Goal: Information Seeking & Learning: Learn about a topic

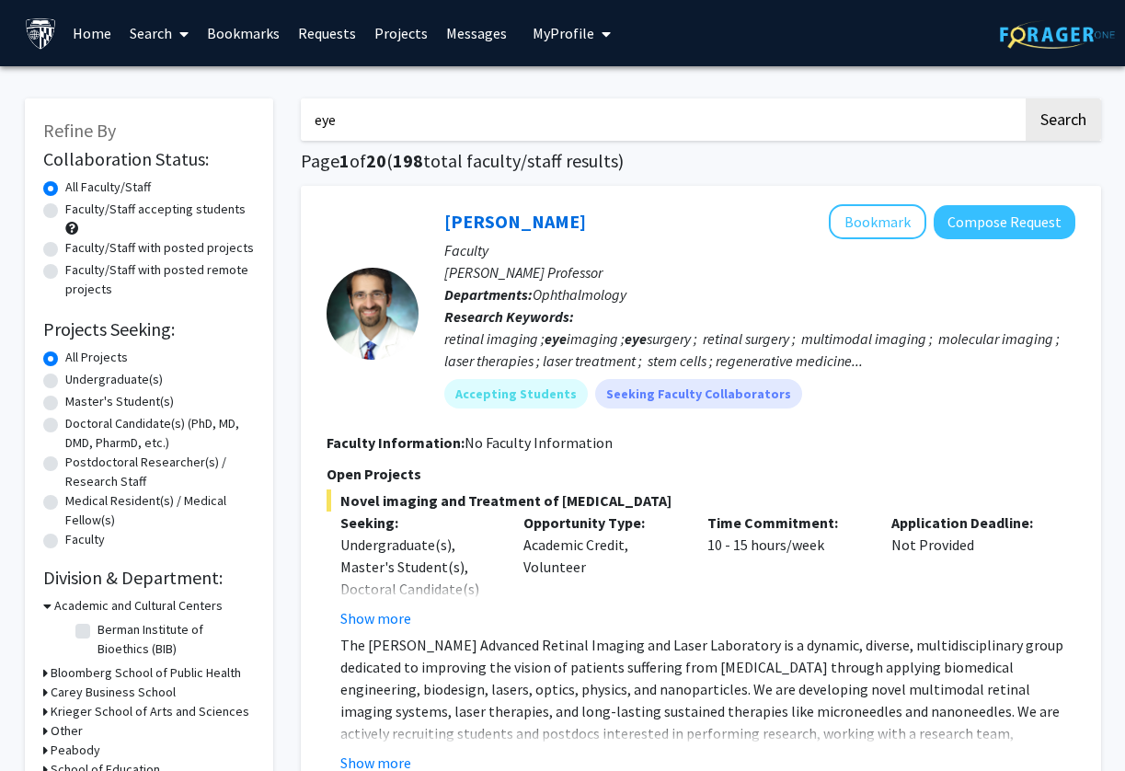
click at [513, 120] on input "eye" at bounding box center [662, 119] width 722 height 42
type input "chemistry"
click at [1025, 98] on button "Search" at bounding box center [1062, 119] width 75 height 42
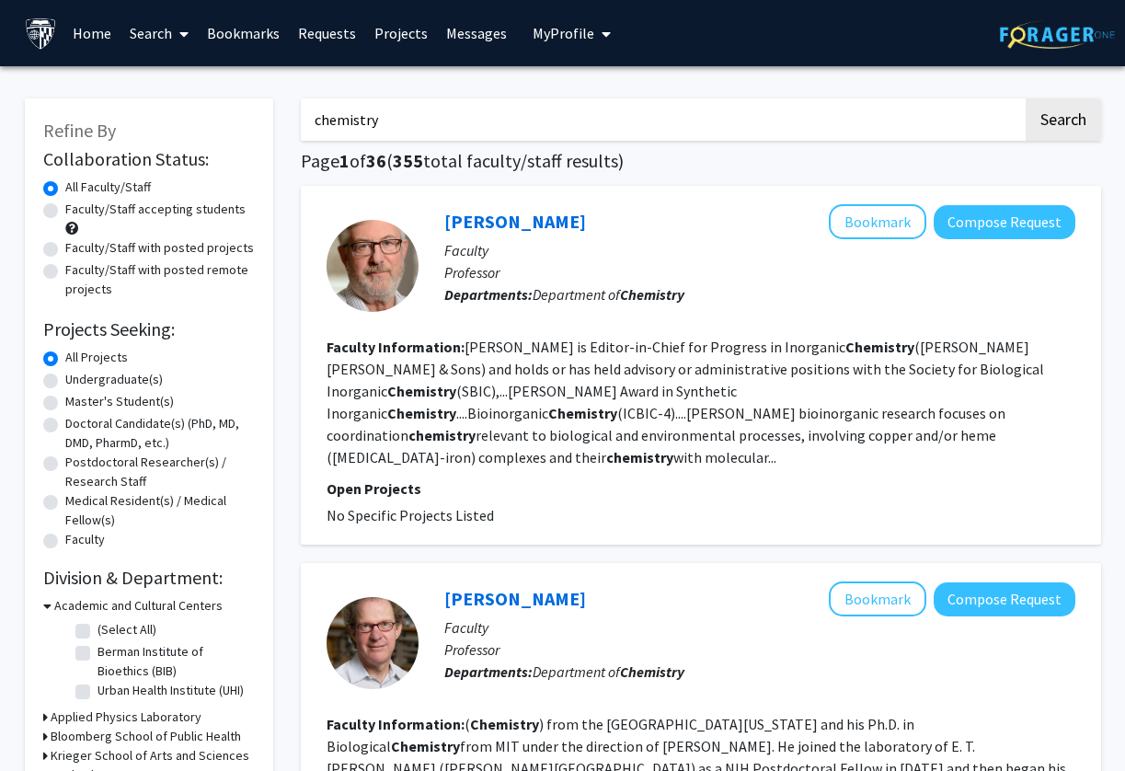
click at [151, 211] on label "Faculty/Staff accepting students" at bounding box center [155, 209] width 180 height 19
click at [77, 211] on input "Faculty/Staff accepting students" at bounding box center [71, 206] width 12 height 12
radio input "true"
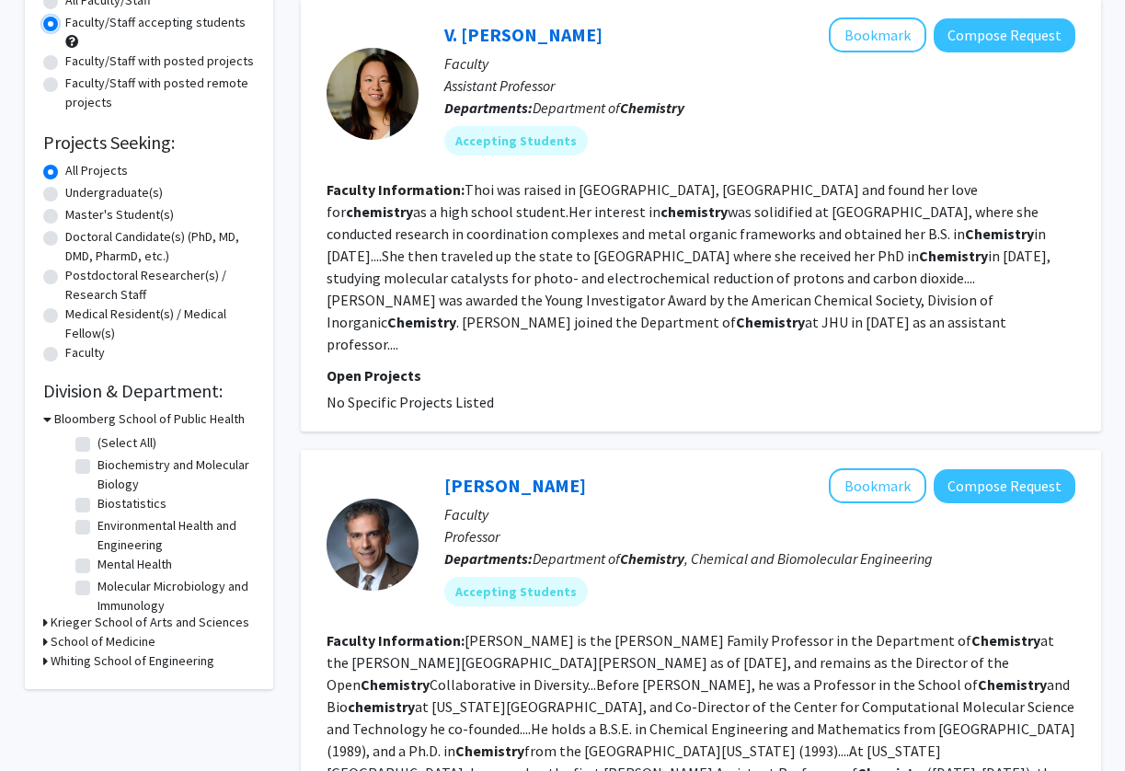
scroll to position [211, 0]
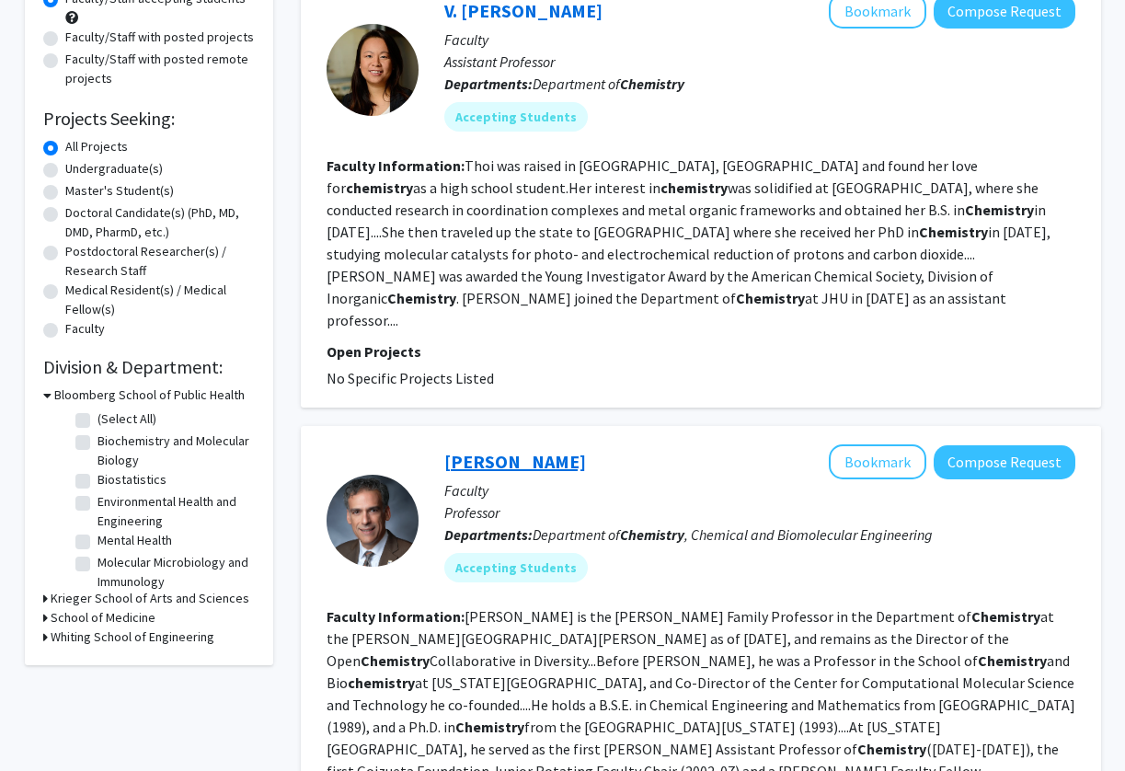
click at [525, 450] on link "[PERSON_NAME]" at bounding box center [515, 461] width 142 height 23
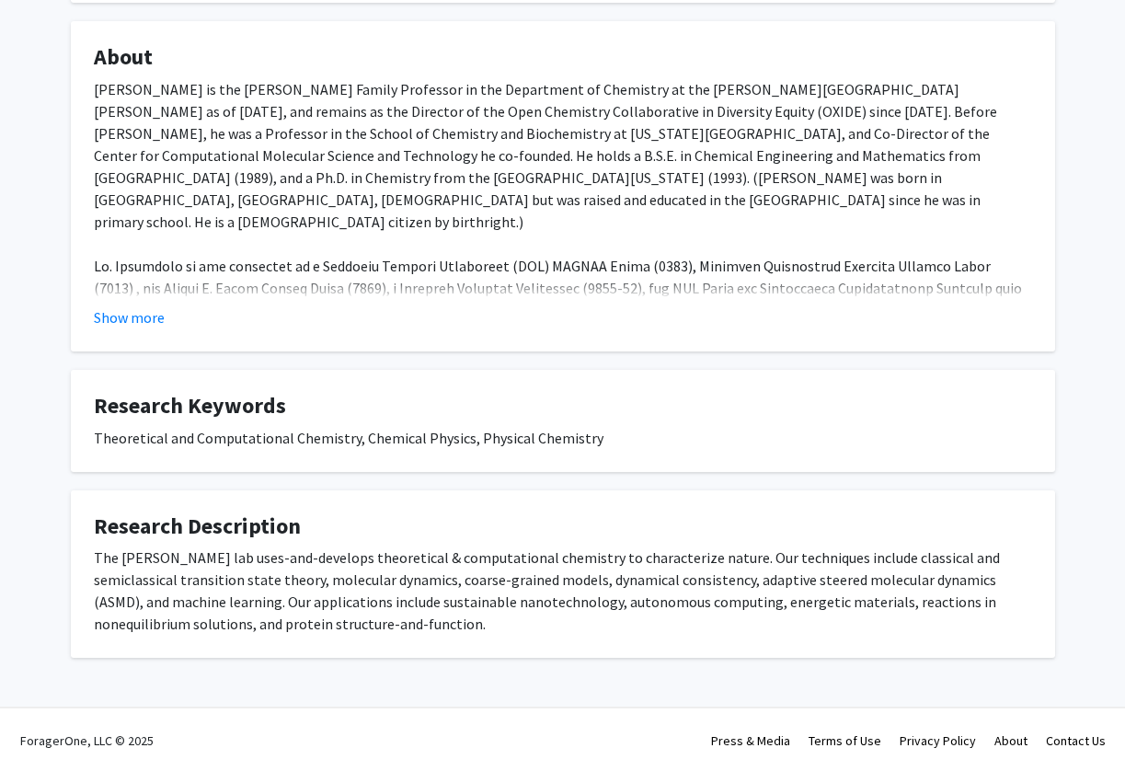
scroll to position [314, 0]
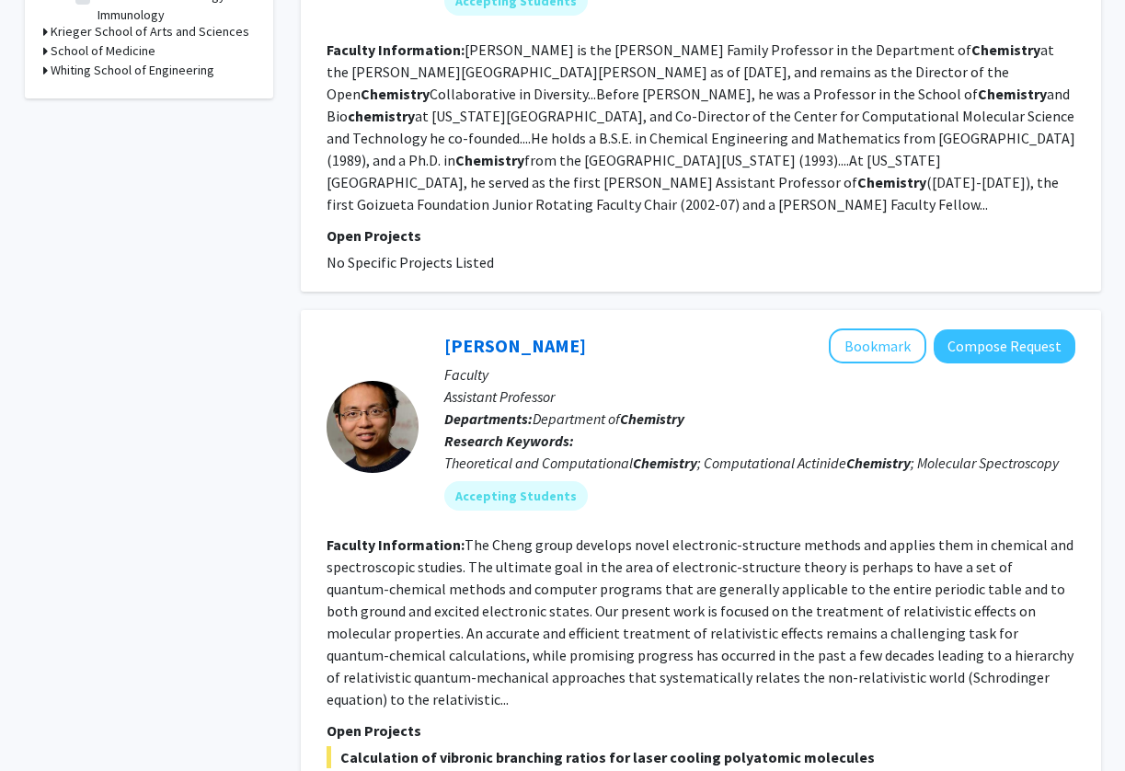
scroll to position [872, 0]
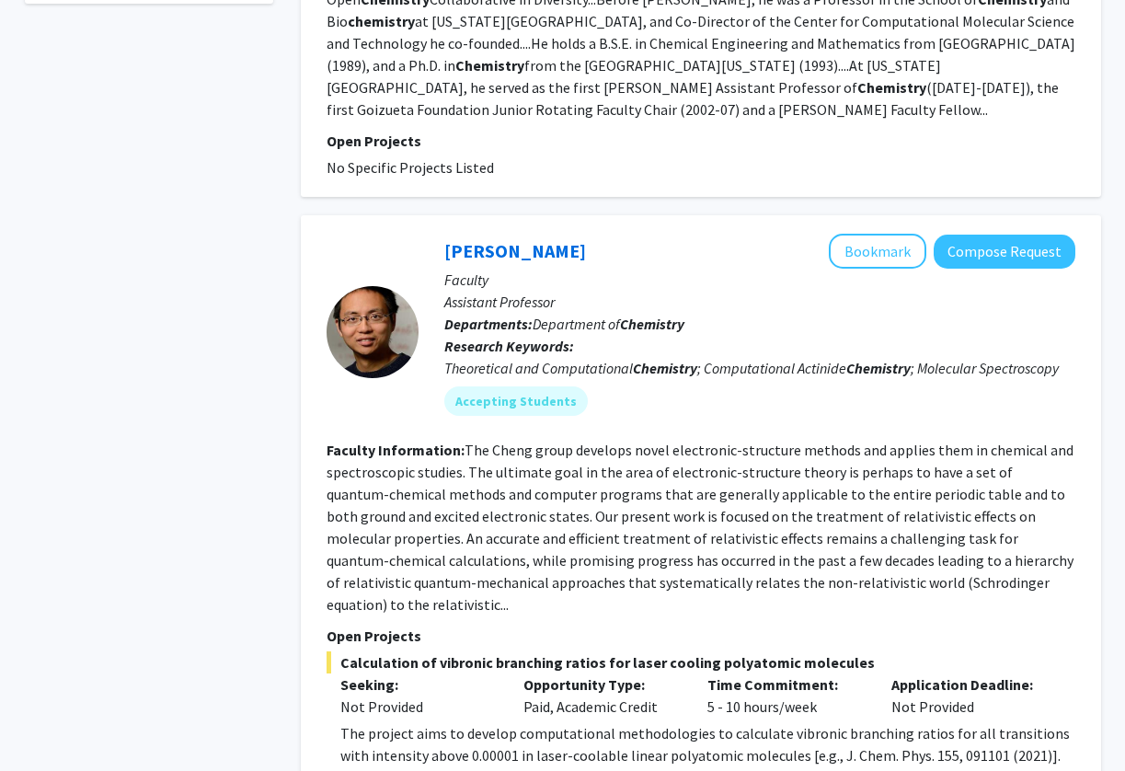
click at [433, 440] on fg-read-more "The Cheng group develops novel electronic-structure methods and applies them in…" at bounding box center [699, 526] width 747 height 173
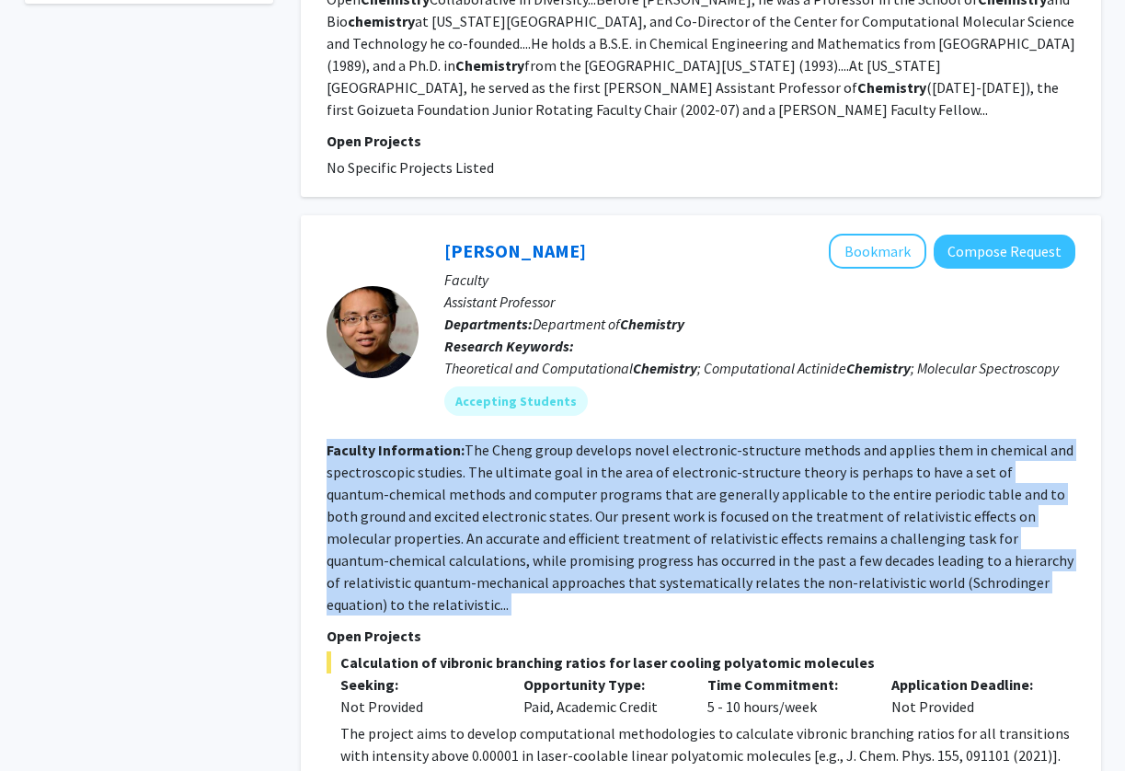
click at [433, 440] on fg-read-more "The Cheng group develops novel electronic-structure methods and applies them in…" at bounding box center [699, 526] width 747 height 173
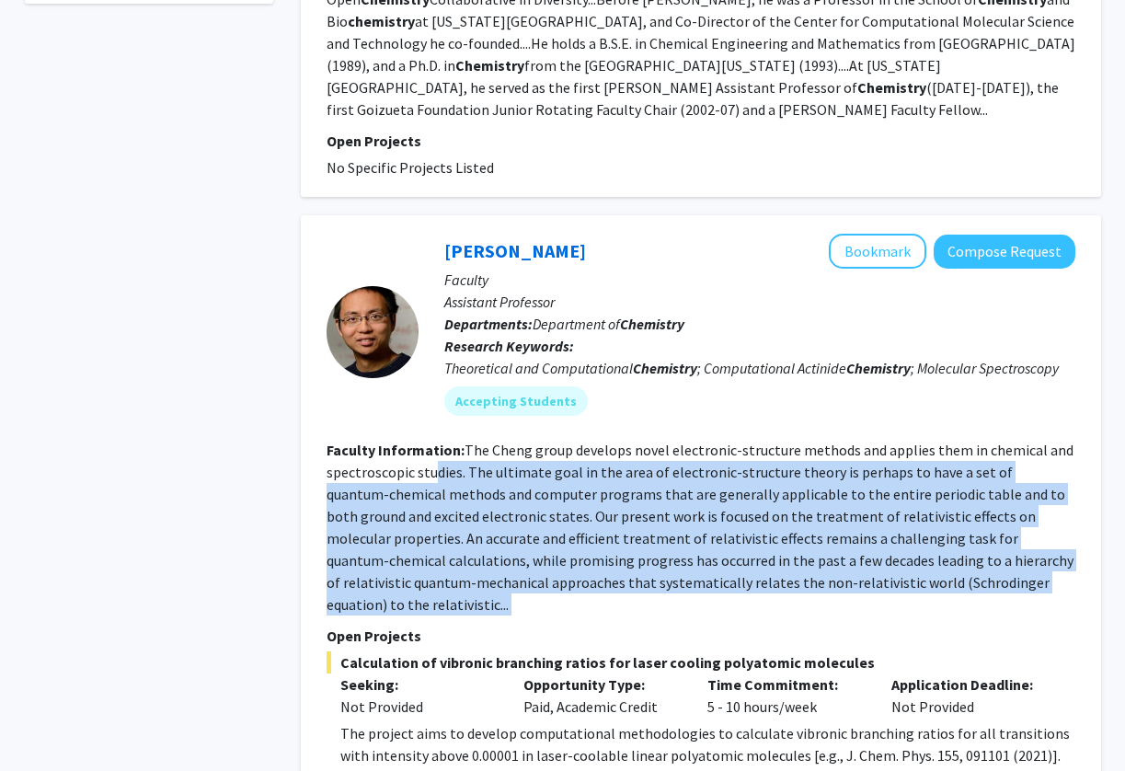
click at [430, 439] on section "Faculty Information: The Cheng group develops novel electronic-structure method…" at bounding box center [700, 527] width 748 height 177
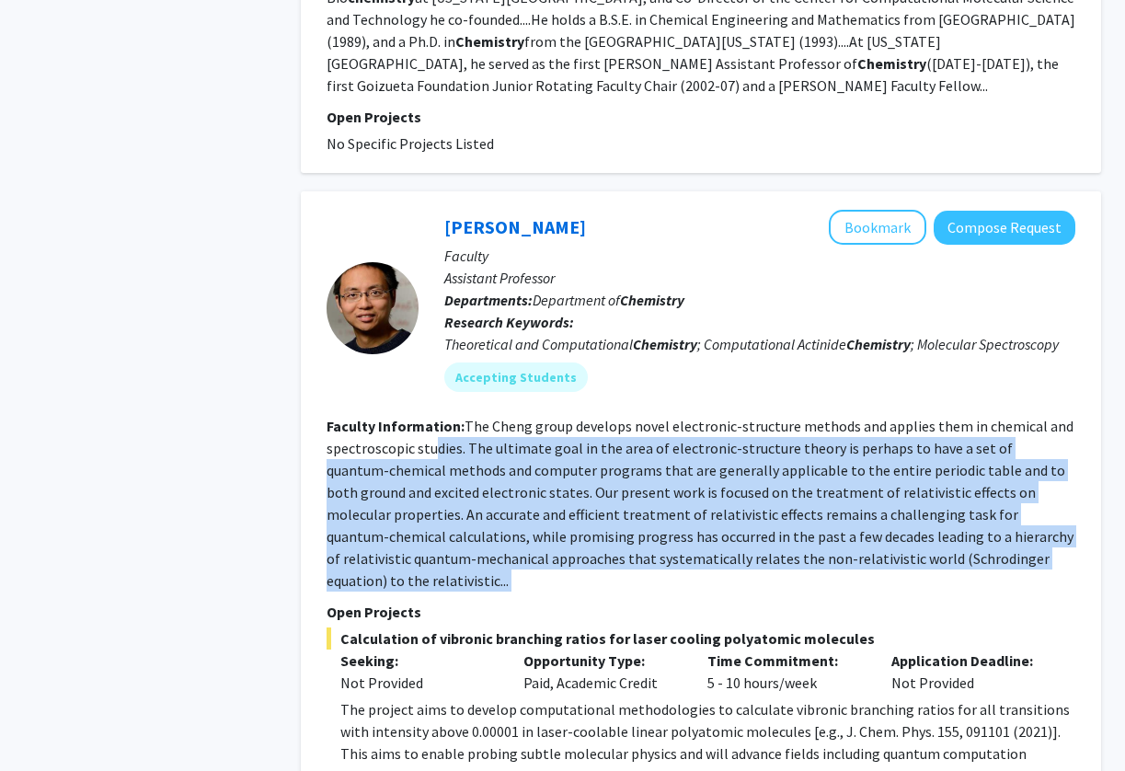
scroll to position [983, 0]
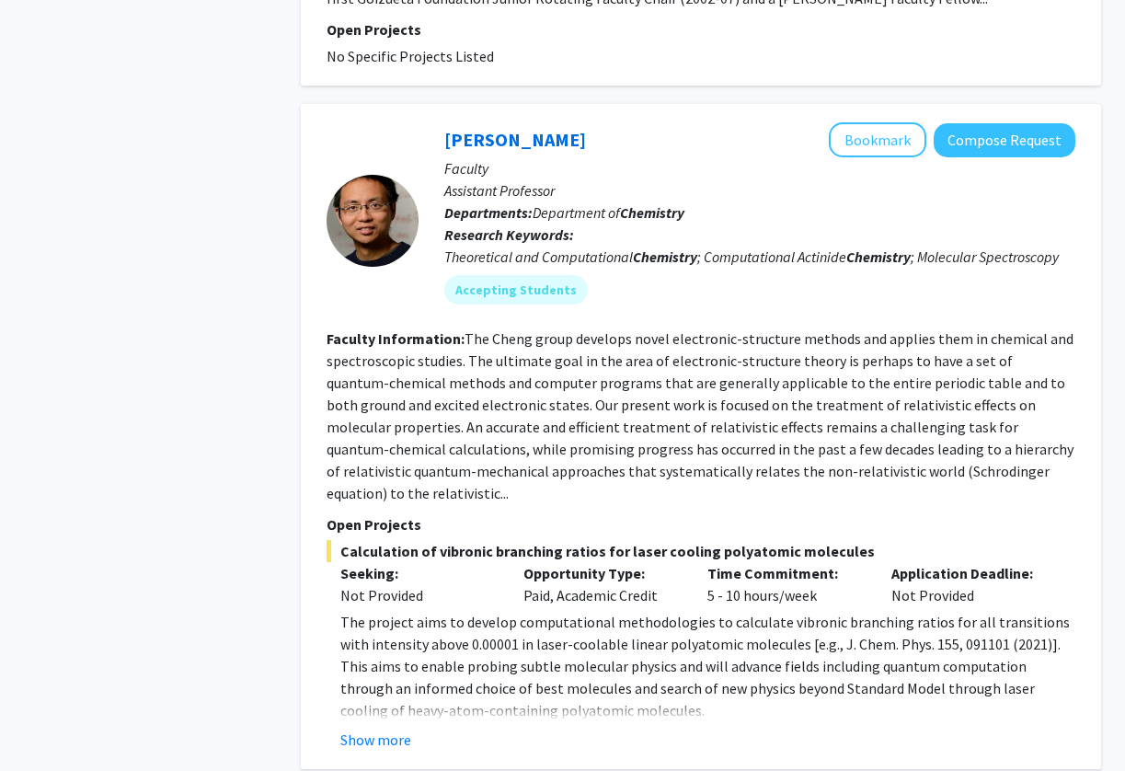
click at [433, 611] on p "The project aims to develop computational methodologies to calculate vibronic b…" at bounding box center [707, 666] width 735 height 110
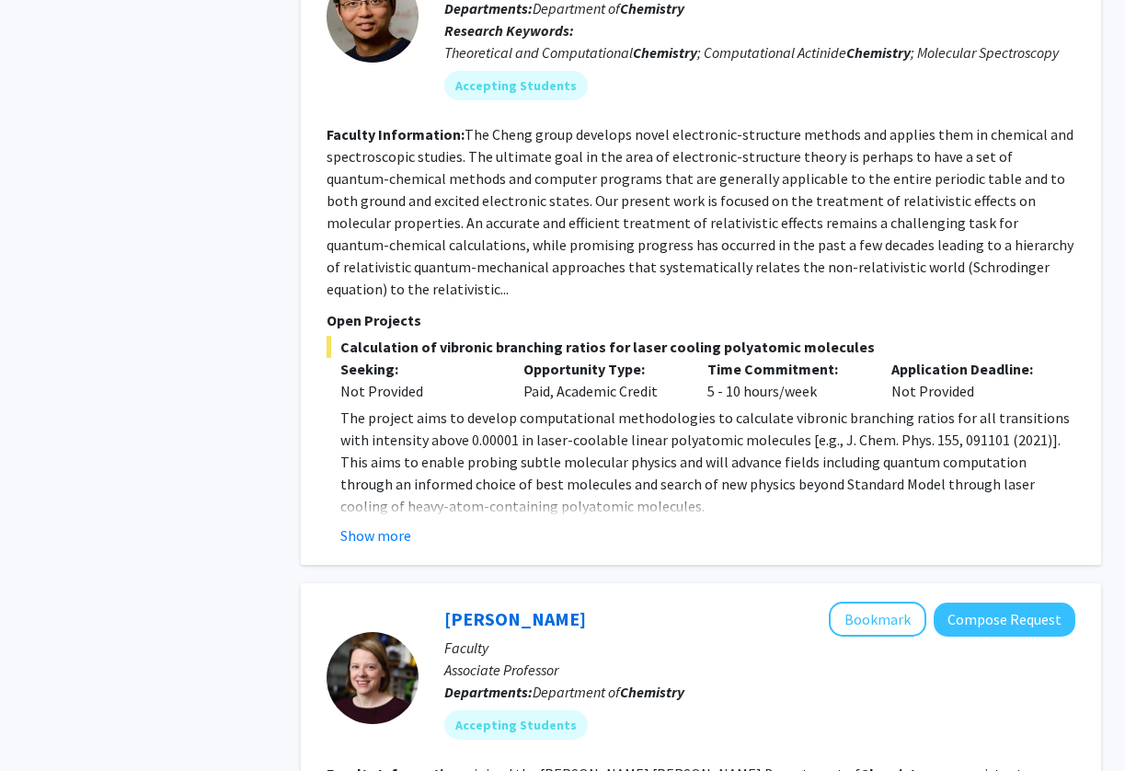
scroll to position [1051, 0]
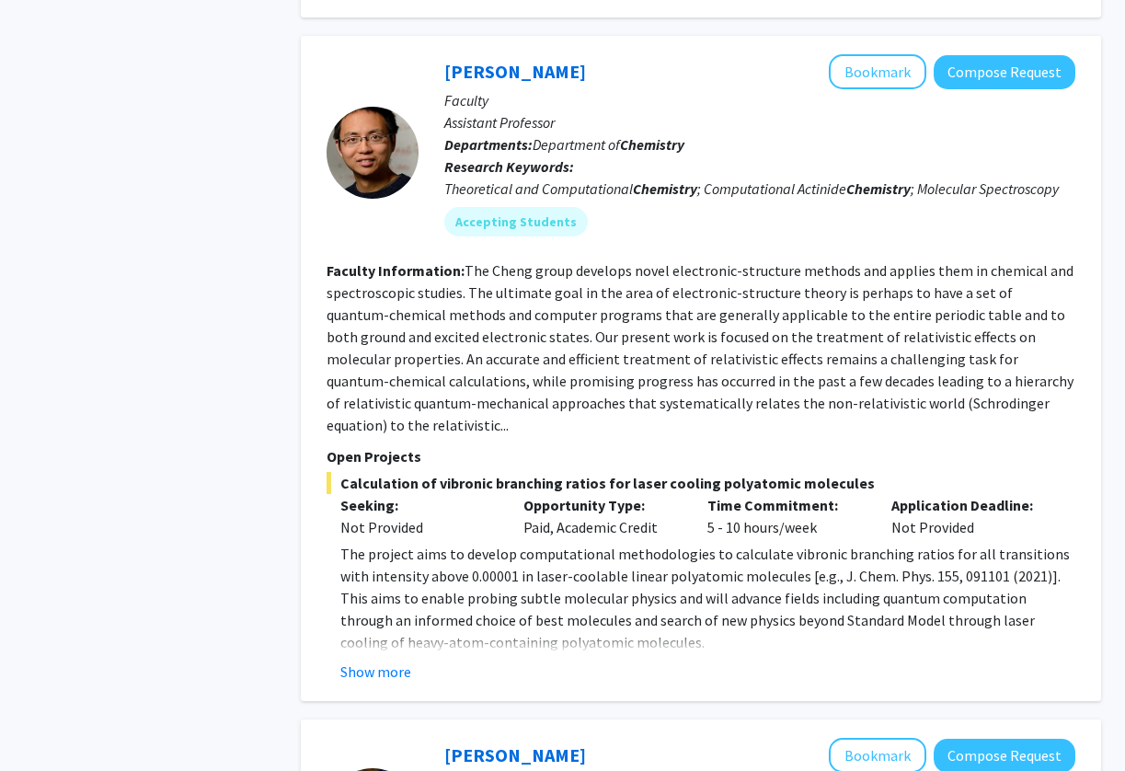
click at [373, 603] on div "[PERSON_NAME] Bookmark Compose Request Faculty Assistant Professor Departments:…" at bounding box center [701, 368] width 800 height 665
click at [376, 660] on button "Show more" at bounding box center [375, 671] width 71 height 22
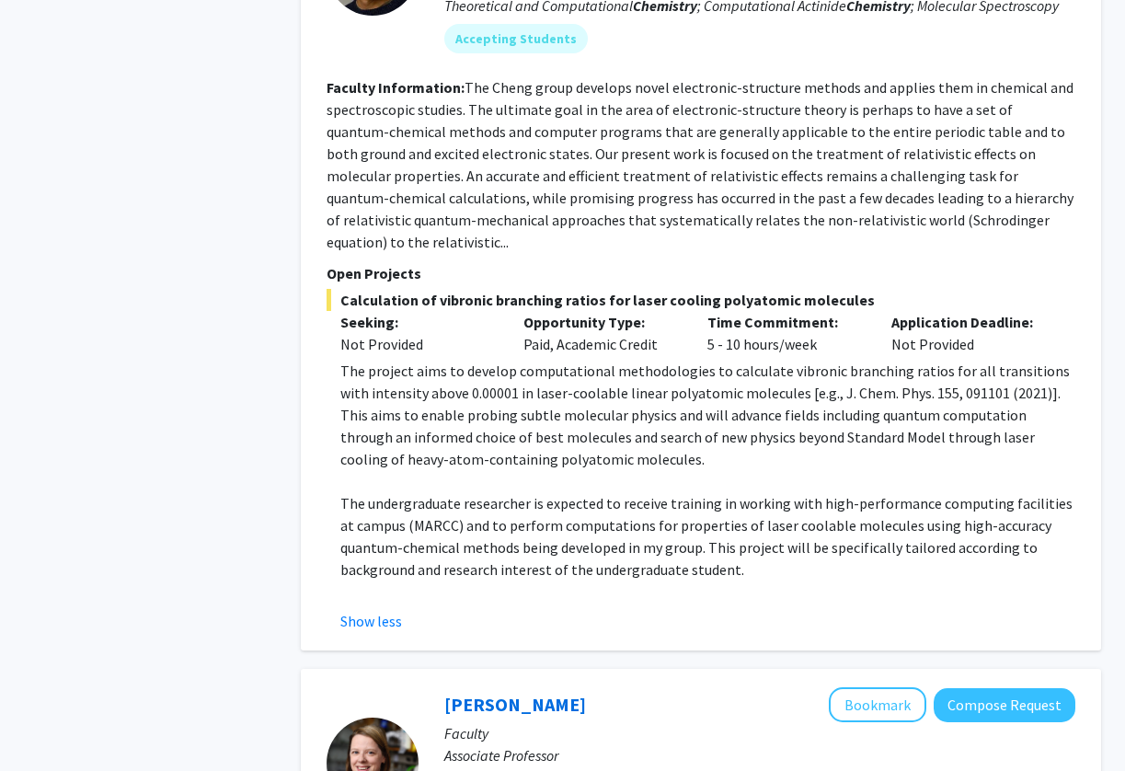
scroll to position [1651, 0]
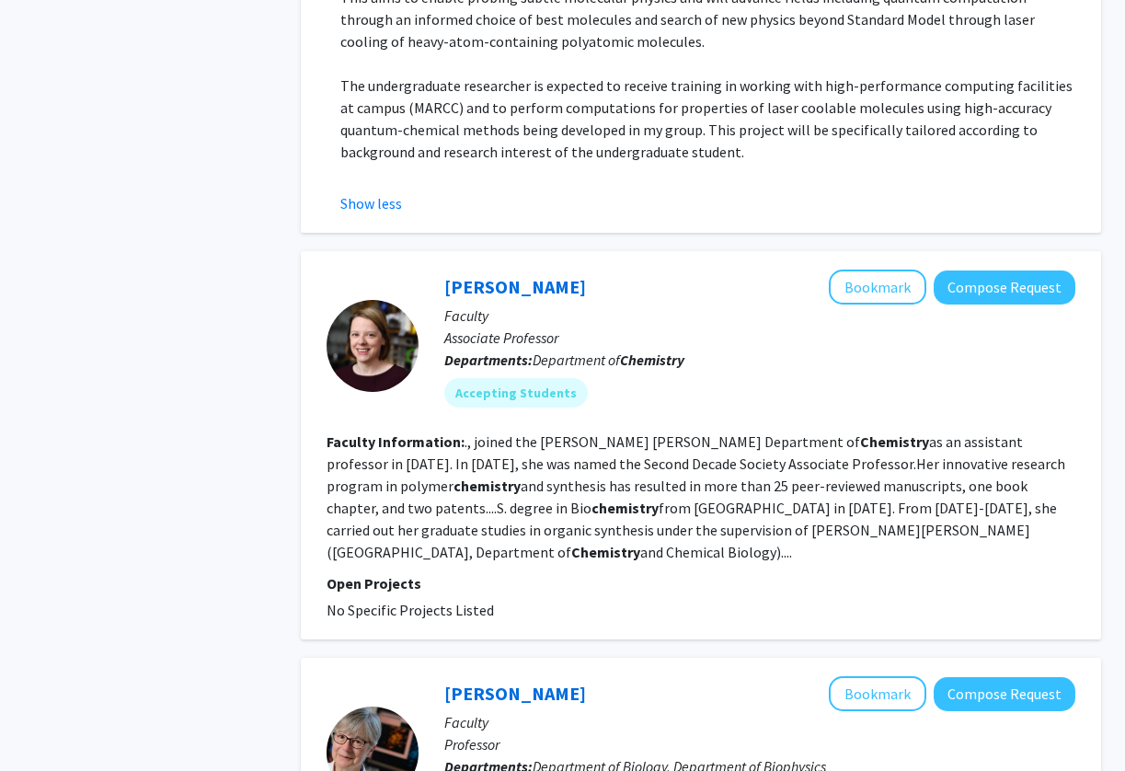
click at [572, 430] on section "Faculty Information: ., joined the [PERSON_NAME] [PERSON_NAME] Department of Ch…" at bounding box center [700, 496] width 748 height 132
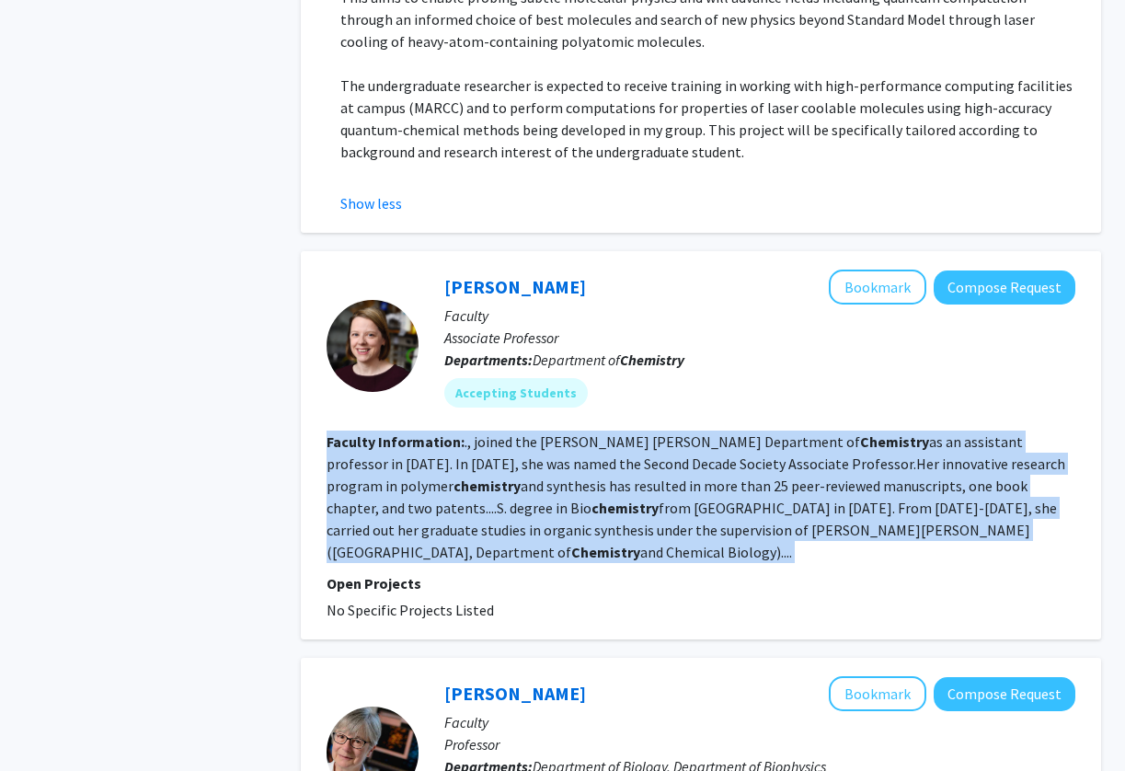
click at [572, 430] on section "Faculty Information: ., joined the [PERSON_NAME] [PERSON_NAME] Department of Ch…" at bounding box center [700, 496] width 748 height 132
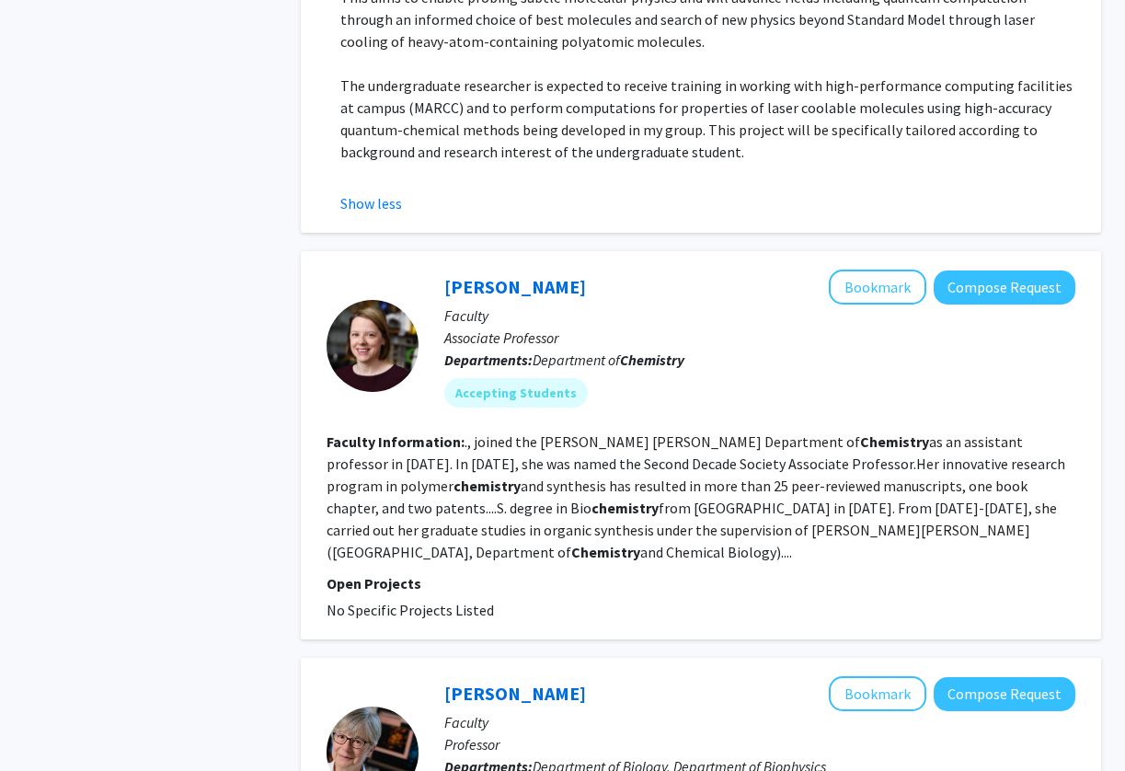
click at [504, 572] on p "Open Projects" at bounding box center [700, 583] width 748 height 22
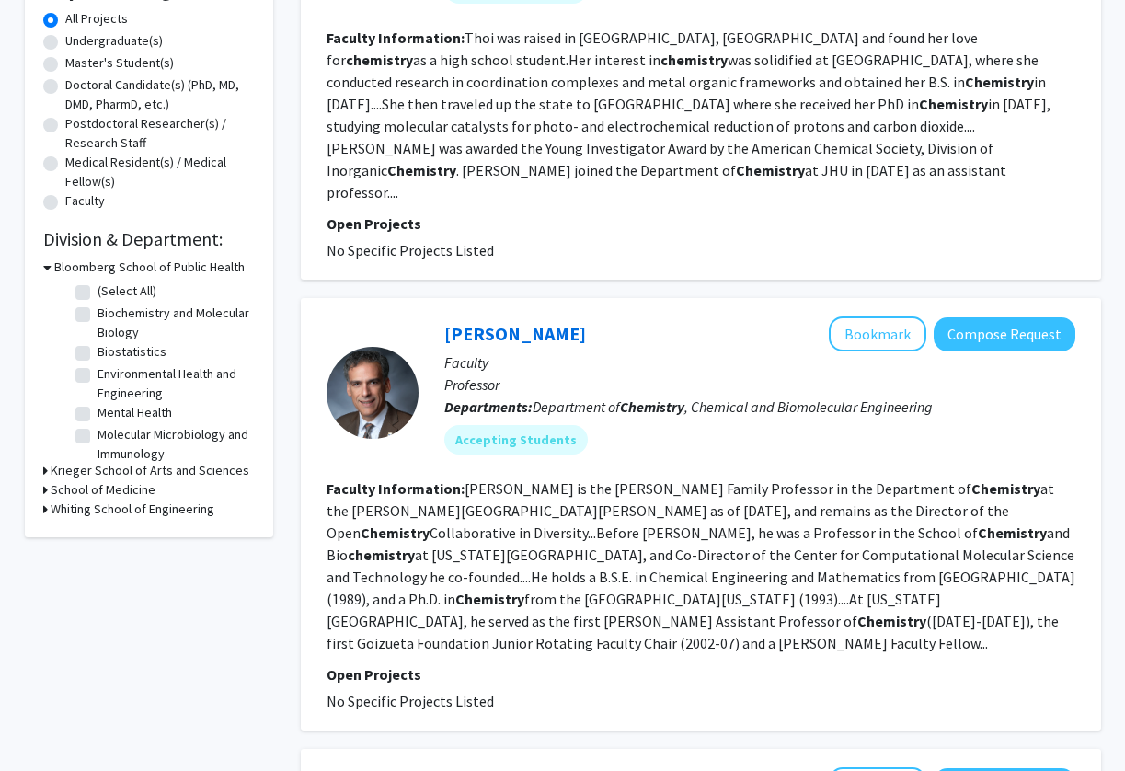
scroll to position [0, 0]
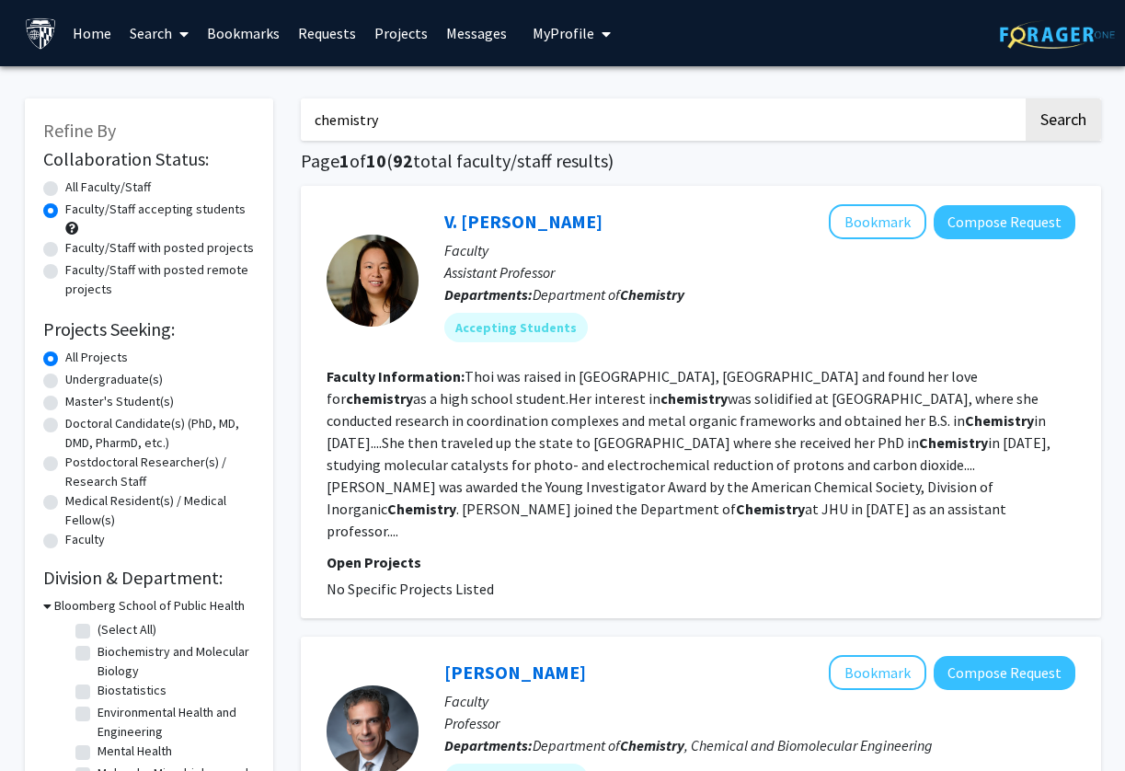
click at [123, 380] on label "Undergraduate(s)" at bounding box center [113, 379] width 97 height 19
click at [77, 380] on input "Undergraduate(s)" at bounding box center [71, 376] width 12 height 12
radio input "true"
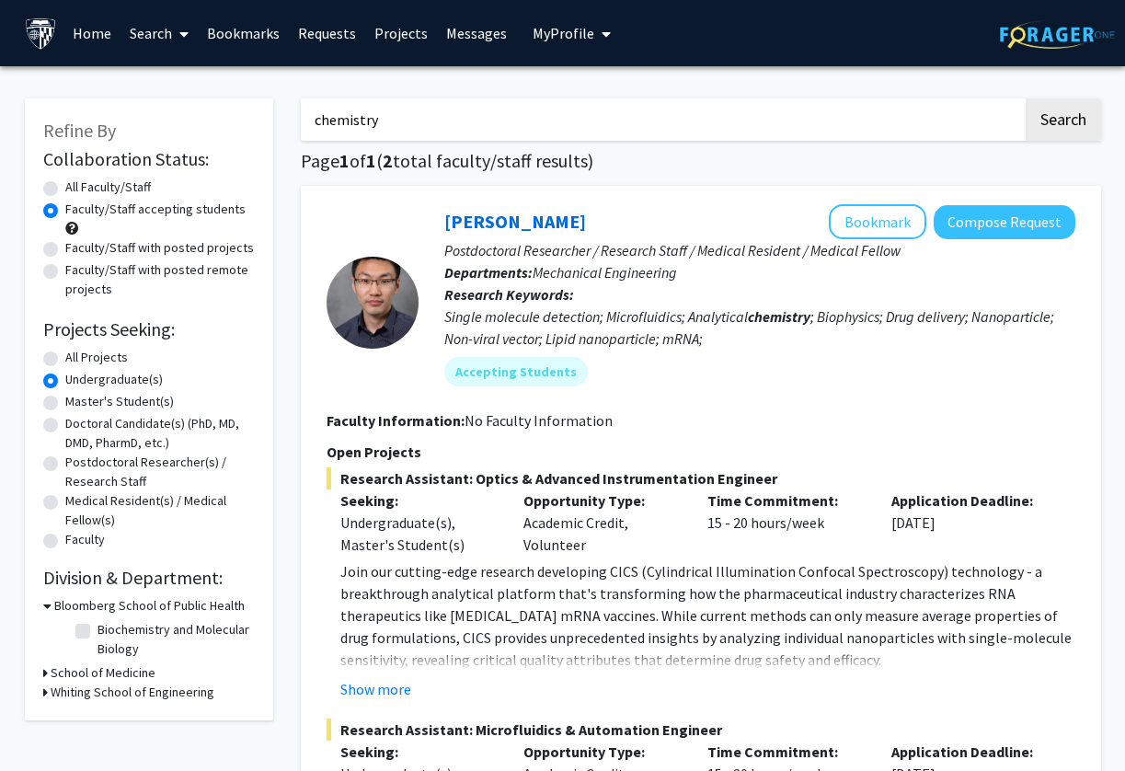
click at [430, 131] on input "chemistry" at bounding box center [662, 119] width 722 height 42
click at [87, 371] on label "Undergraduate(s)" at bounding box center [113, 379] width 97 height 19
click at [77, 371] on input "Undergraduate(s)" at bounding box center [71, 376] width 12 height 12
click at [87, 360] on label "All Projects" at bounding box center [96, 357] width 63 height 19
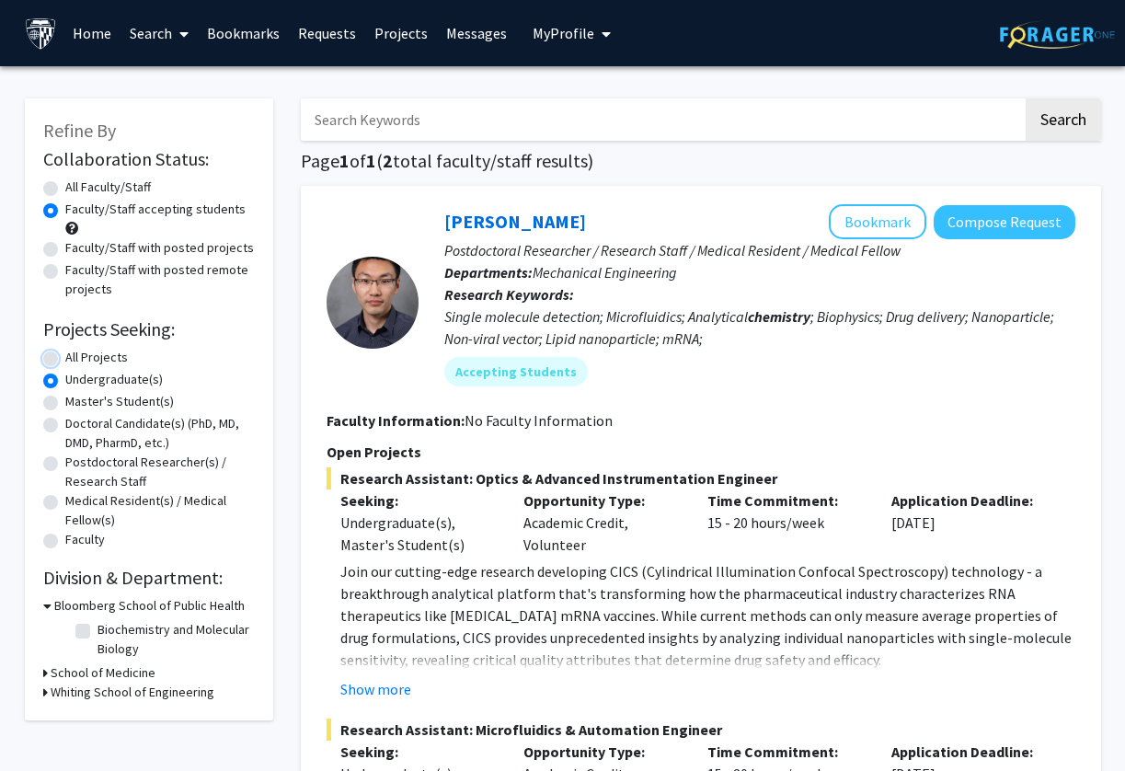
click at [77, 360] on input "All Projects" at bounding box center [71, 354] width 12 height 12
radio input "true"
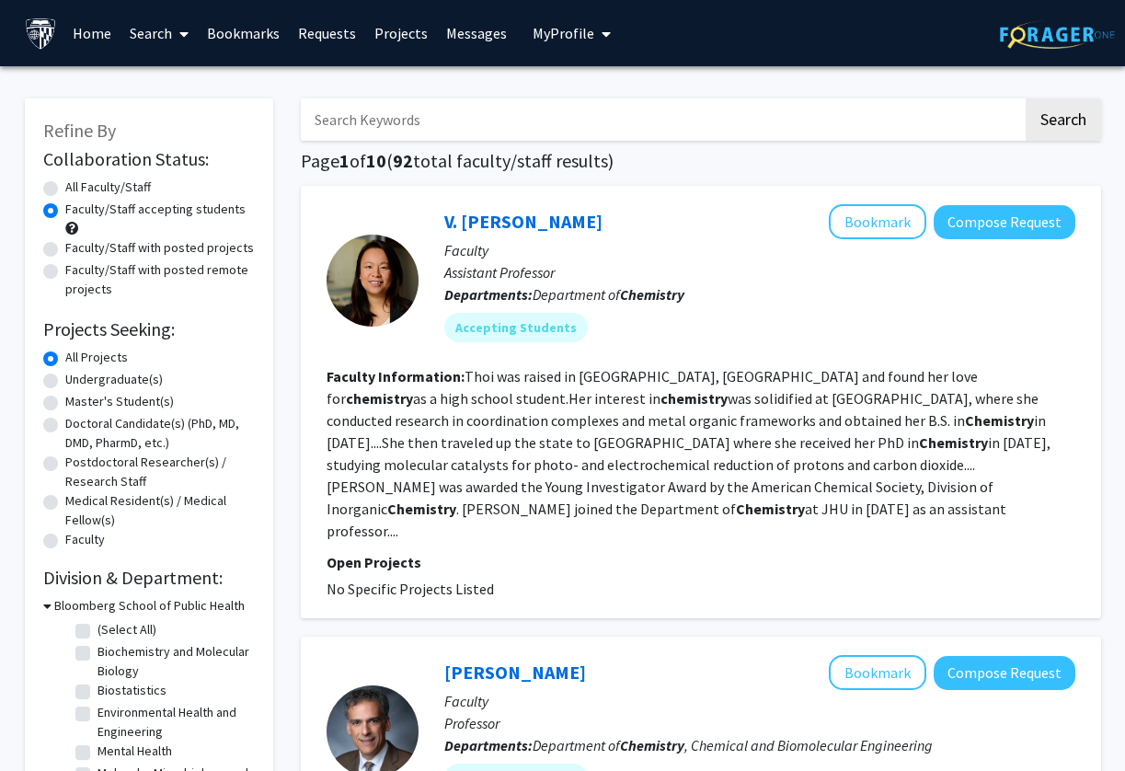
click at [439, 109] on input "Search Keywords" at bounding box center [662, 119] width 722 height 42
type input "r"
click at [115, 200] on label "Faculty/Staff accepting students" at bounding box center [155, 209] width 180 height 19
click at [77, 200] on input "Faculty/Staff accepting students" at bounding box center [71, 206] width 12 height 12
click at [363, 115] on input "Search Keywords" at bounding box center [662, 119] width 722 height 42
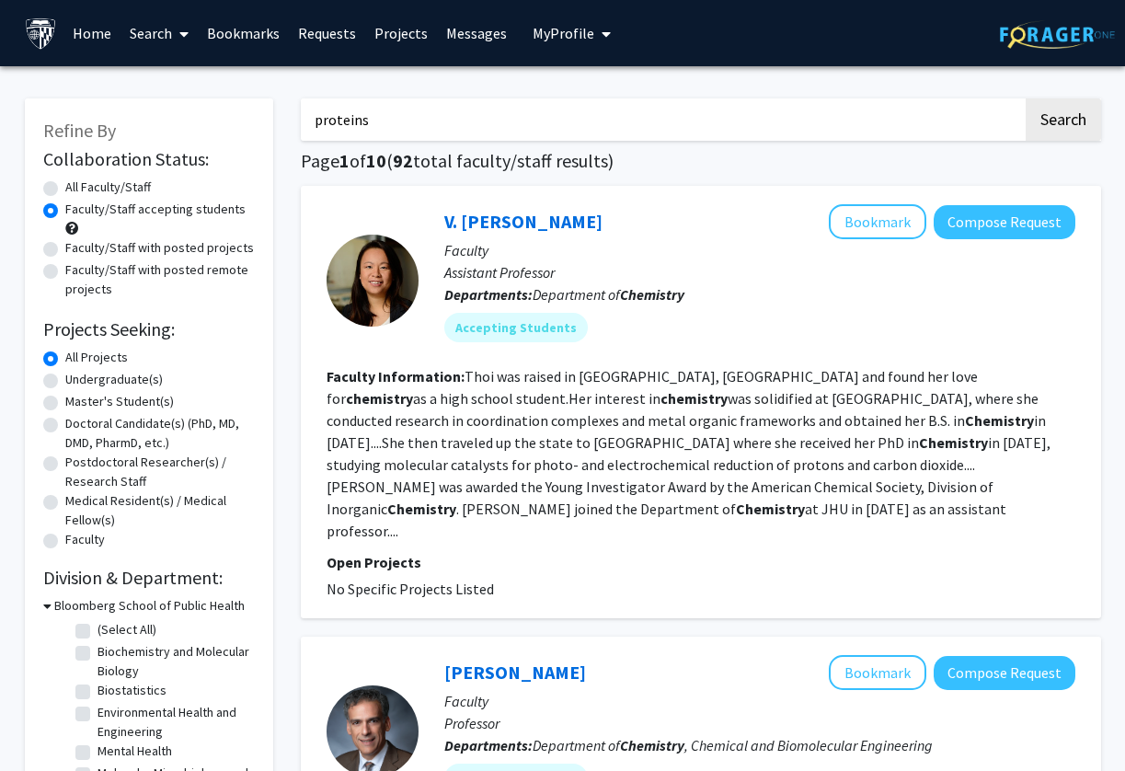
type input "proteins"
click at [1025, 98] on button "Search" at bounding box center [1062, 119] width 75 height 42
radio input "true"
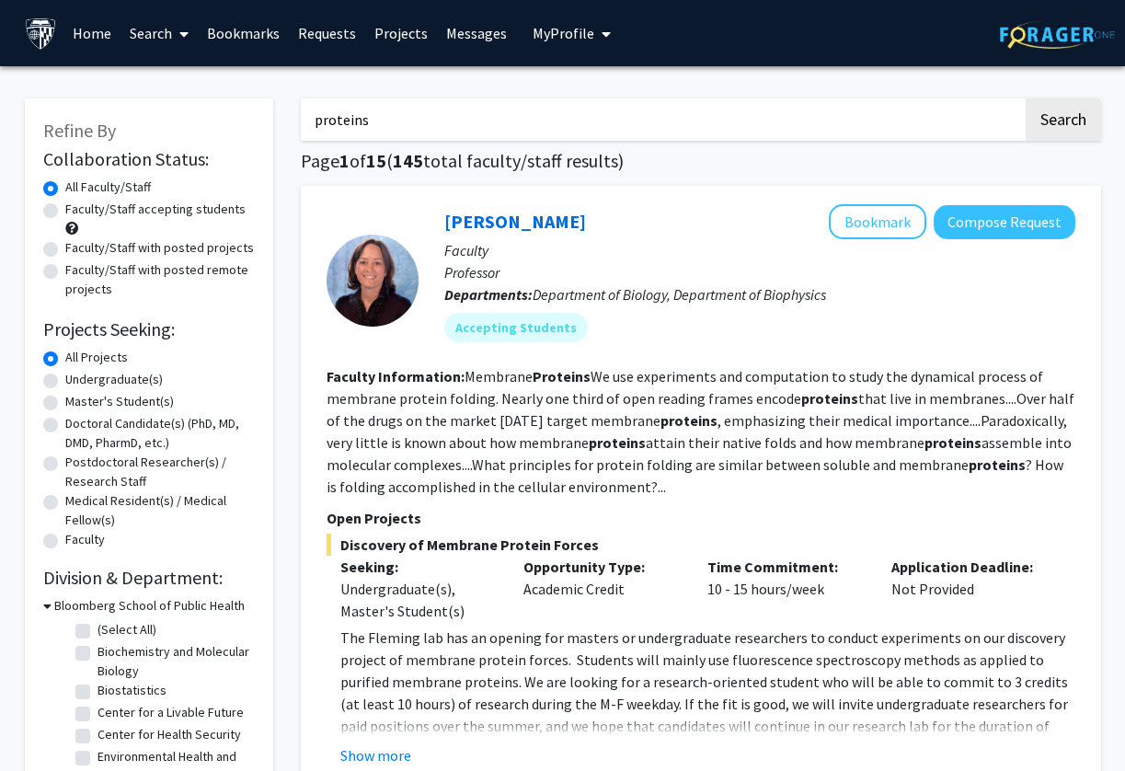
click at [470, 380] on fg-read-more "Membrane Proteins We use experiments and computation to study the dynamical pro…" at bounding box center [700, 431] width 748 height 129
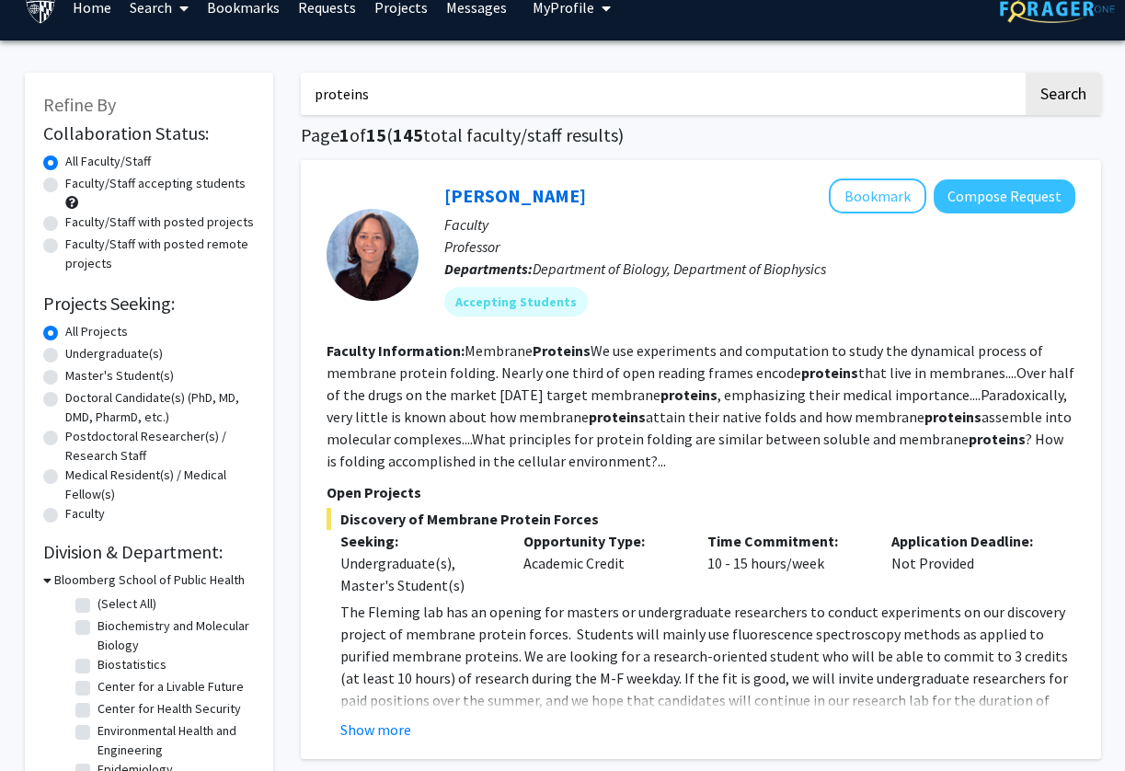
scroll to position [35, 0]
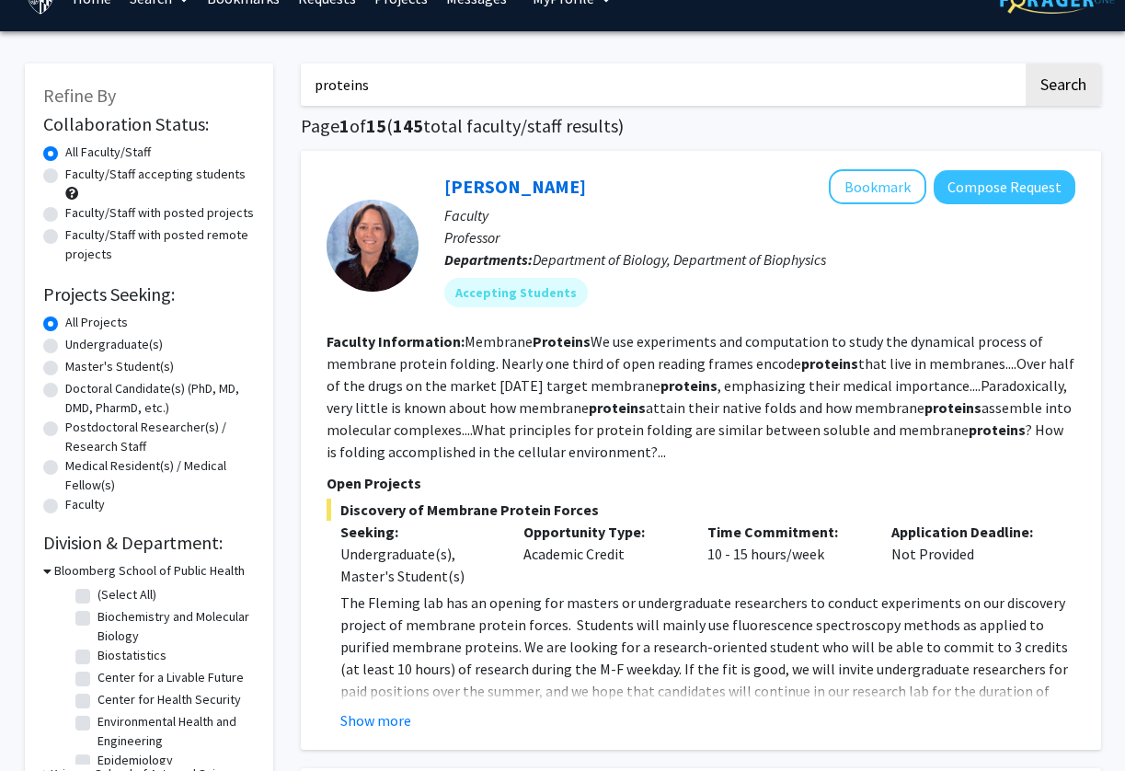
click at [470, 380] on fg-read-more "Membrane Proteins We use experiments and computation to study the dynamical pro…" at bounding box center [700, 396] width 748 height 129
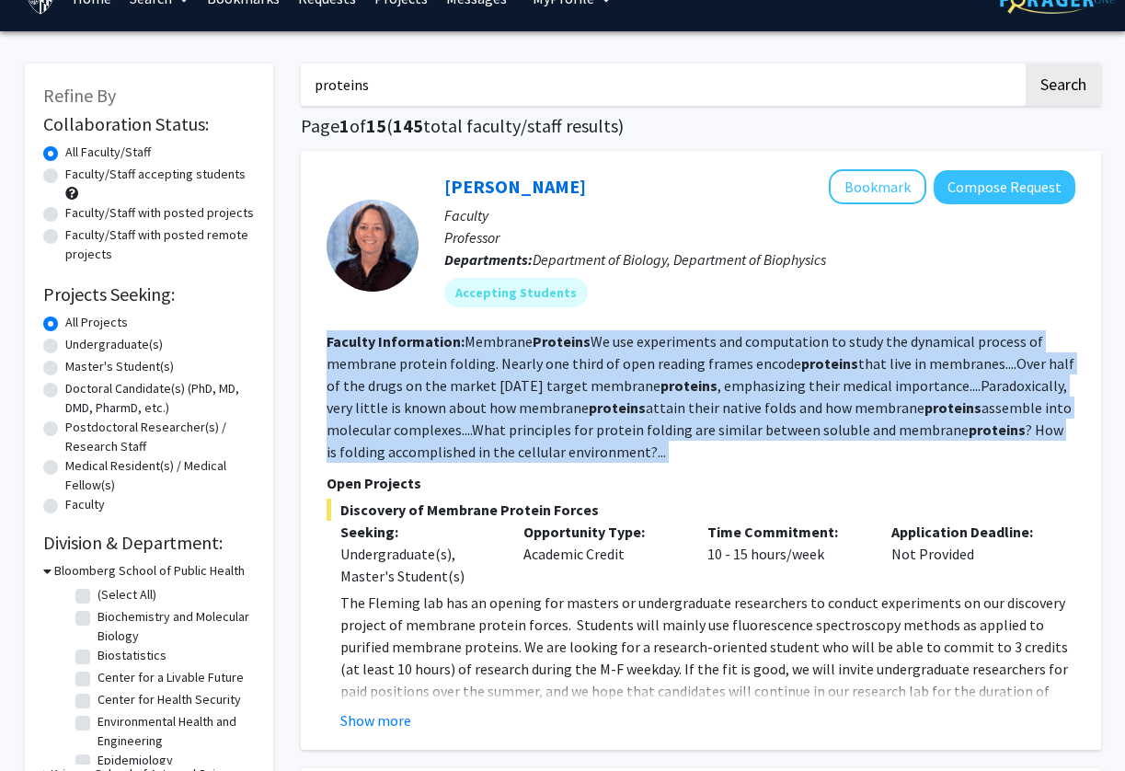
click at [470, 380] on fg-read-more "Membrane Proteins We use experiments and computation to study the dynamical pro…" at bounding box center [700, 396] width 748 height 129
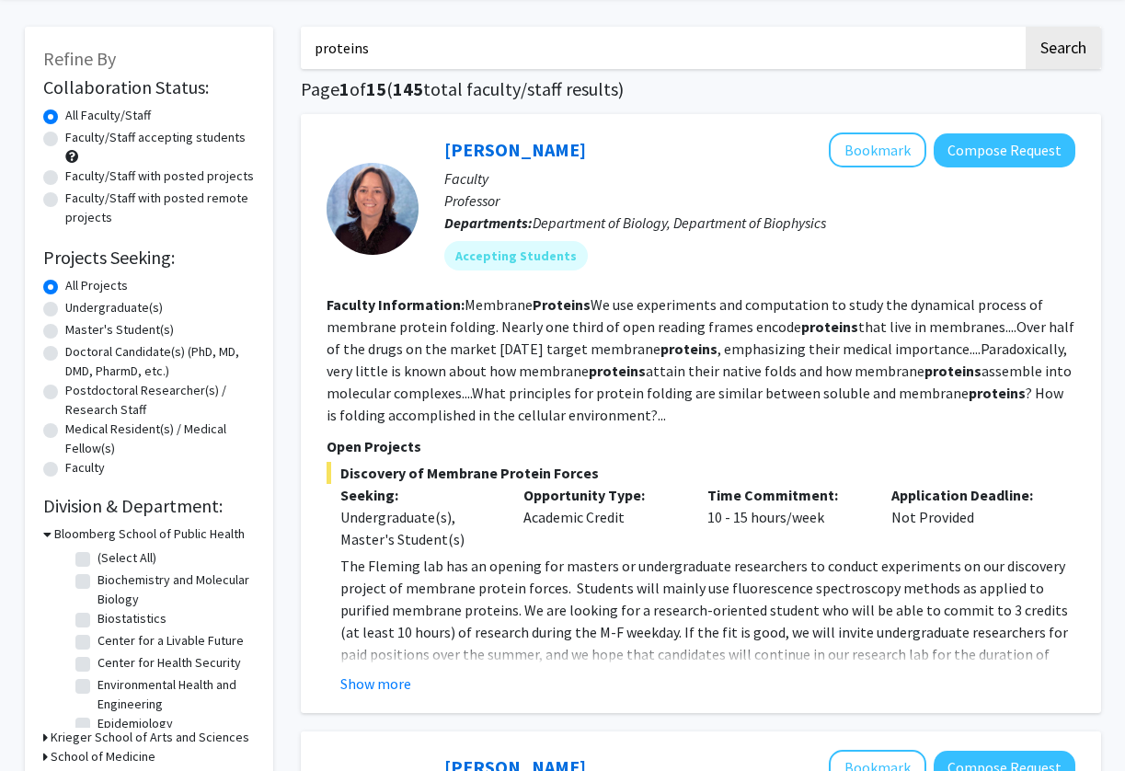
scroll to position [79, 0]
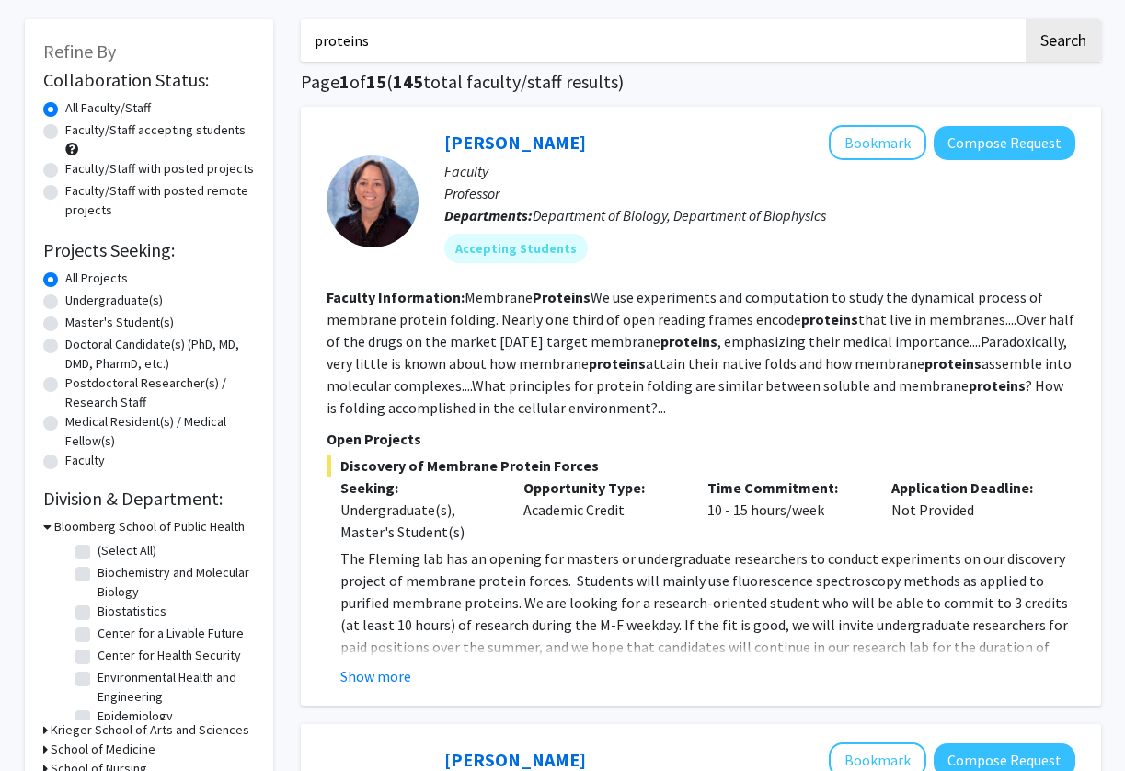
click at [470, 380] on fg-read-more "Membrane Proteins We use experiments and computation to study the dynamical pro…" at bounding box center [700, 352] width 748 height 129
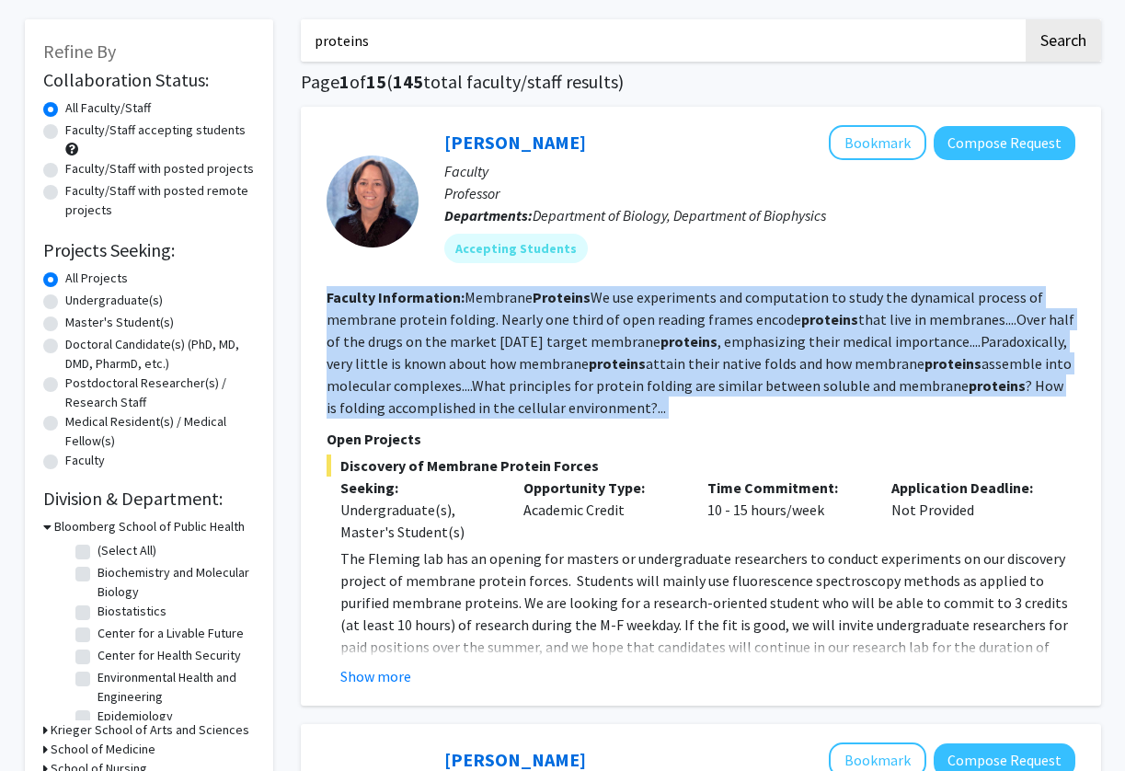
click at [470, 380] on fg-read-more "Membrane Proteins We use experiments and computation to study the dynamical pro…" at bounding box center [700, 352] width 748 height 129
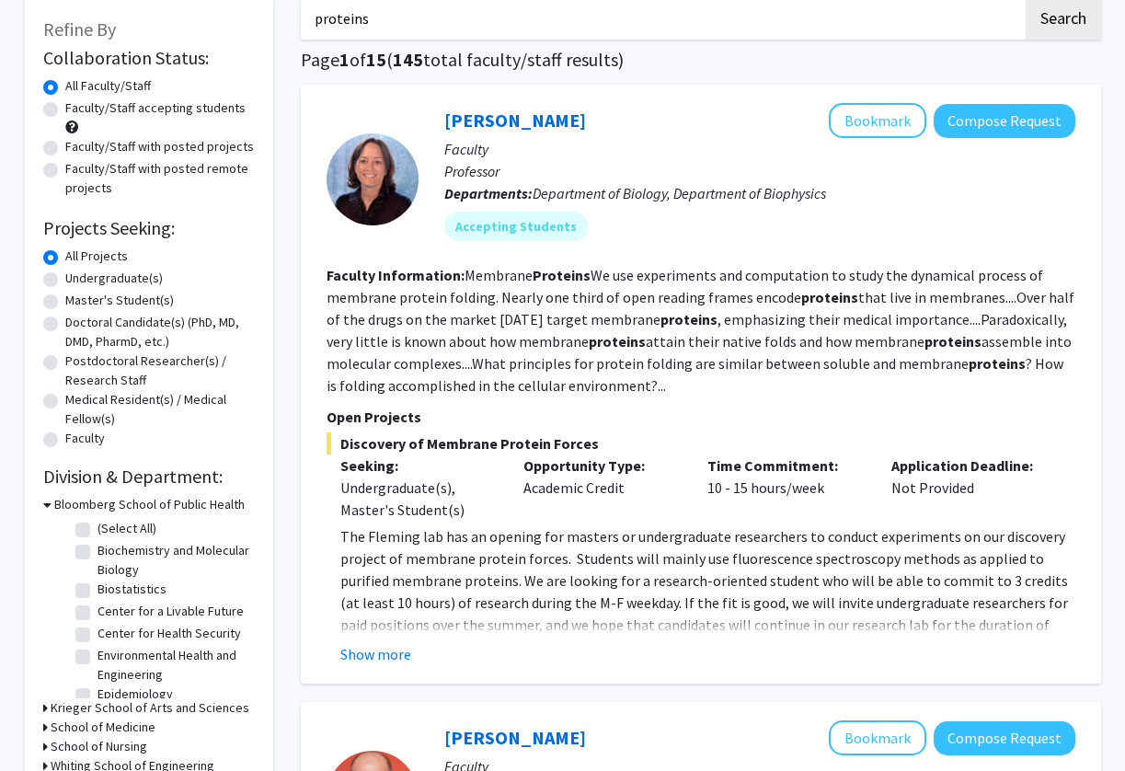
scroll to position [104, 0]
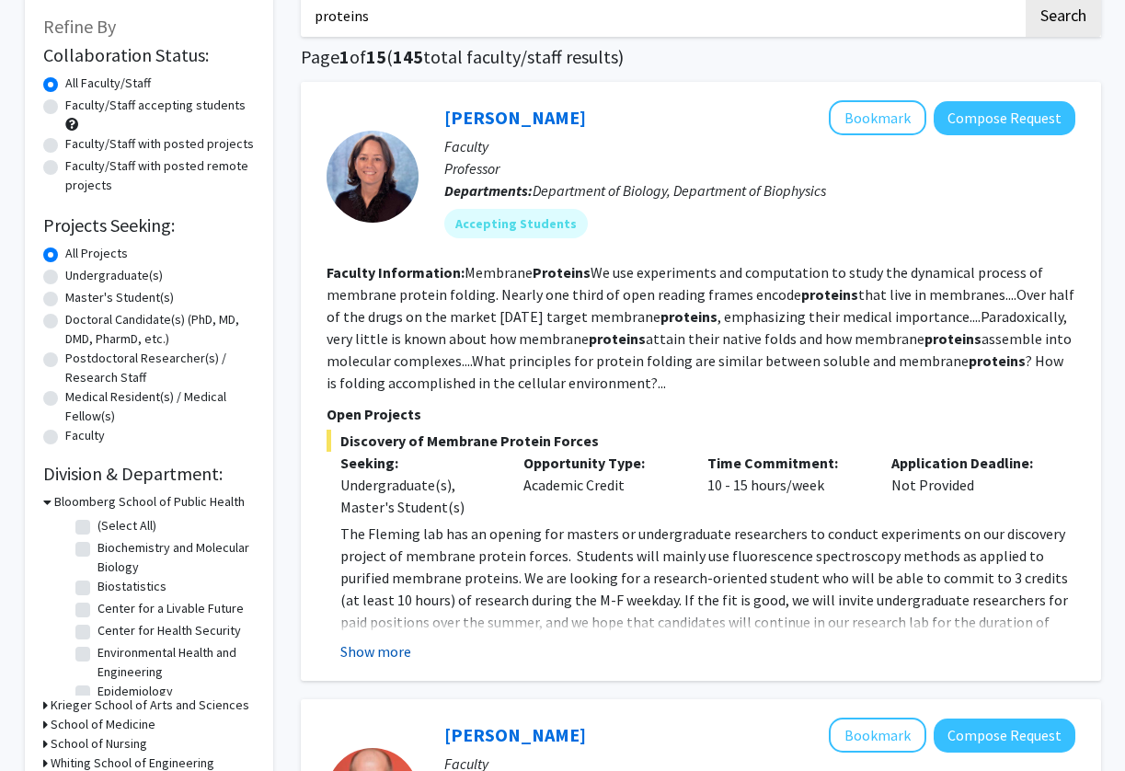
click at [398, 650] on button "Show more" at bounding box center [375, 651] width 71 height 22
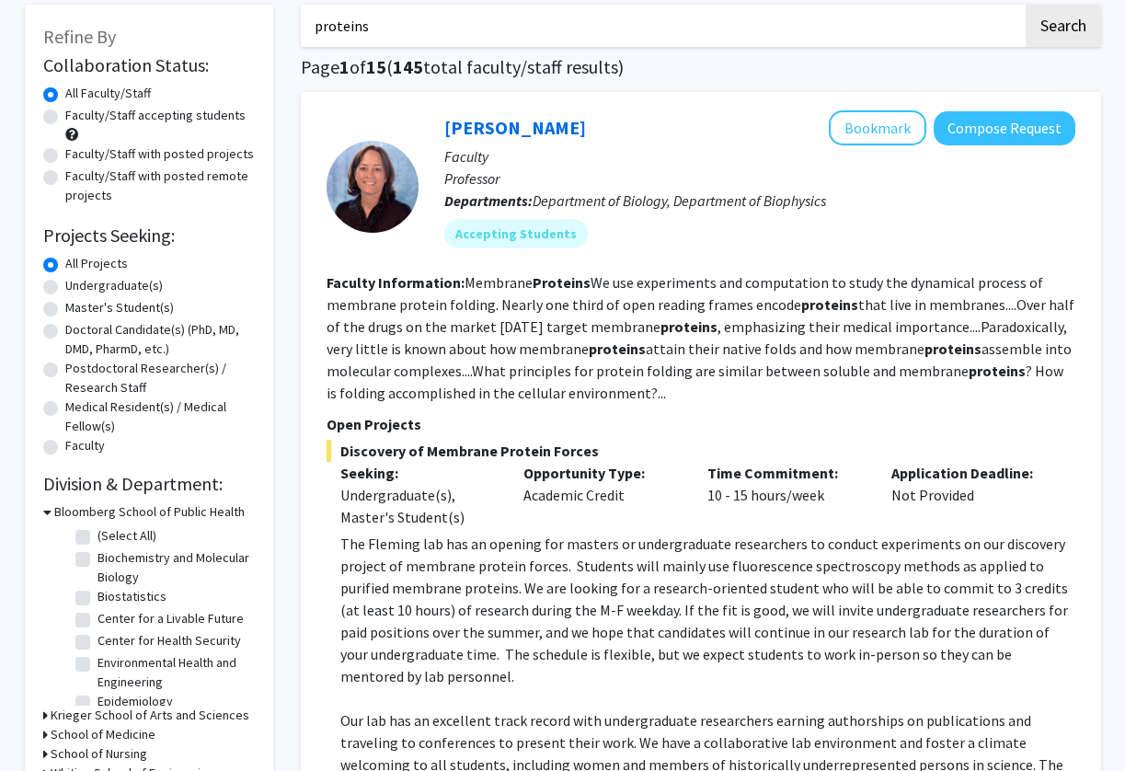
scroll to position [50, 0]
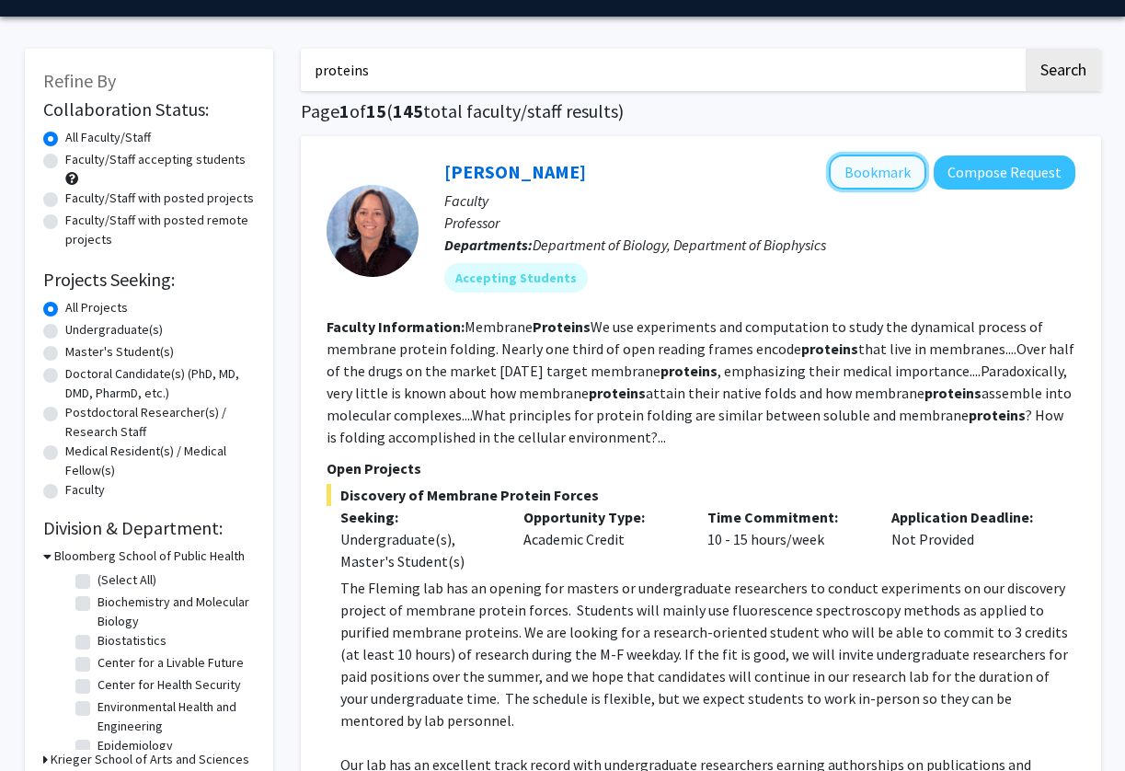
click at [885, 180] on button "Bookmark" at bounding box center [876, 171] width 97 height 35
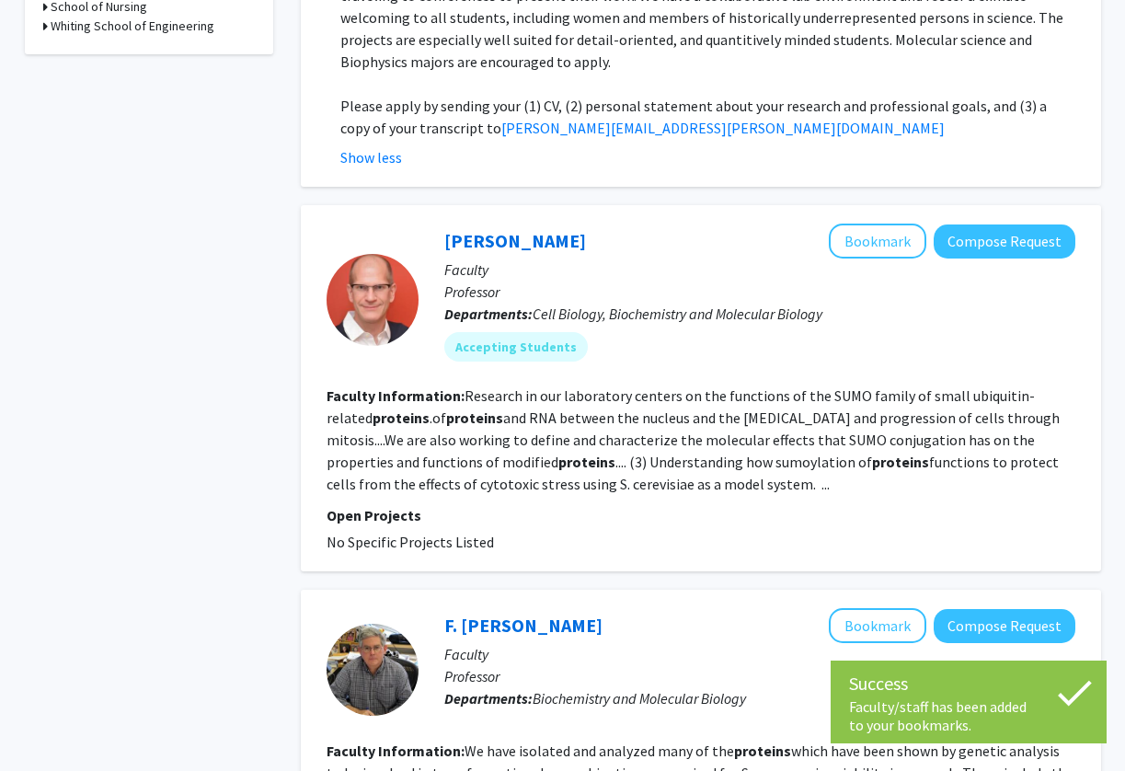
scroll to position [842, 0]
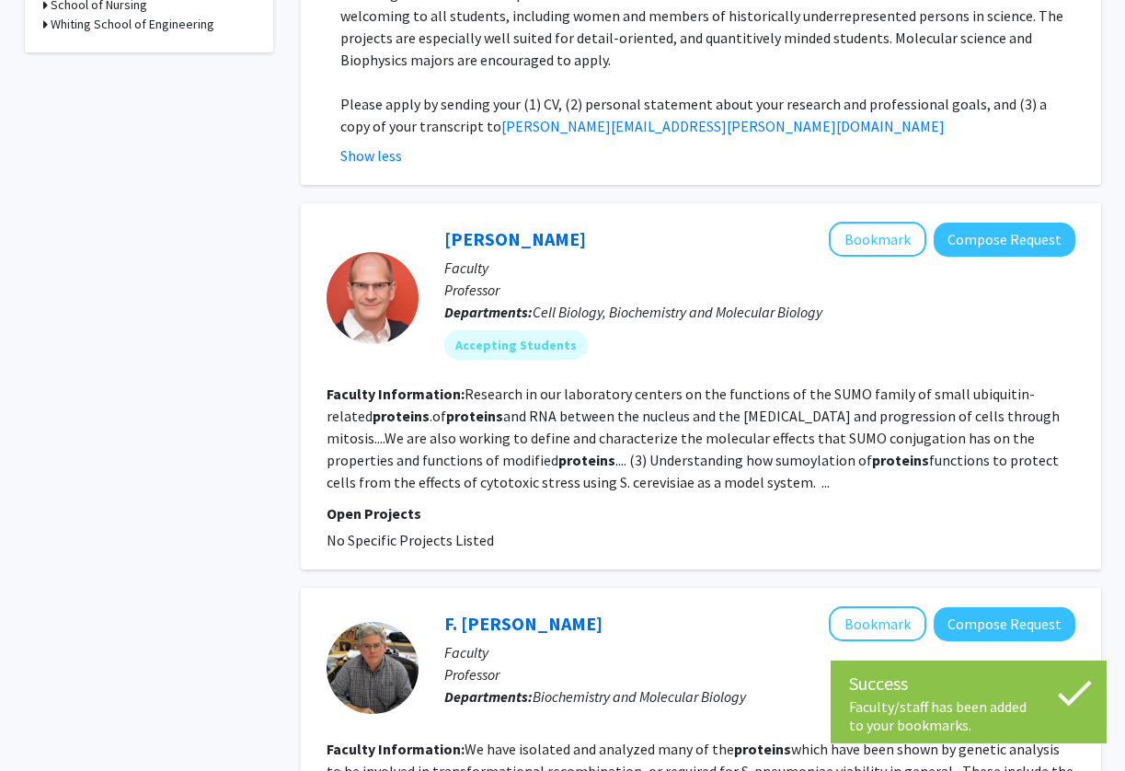
click at [751, 396] on fg-read-more "Research in our laboratory centers on the functions of the SUMO family of small…" at bounding box center [692, 437] width 733 height 107
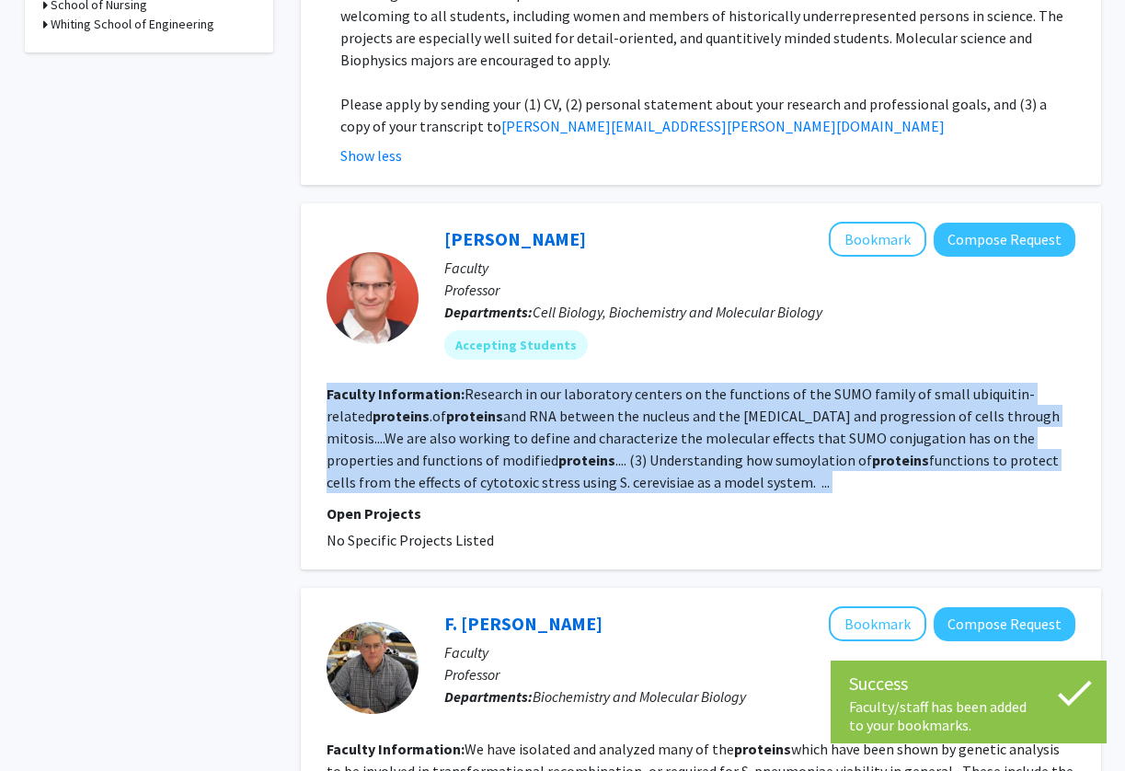
click at [751, 396] on fg-read-more "Research in our laboratory centers on the functions of the SUMO family of small…" at bounding box center [692, 437] width 733 height 107
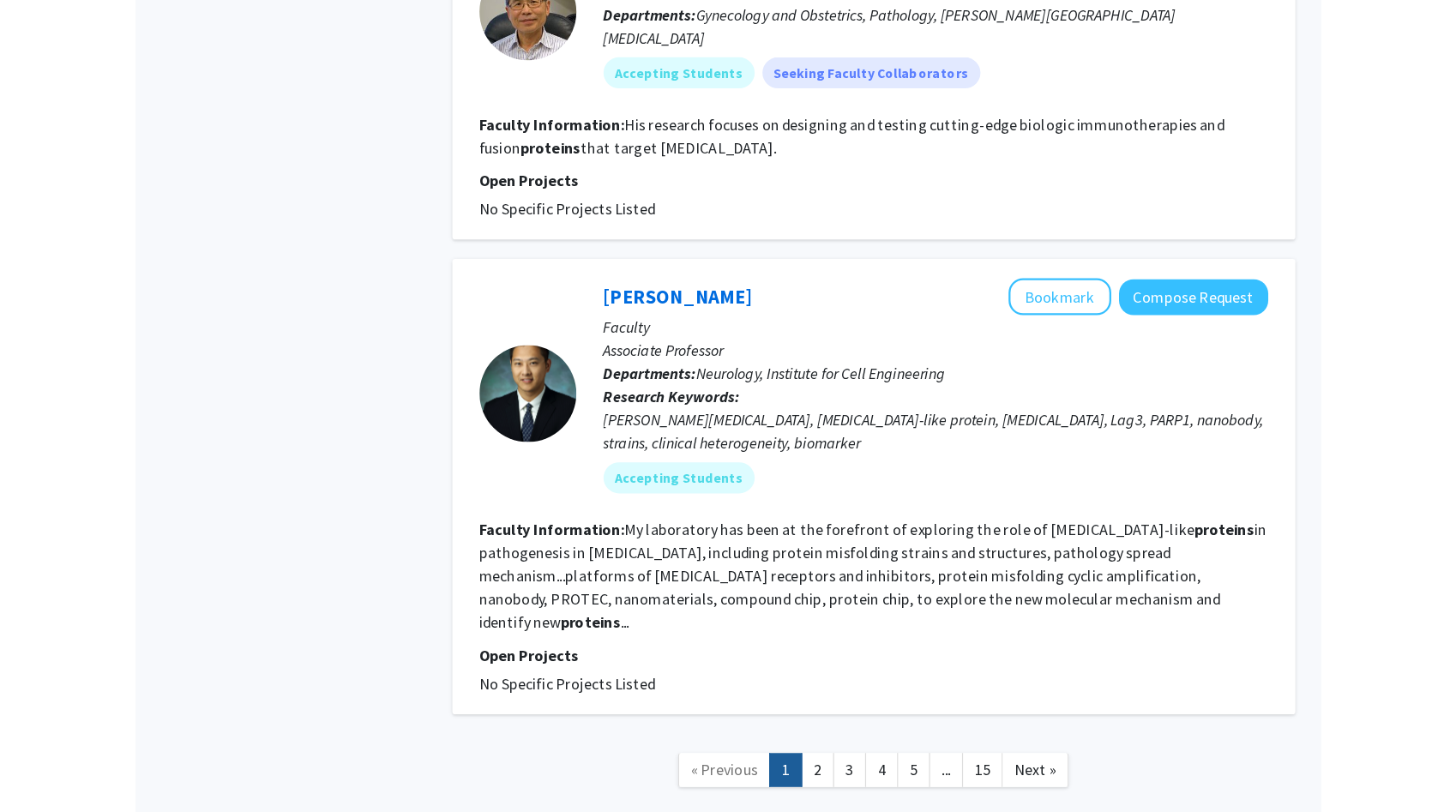
scroll to position [3447, 0]
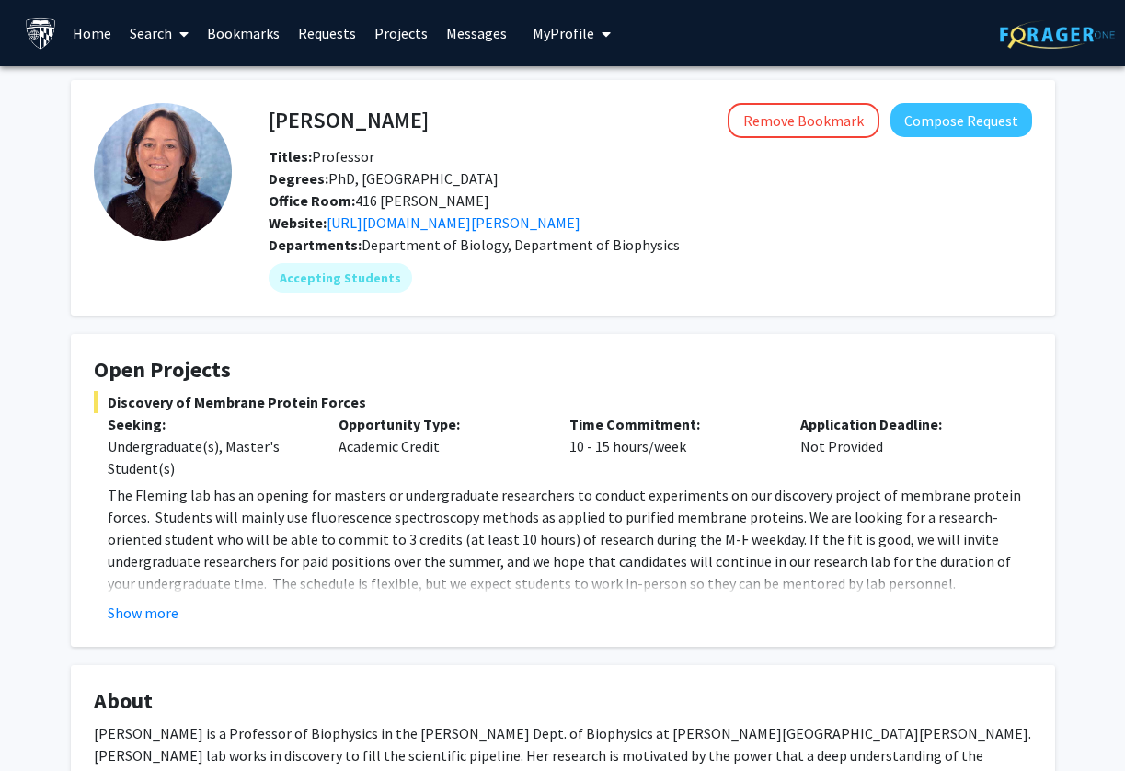
scroll to position [53, 0]
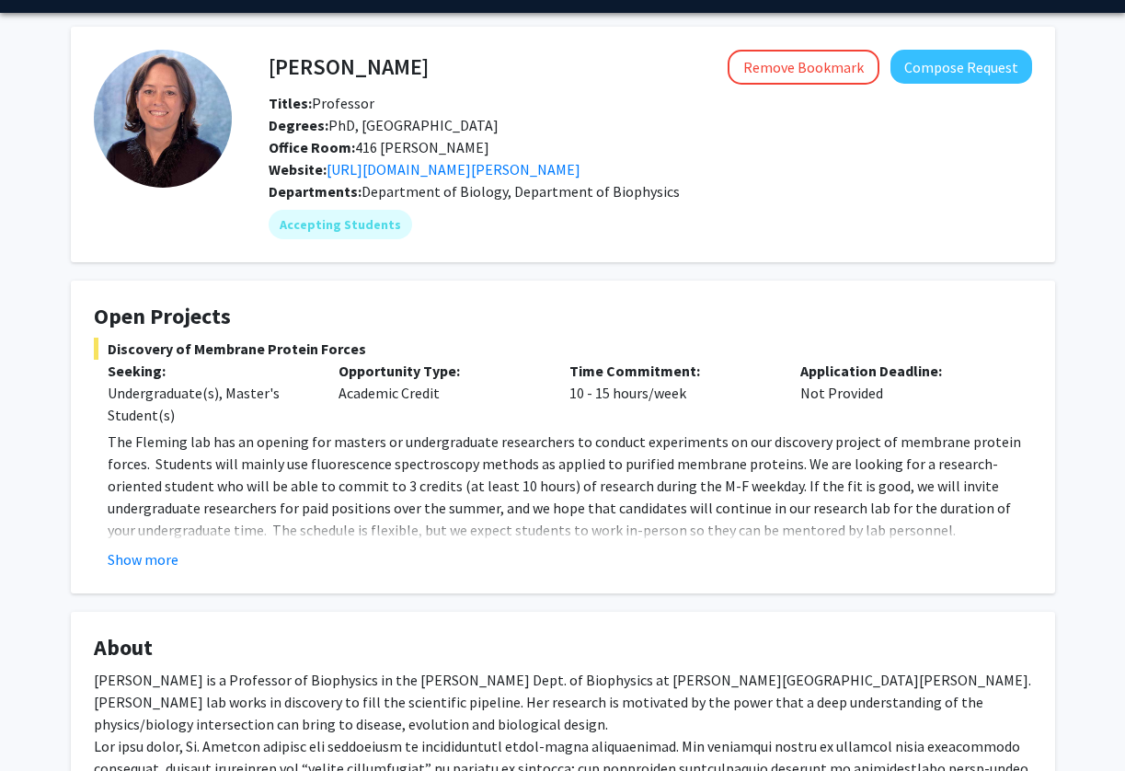
click at [475, 443] on p "The Fleming lab has an opening for masters or undergraduate researchers to cond…" at bounding box center [570, 485] width 924 height 110
click at [162, 558] on button "Show more" at bounding box center [143, 559] width 71 height 22
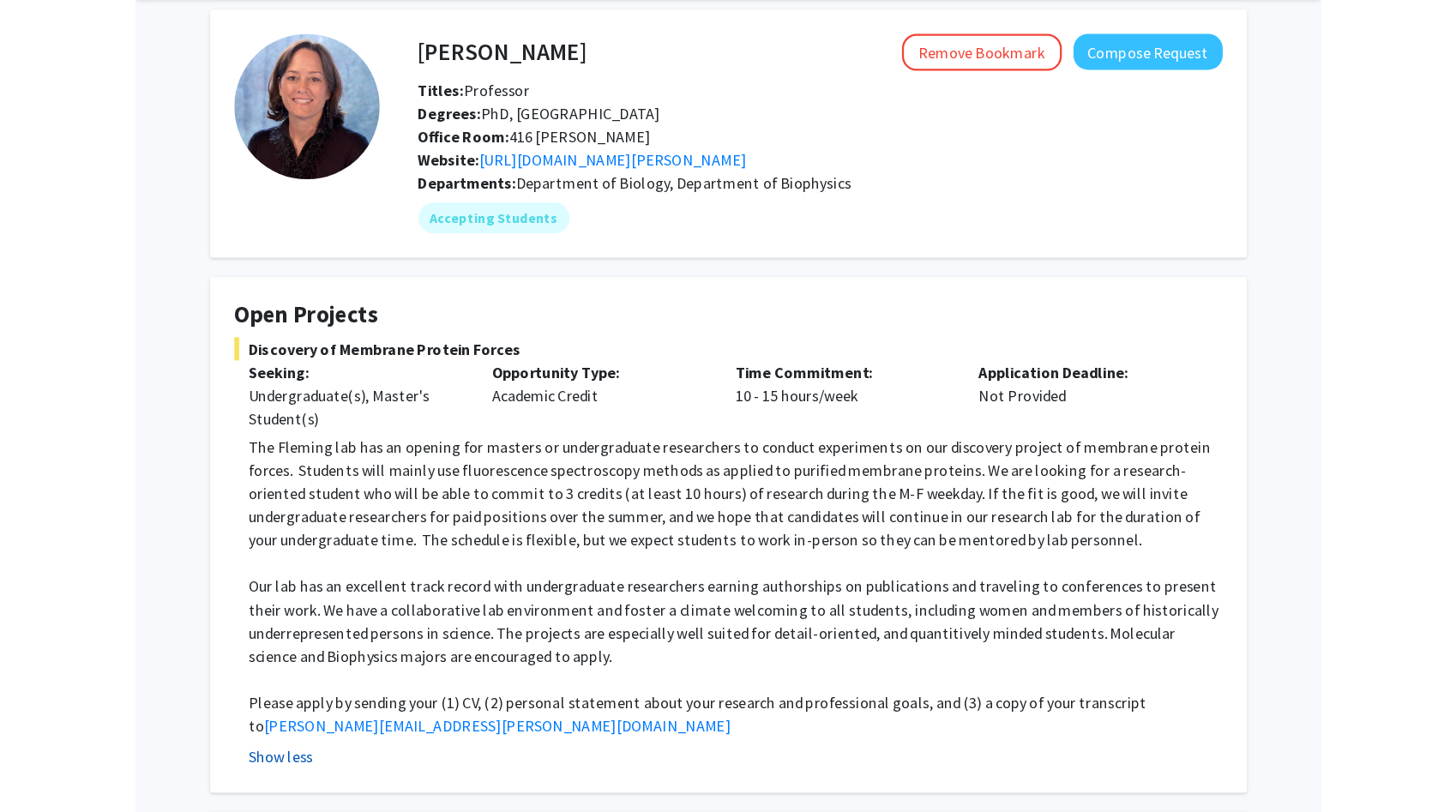
scroll to position [68, 0]
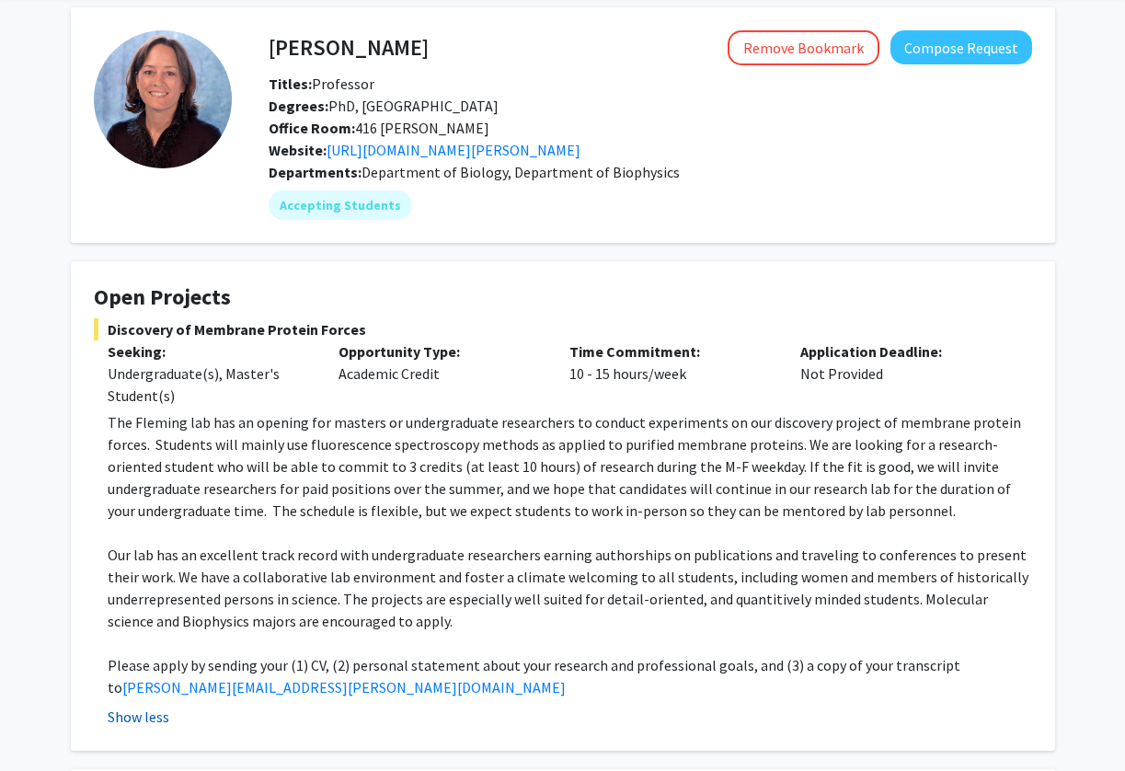
click at [162, 558] on p "Our lab has an excellent track record with undergraduate researchers earning au…" at bounding box center [570, 587] width 924 height 88
click at [170, 526] on p at bounding box center [570, 532] width 924 height 22
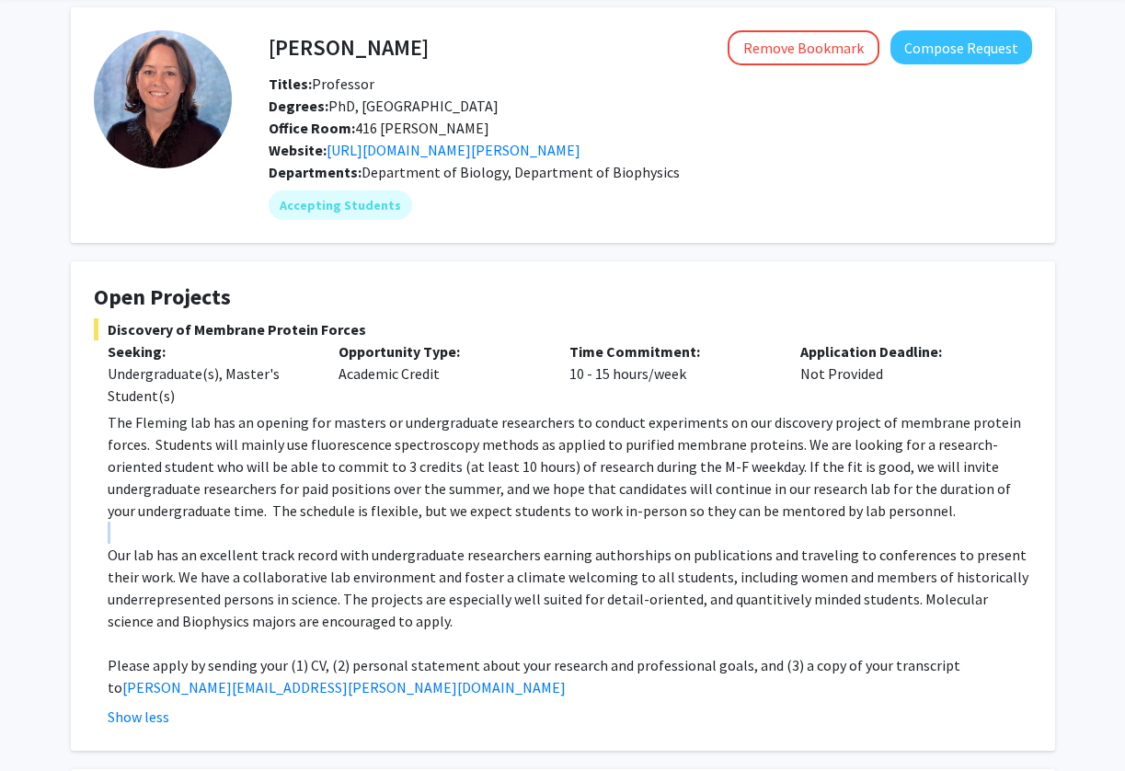
click at [182, 601] on p "Our lab has an excellent track record with undergraduate researchers earning au…" at bounding box center [570, 587] width 924 height 88
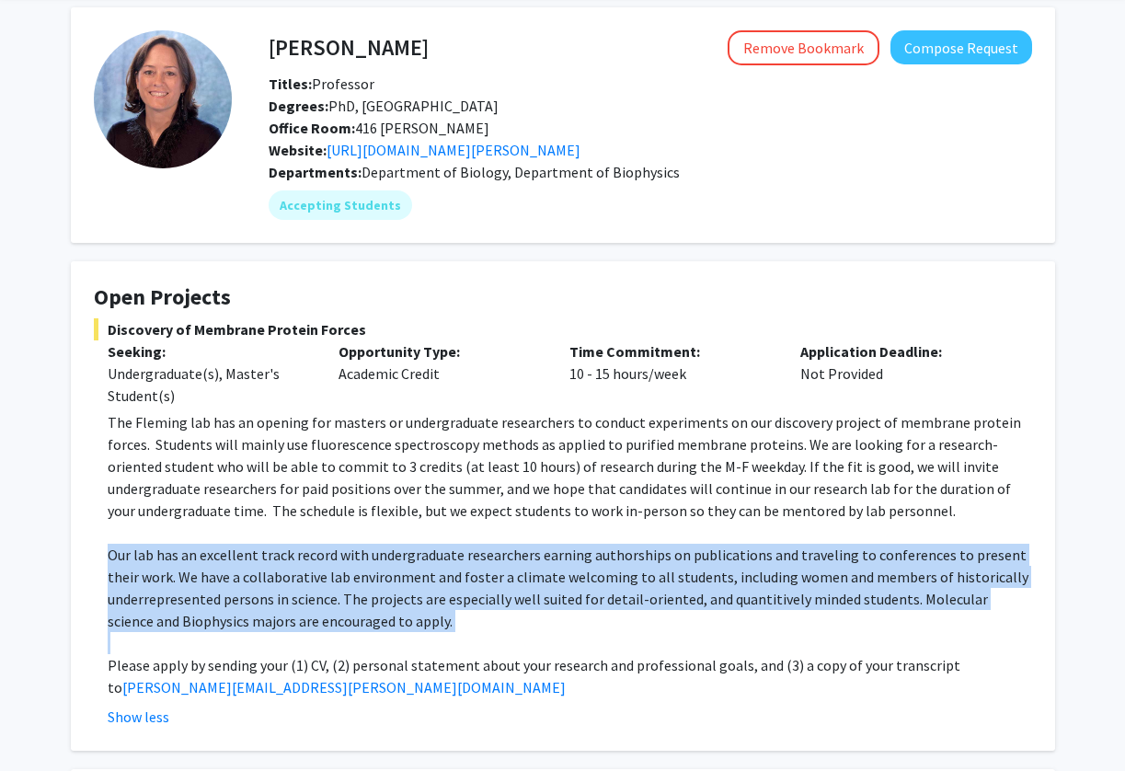
click at [182, 601] on p "Our lab has an excellent track record with undergraduate researchers earning au…" at bounding box center [570, 587] width 924 height 88
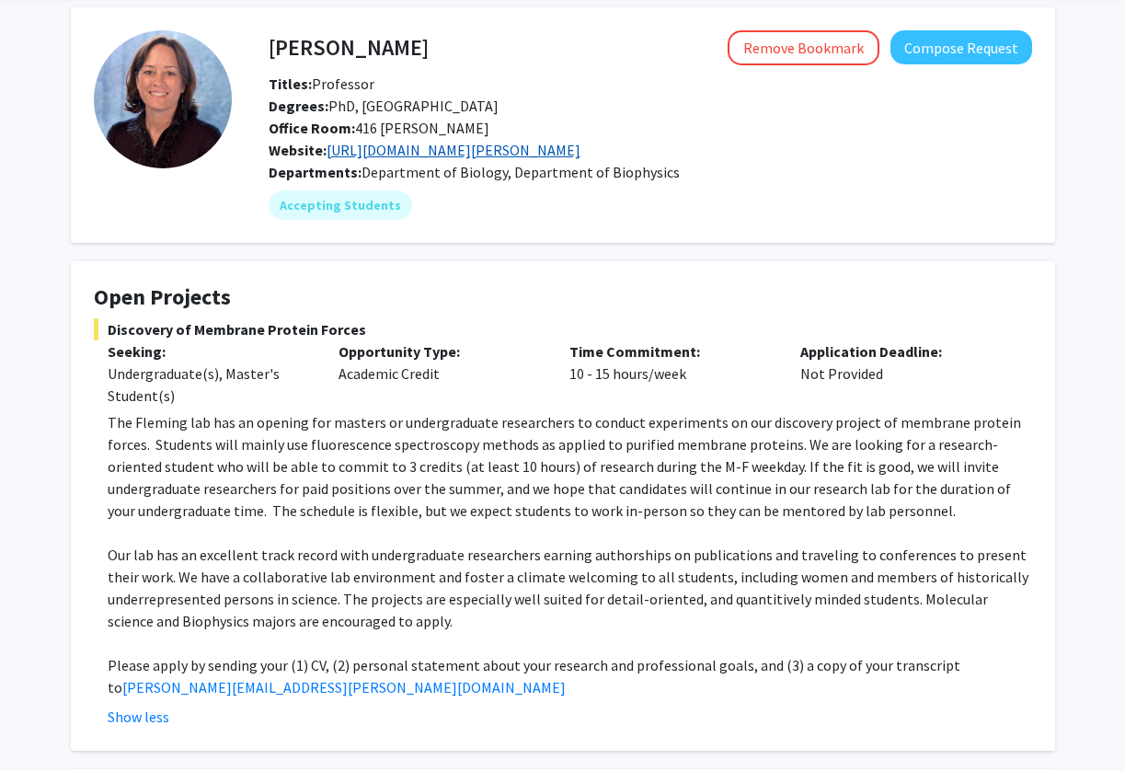
click at [392, 147] on link "https://pages.jh.edu/fleming/" at bounding box center [453, 150] width 254 height 18
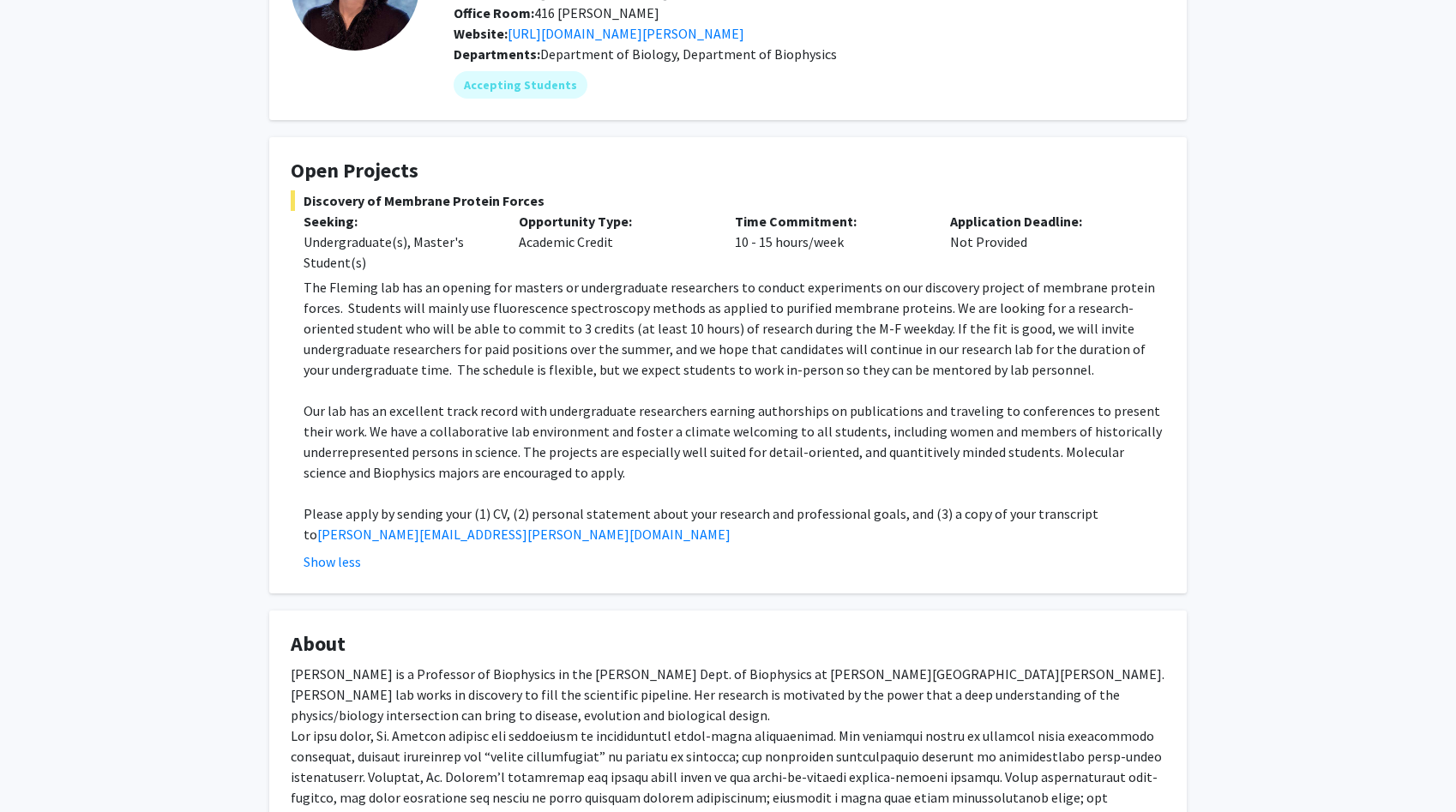
scroll to position [213, 0]
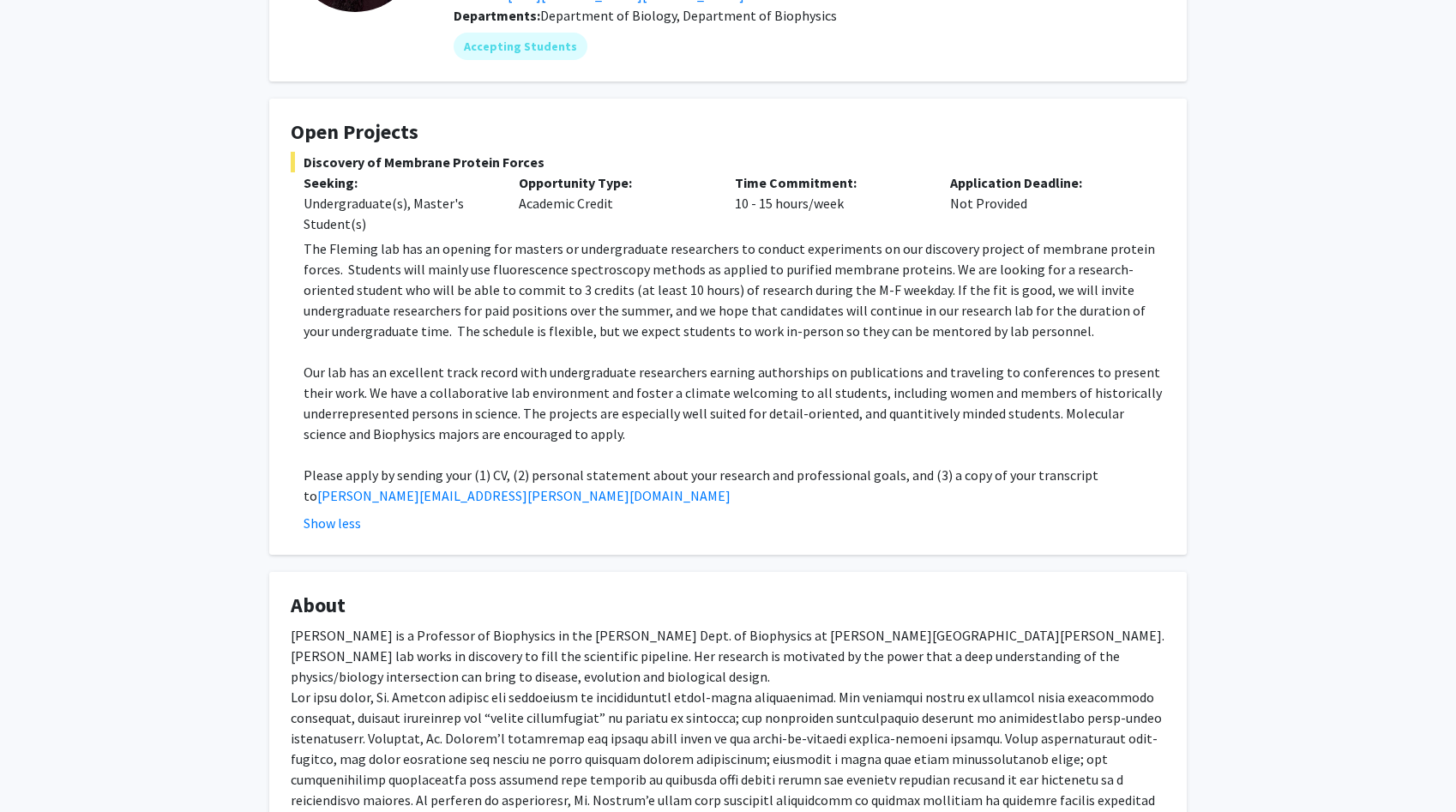
click at [462, 410] on p "Our lab has an excellent track record with undergraduate researchers earning au…" at bounding box center [735, 403] width 862 height 82
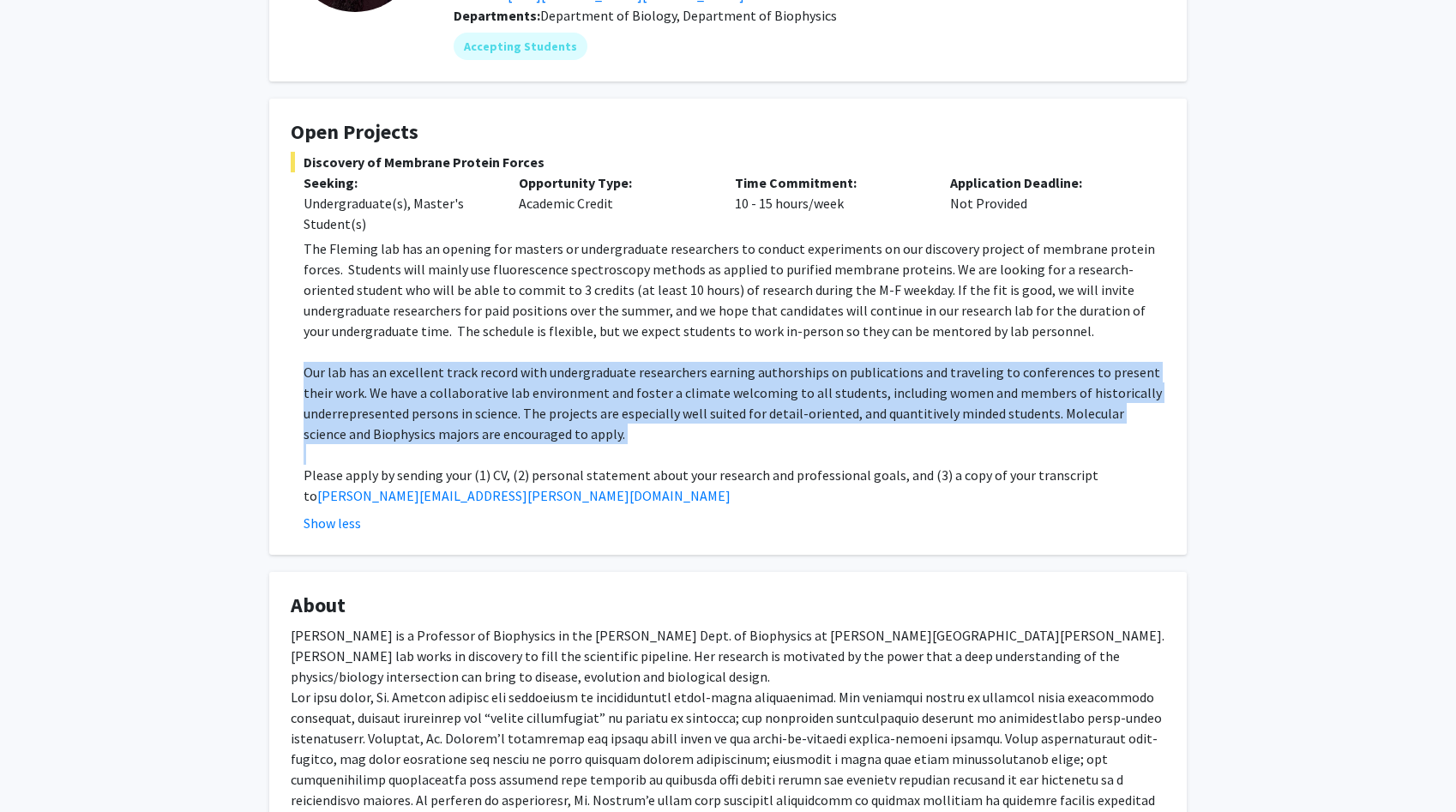
click at [462, 410] on p "Our lab has an excellent track record with undergraduate researchers earning au…" at bounding box center [735, 403] width 862 height 82
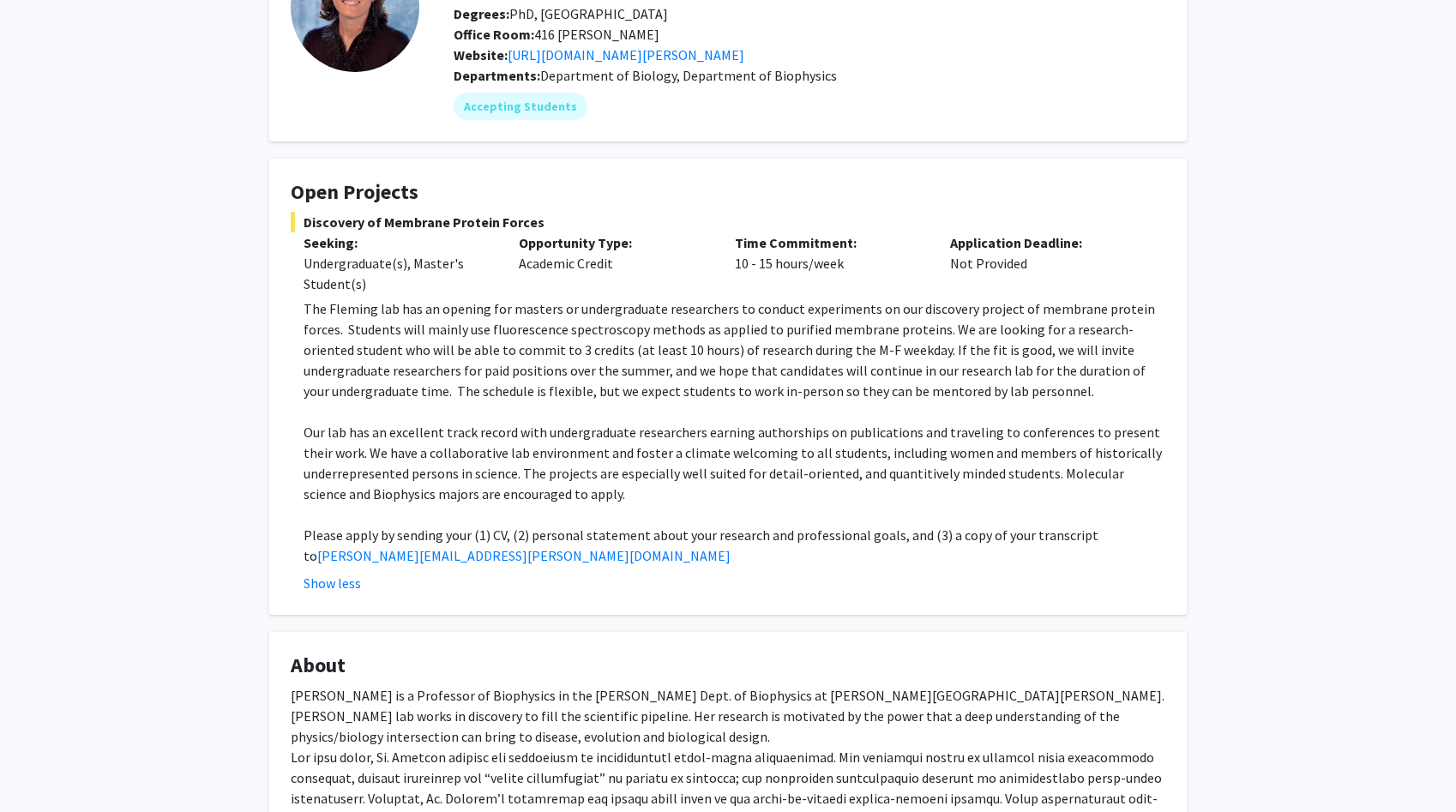
scroll to position [0, 0]
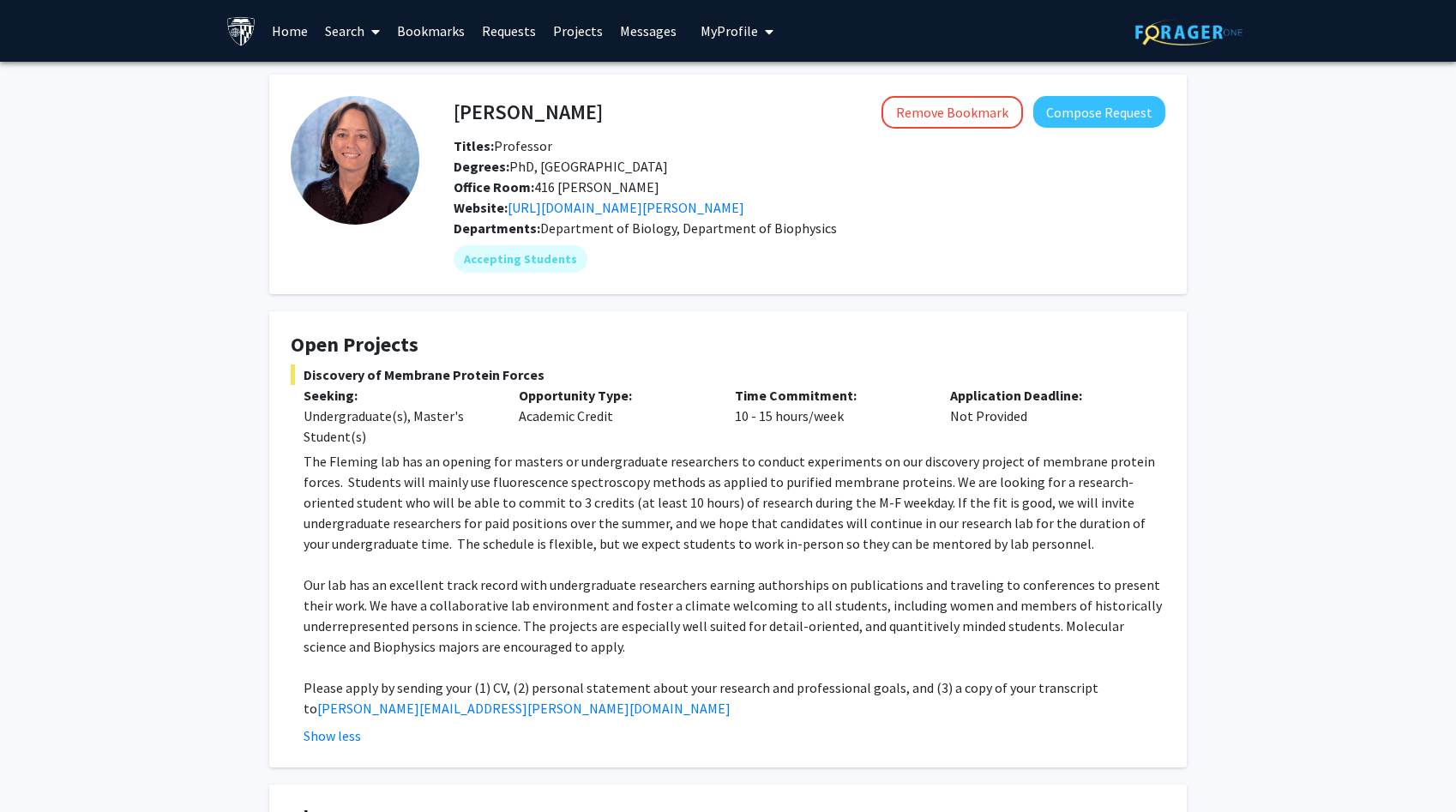
click at [340, 25] on link "Search" at bounding box center [352, 31] width 72 height 60
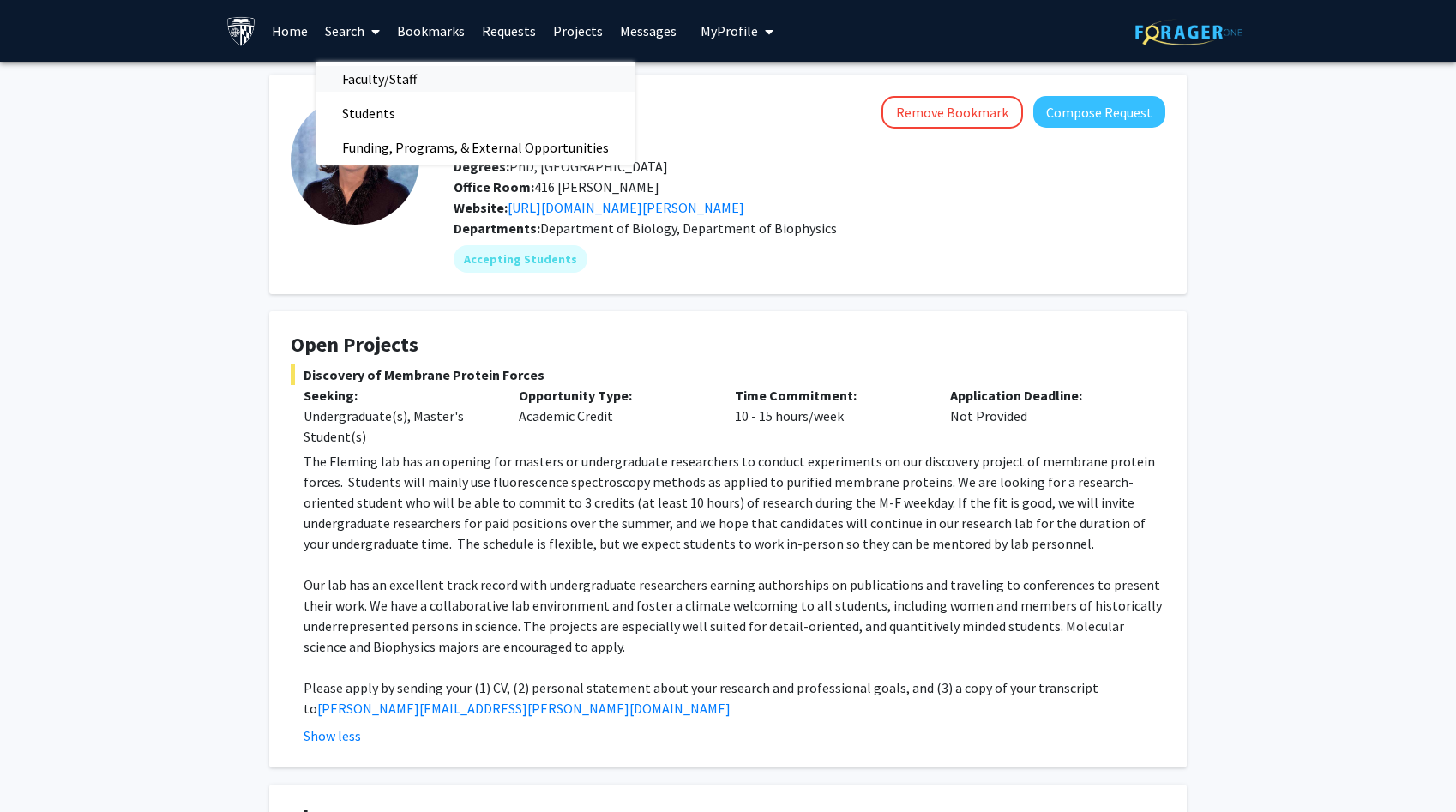
click at [353, 90] on span "Faculty/Staff" at bounding box center [379, 78] width 126 height 34
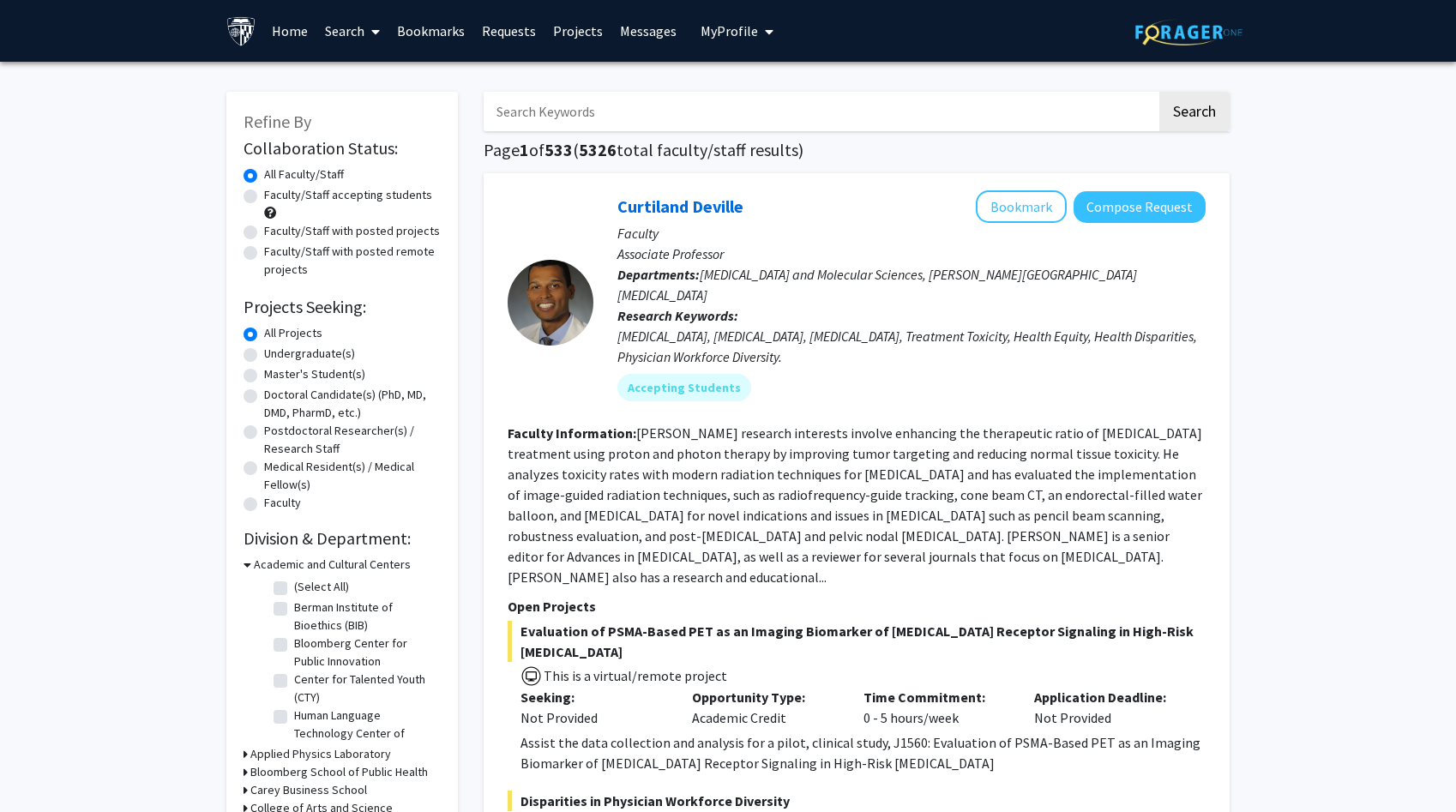
click at [321, 230] on label "Faculty/Staff with posted projects" at bounding box center [352, 230] width 175 height 18
click at [275, 230] on input "Faculty/Staff with posted projects" at bounding box center [270, 227] width 11 height 11
radio input "true"
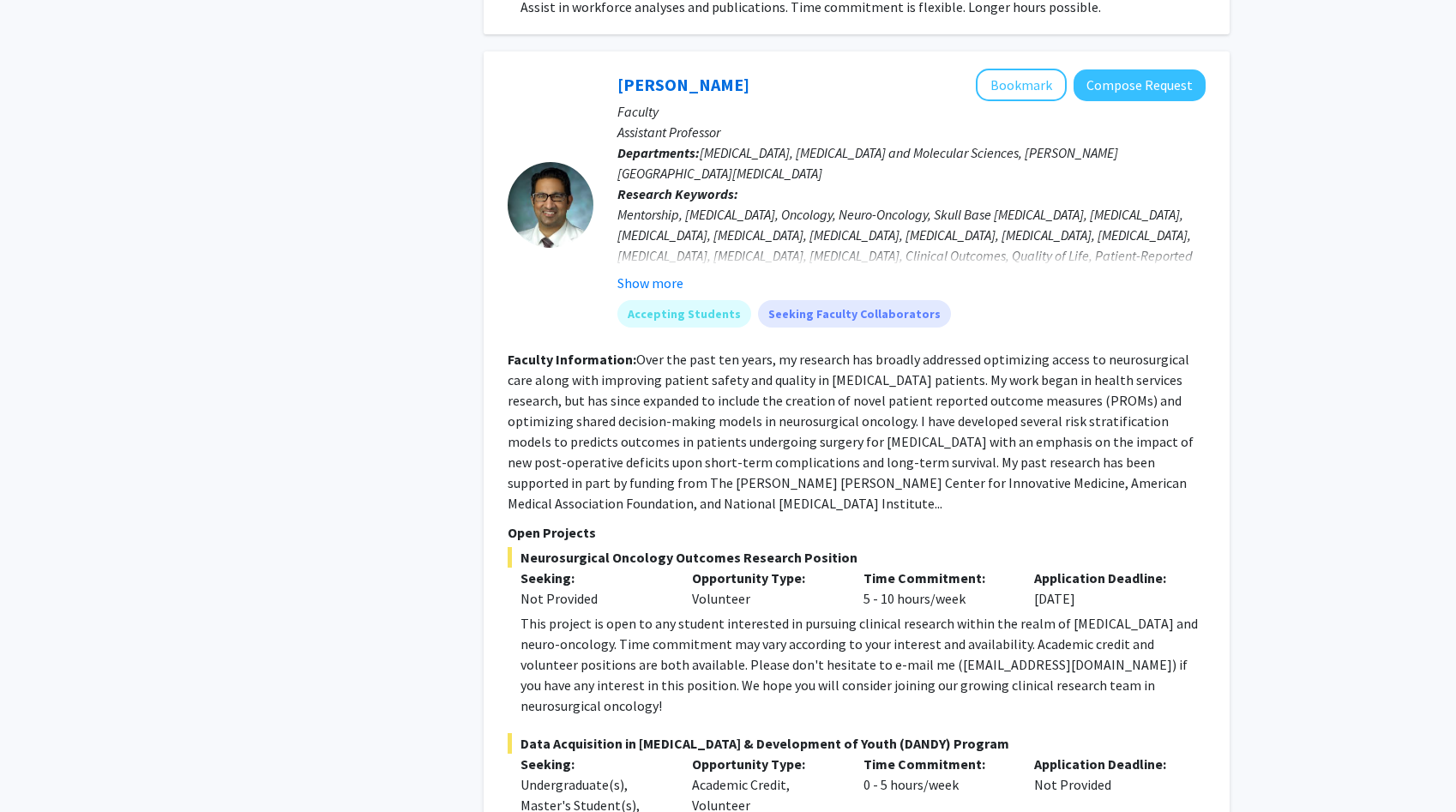
scroll to position [887, 0]
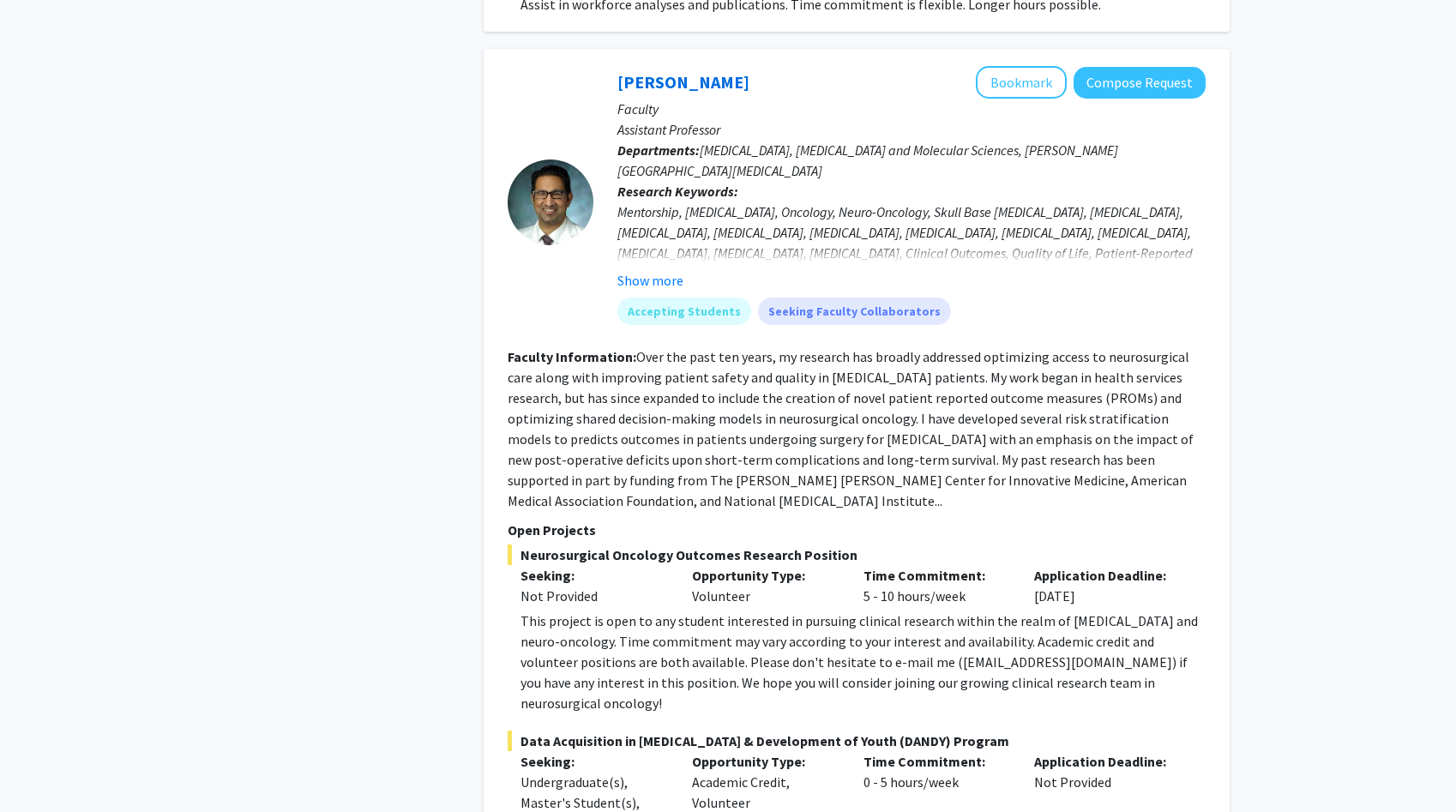
click at [655, 611] on div "This project is open to any student interested in pursuing clinical research wi…" at bounding box center [863, 662] width 686 height 103
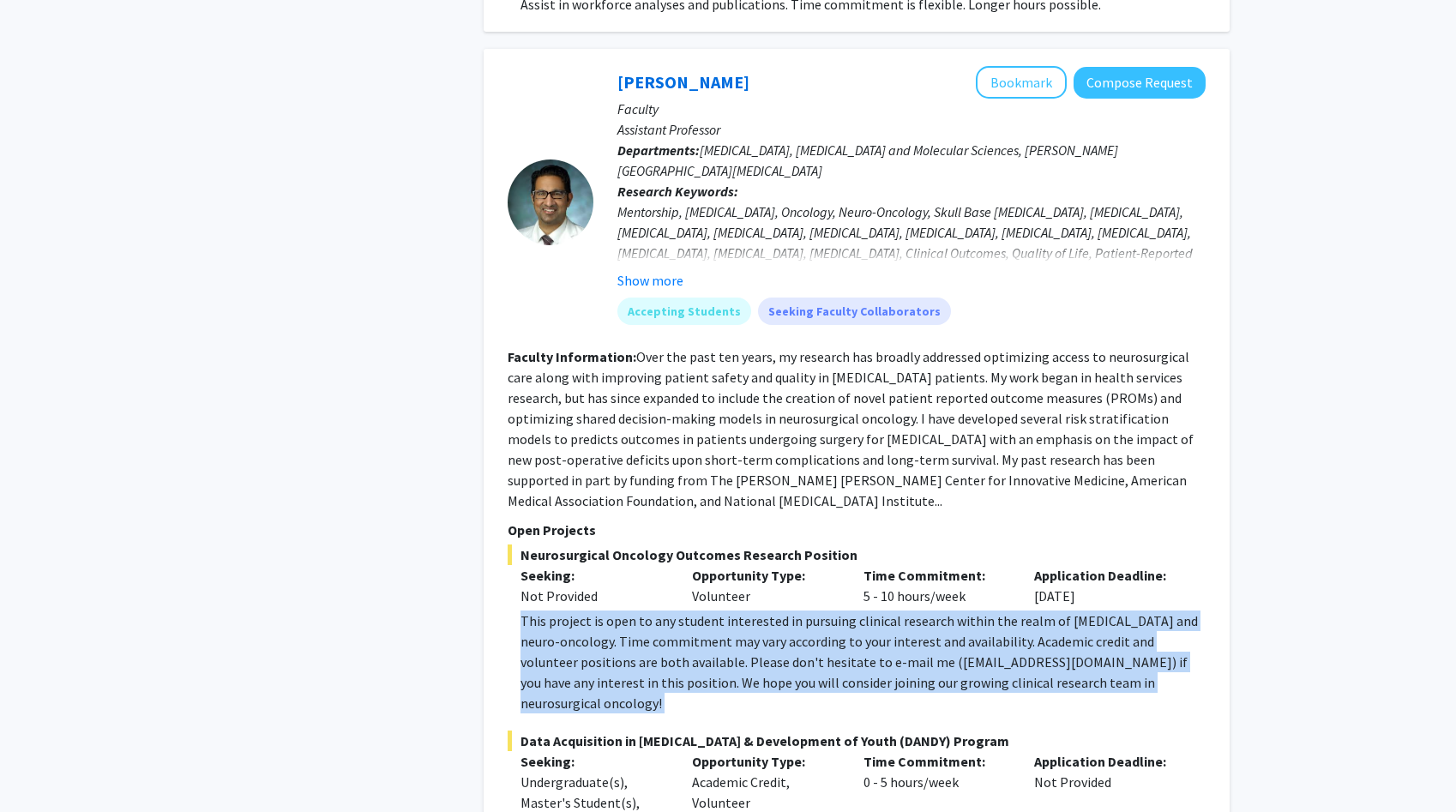
click at [655, 611] on div "This project is open to any student interested in pursuing clinical research wi…" at bounding box center [863, 662] width 686 height 103
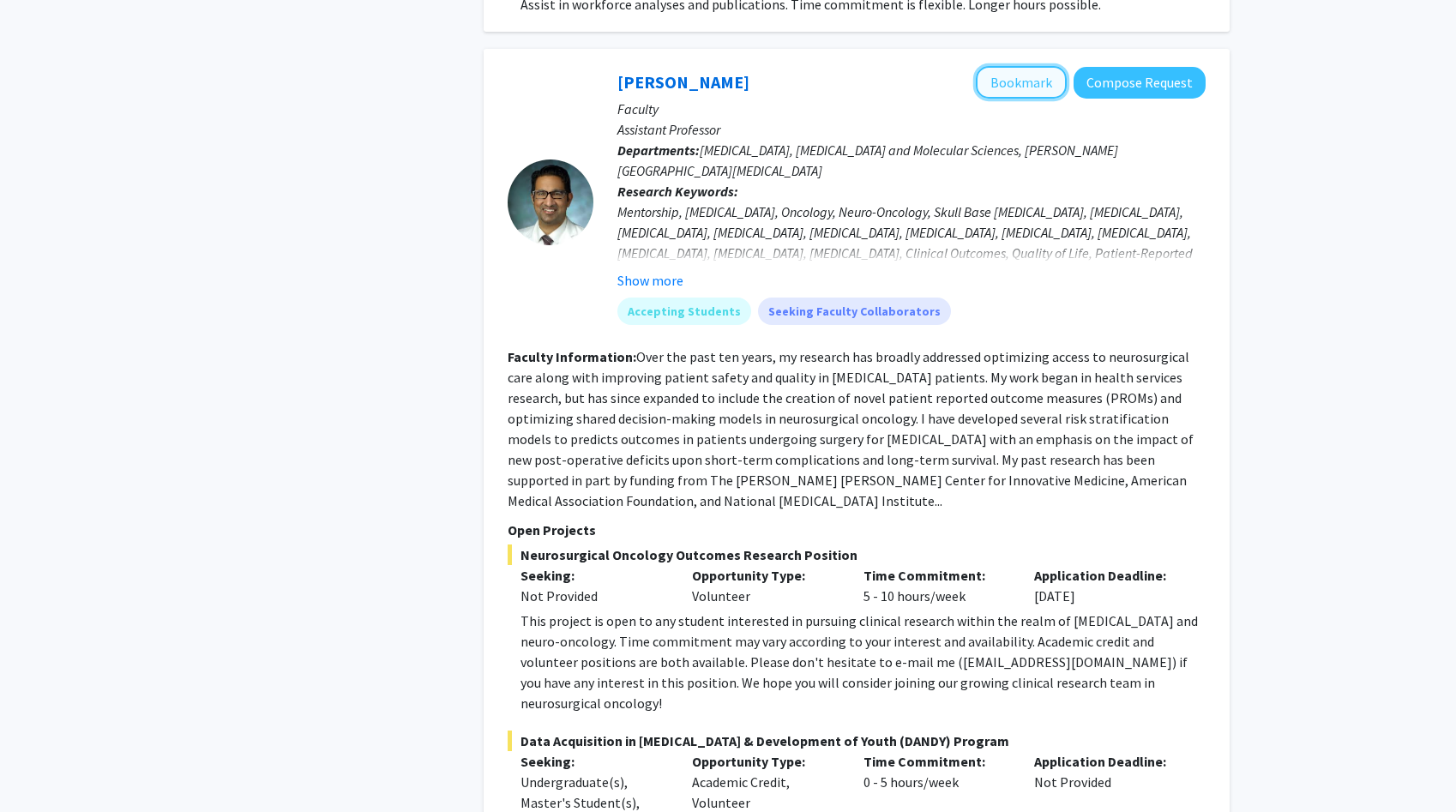
click at [997, 66] on button "Bookmark" at bounding box center [1020, 82] width 90 height 33
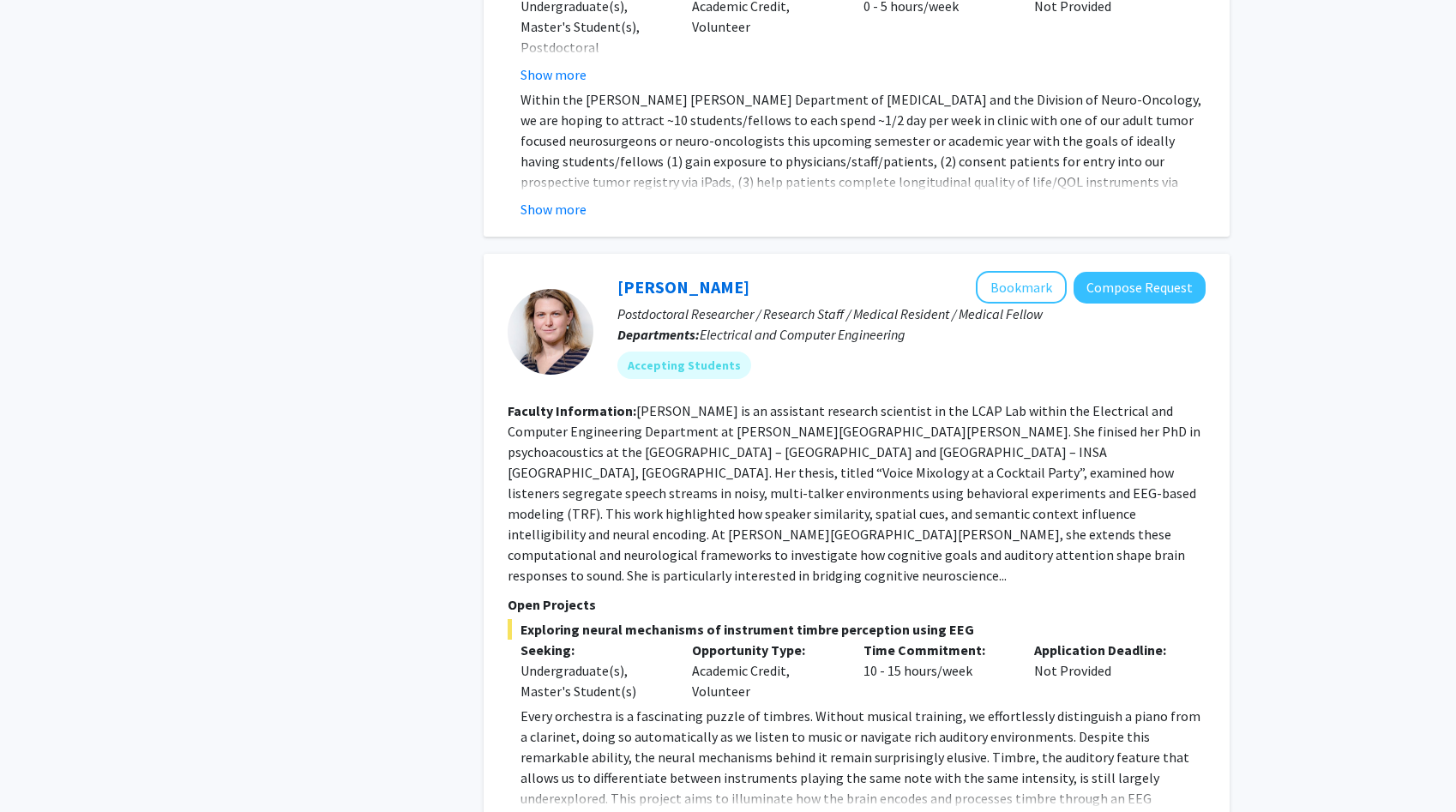
scroll to position [1709, 0]
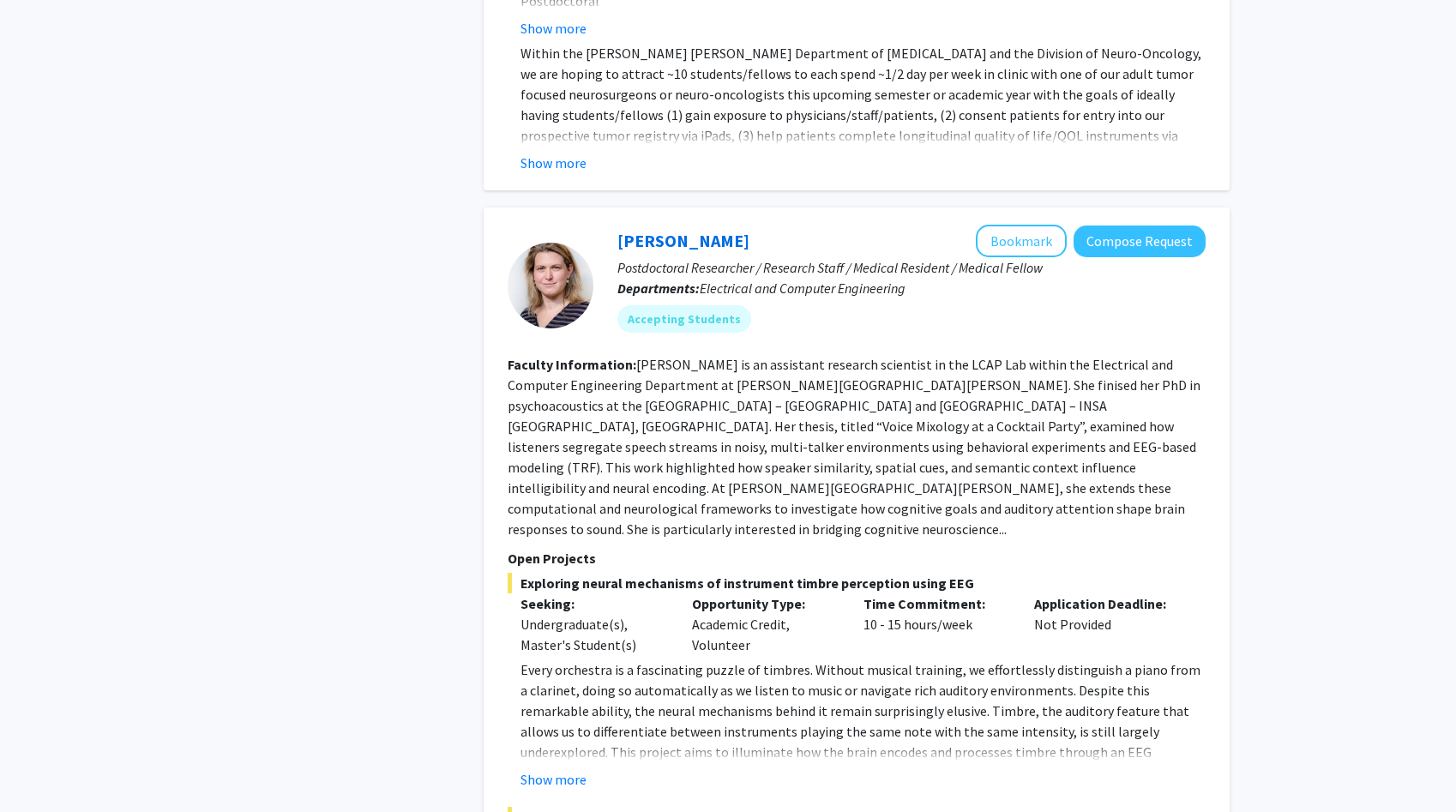
click at [881, 356] on fg-read-more "Dr. Huet is an assistant research scientist in the LCAP Lab within the Electric…" at bounding box center [853, 447] width 693 height 182
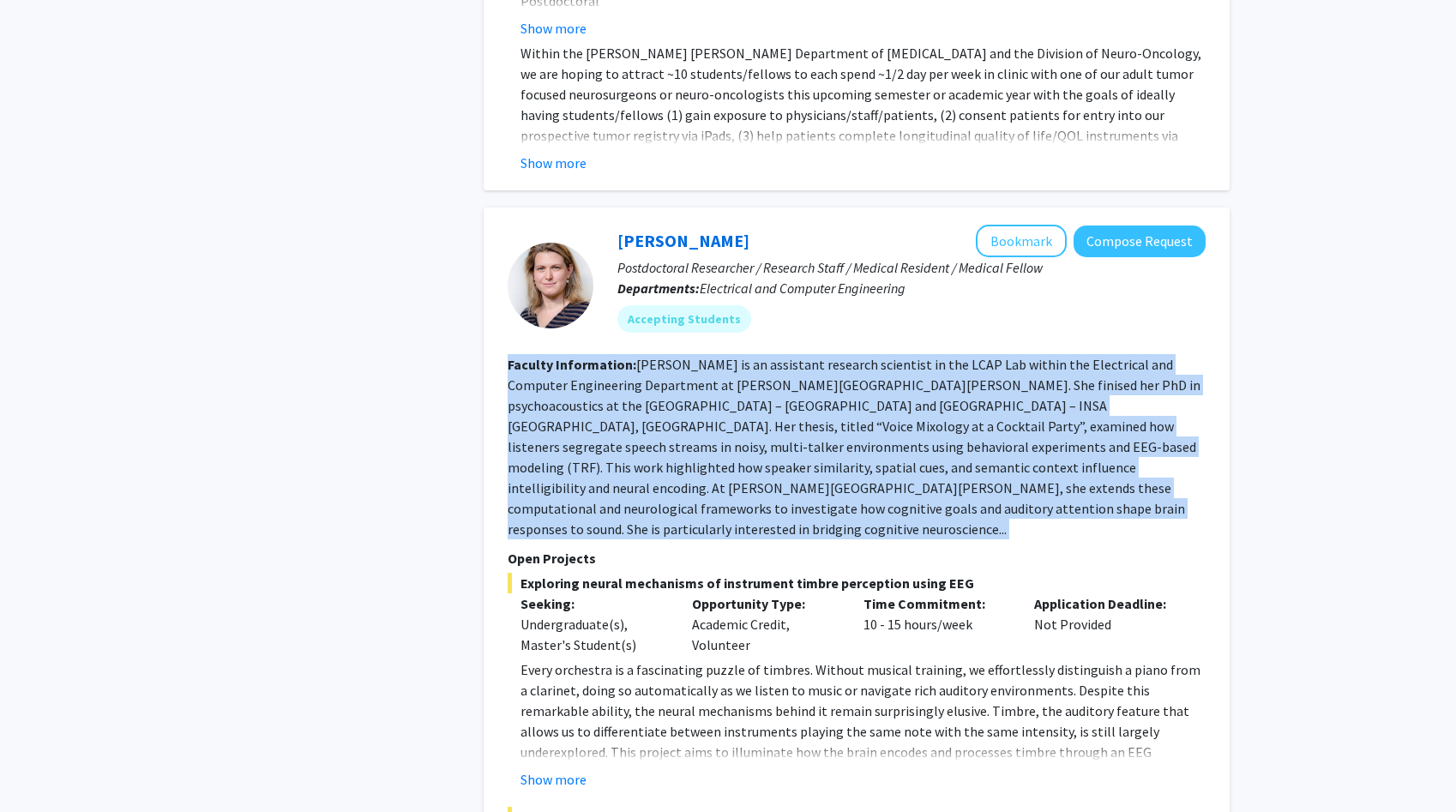
click at [881, 356] on fg-read-more "Dr. Huet is an assistant research scientist in the LCAP Lab within the Electric…" at bounding box center [853, 447] width 693 height 182
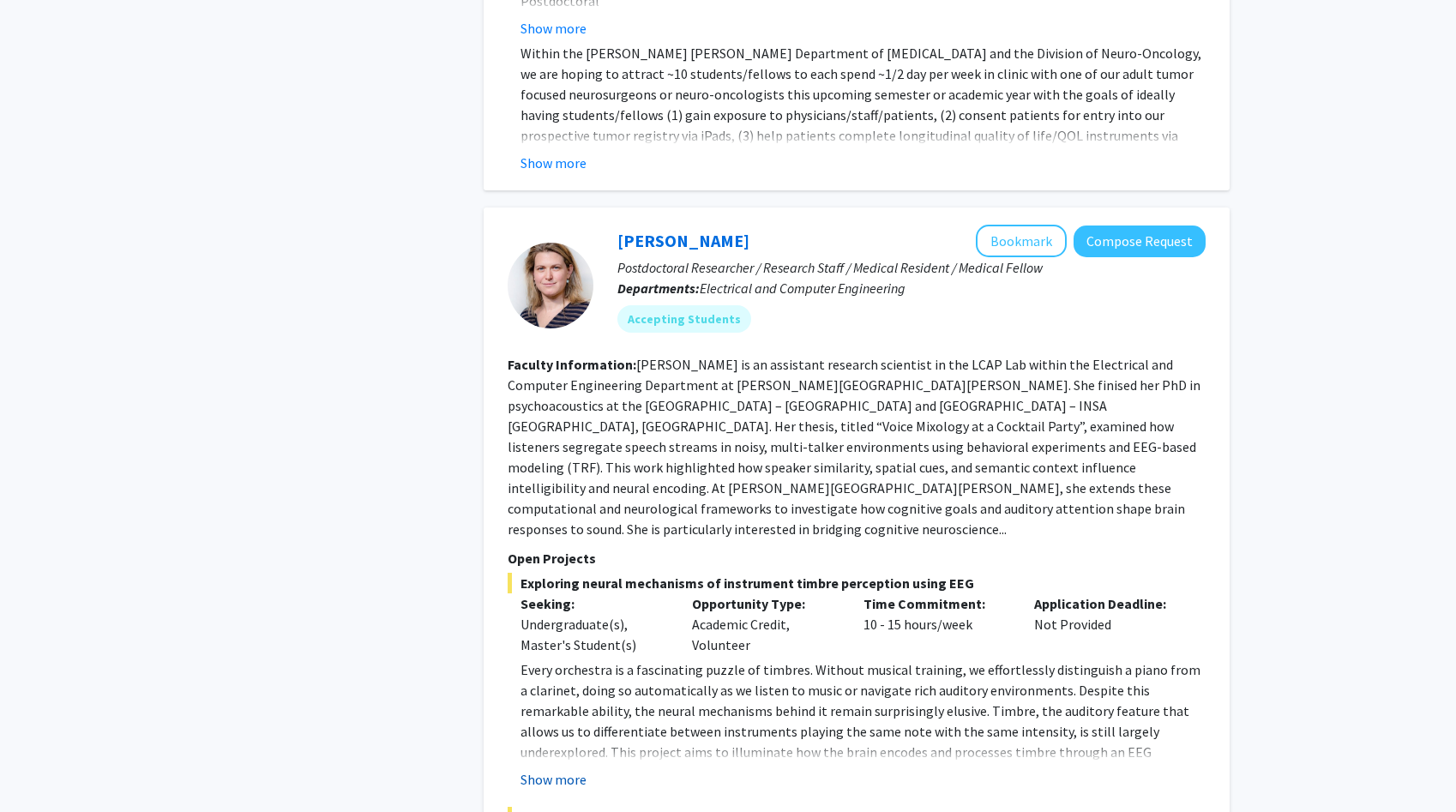
click at [554, 718] on button "Show more" at bounding box center [553, 779] width 66 height 21
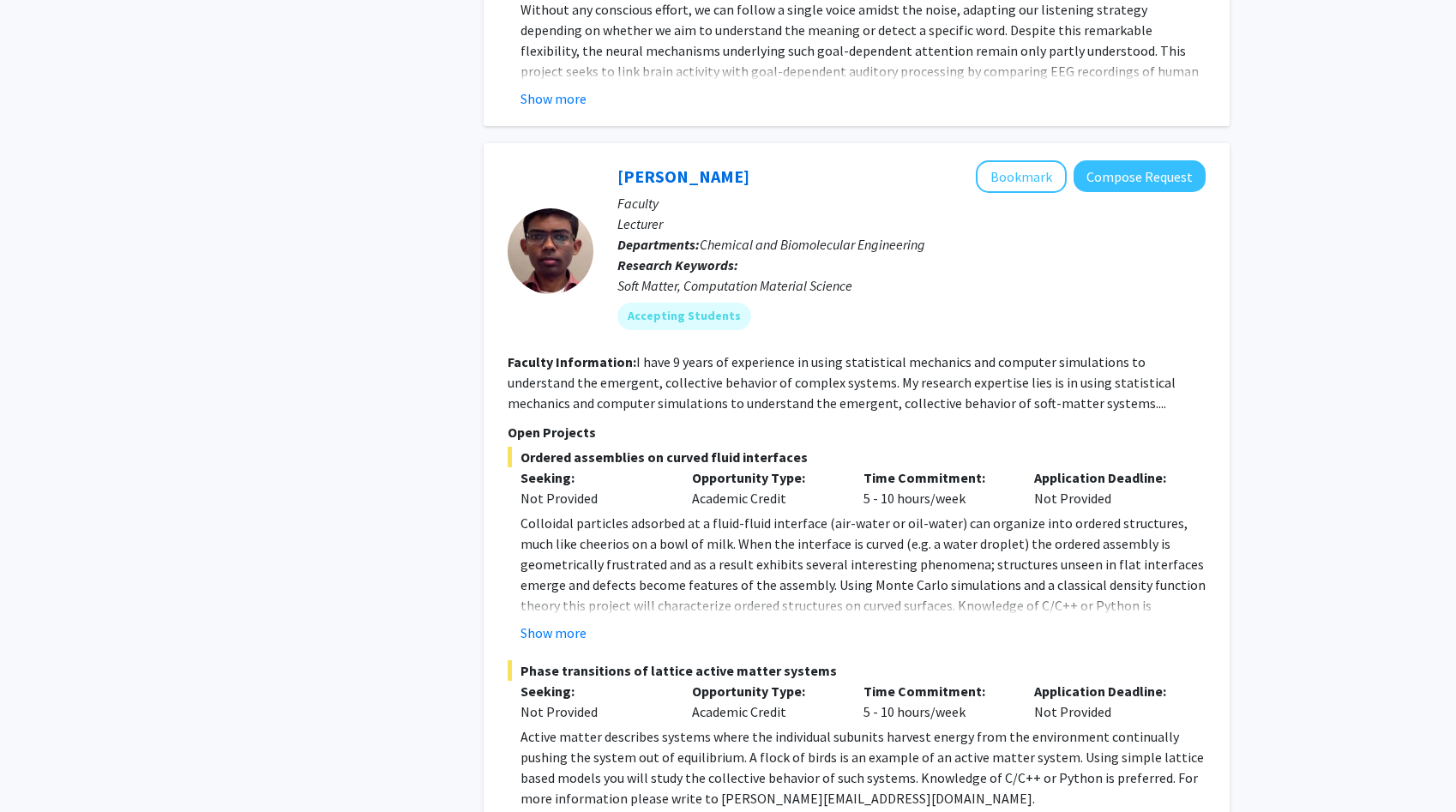
scroll to position [3173, 0]
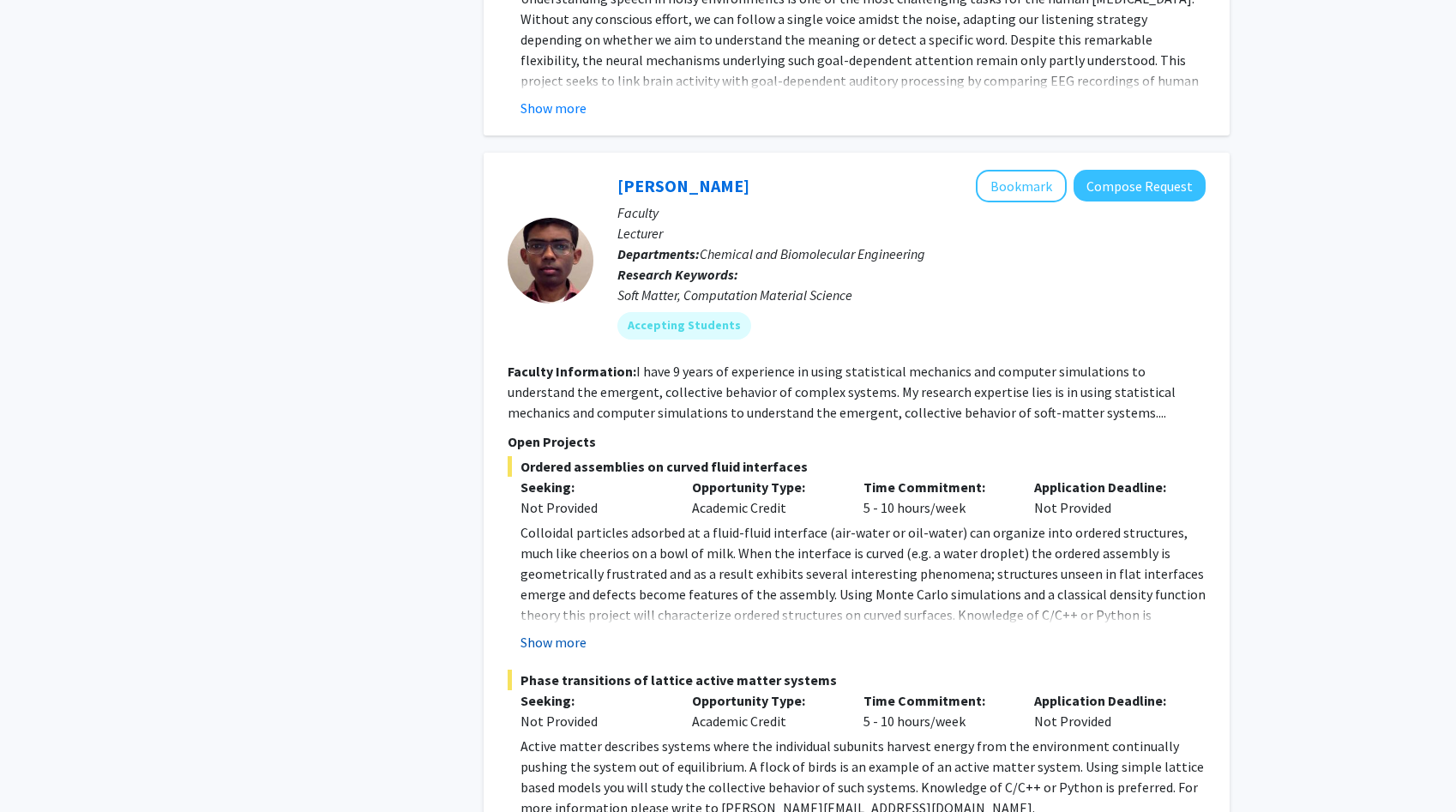
click at [574, 632] on button "Show more" at bounding box center [553, 642] width 66 height 21
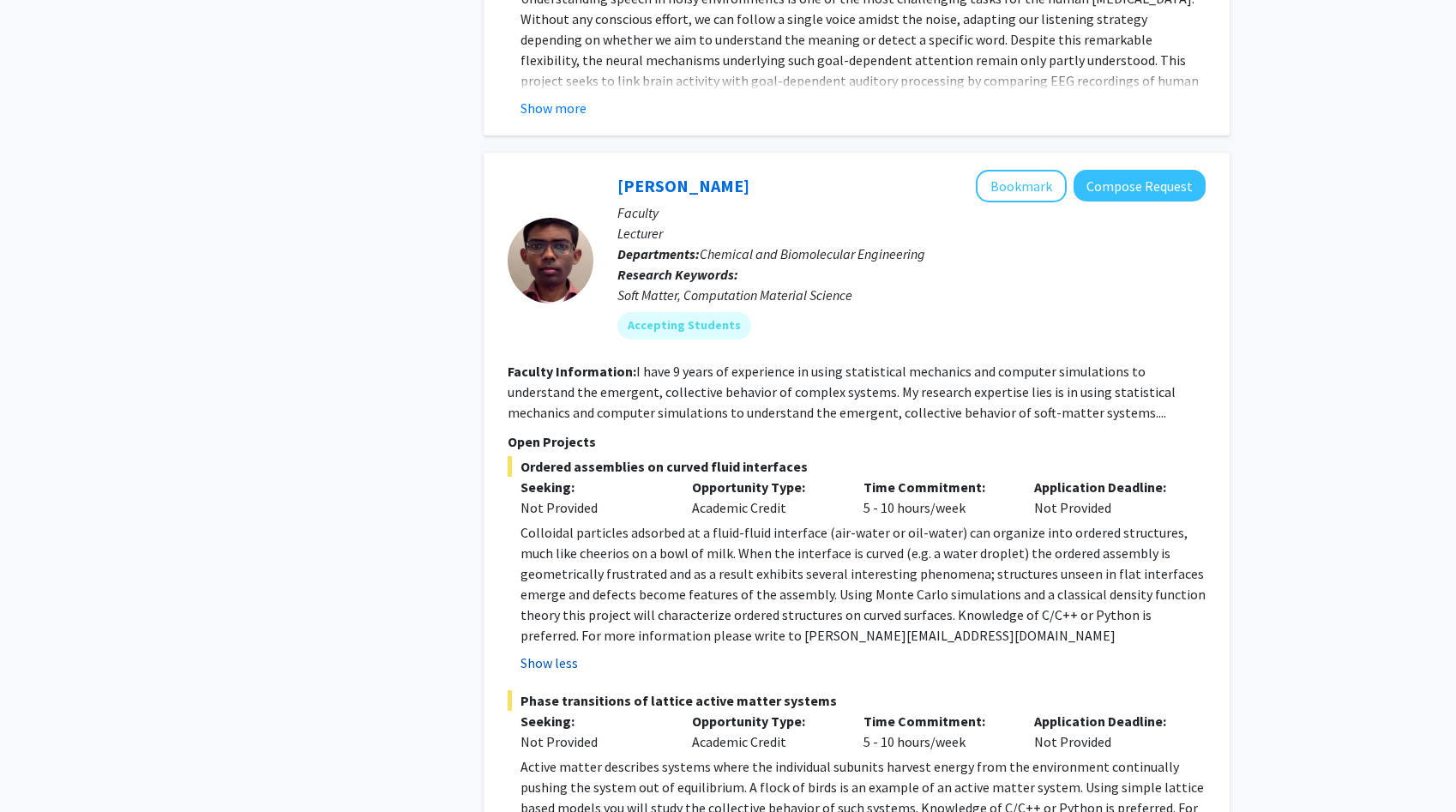
click at [574, 522] on p "Colloidal particles adsorbed at a fluid-fluid interface (air-water or oil-water…" at bounding box center [863, 584] width 686 height 123
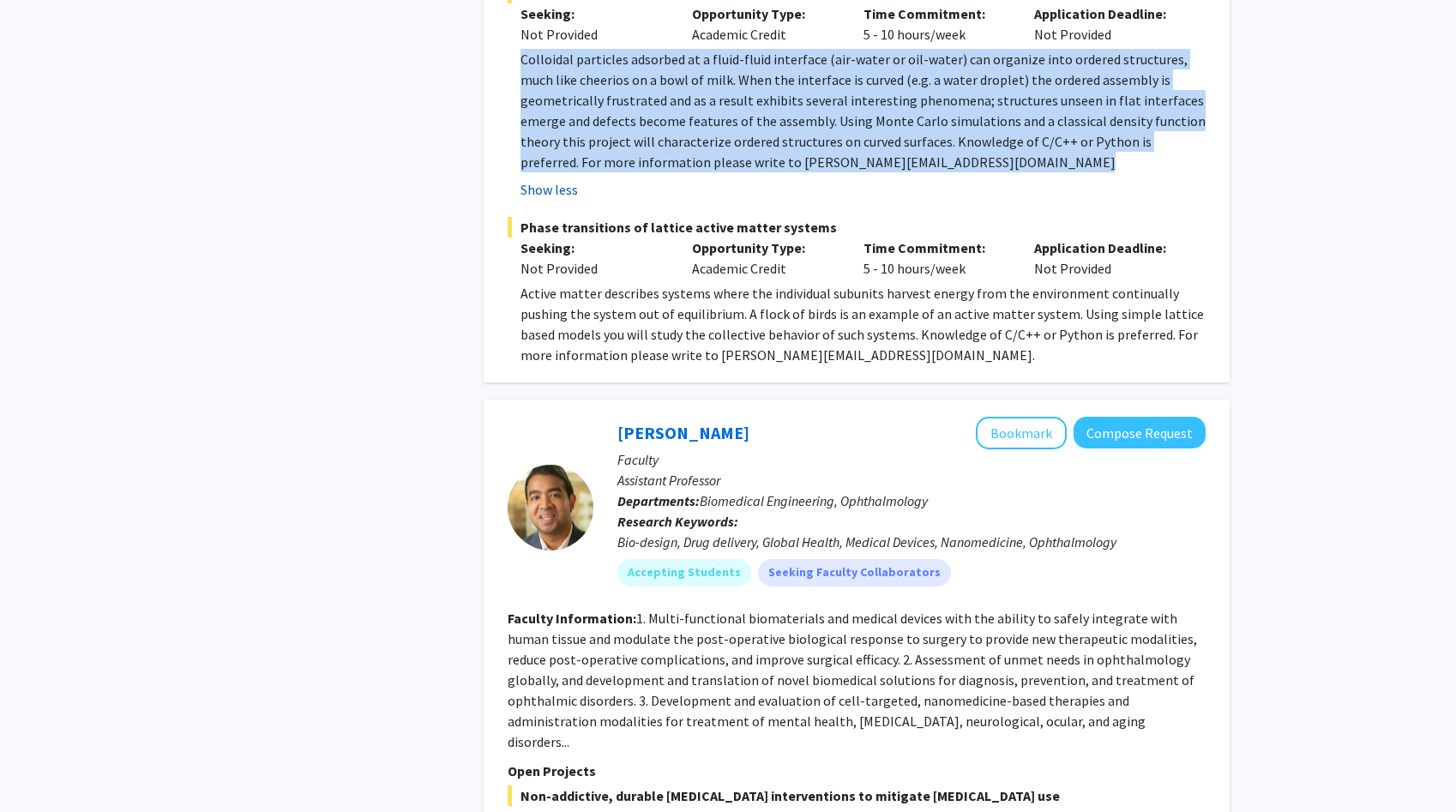
scroll to position [3649, 0]
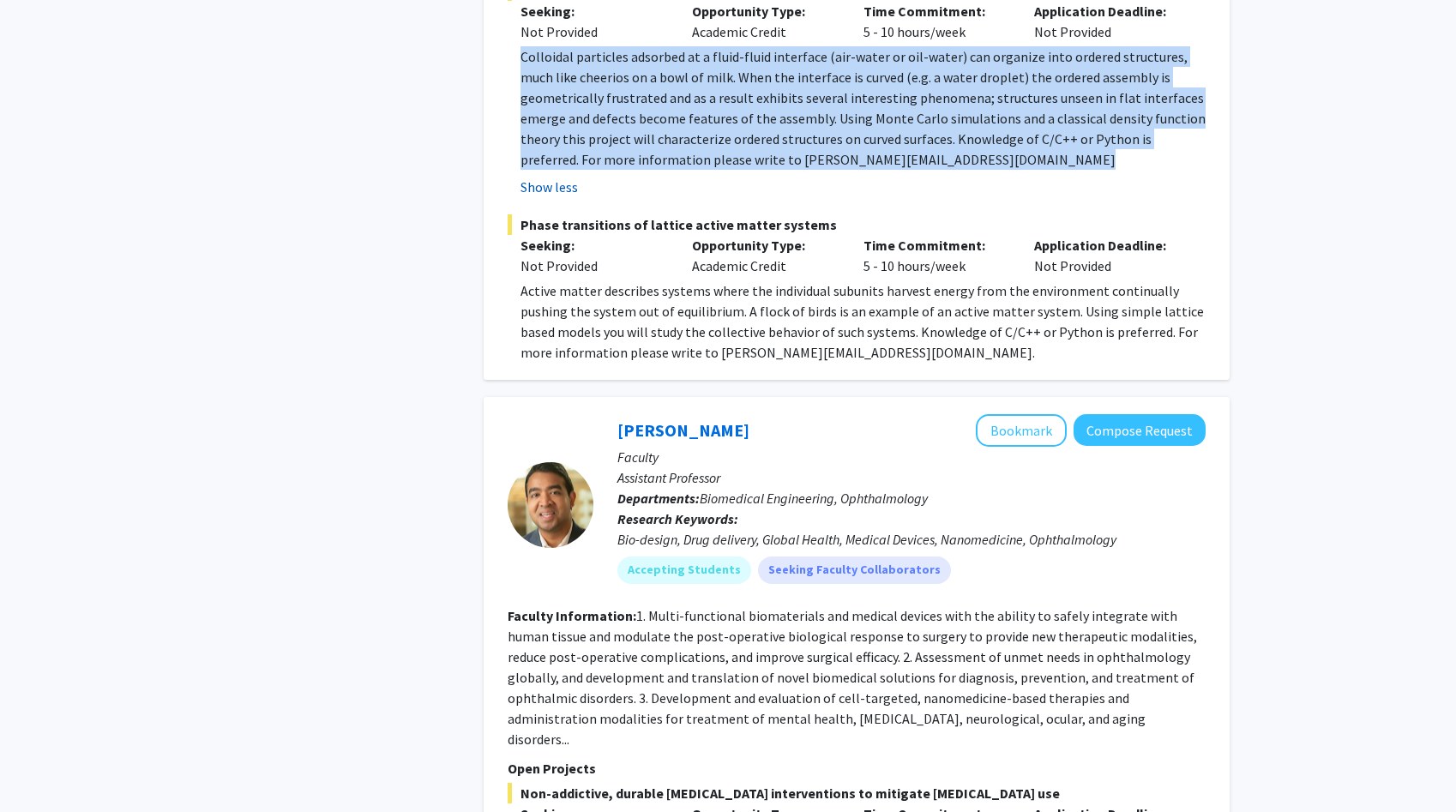
click at [574, 607] on fg-read-more "1. Multi-functional biomaterials and medical devices with the ability to safely…" at bounding box center [852, 677] width 689 height 141
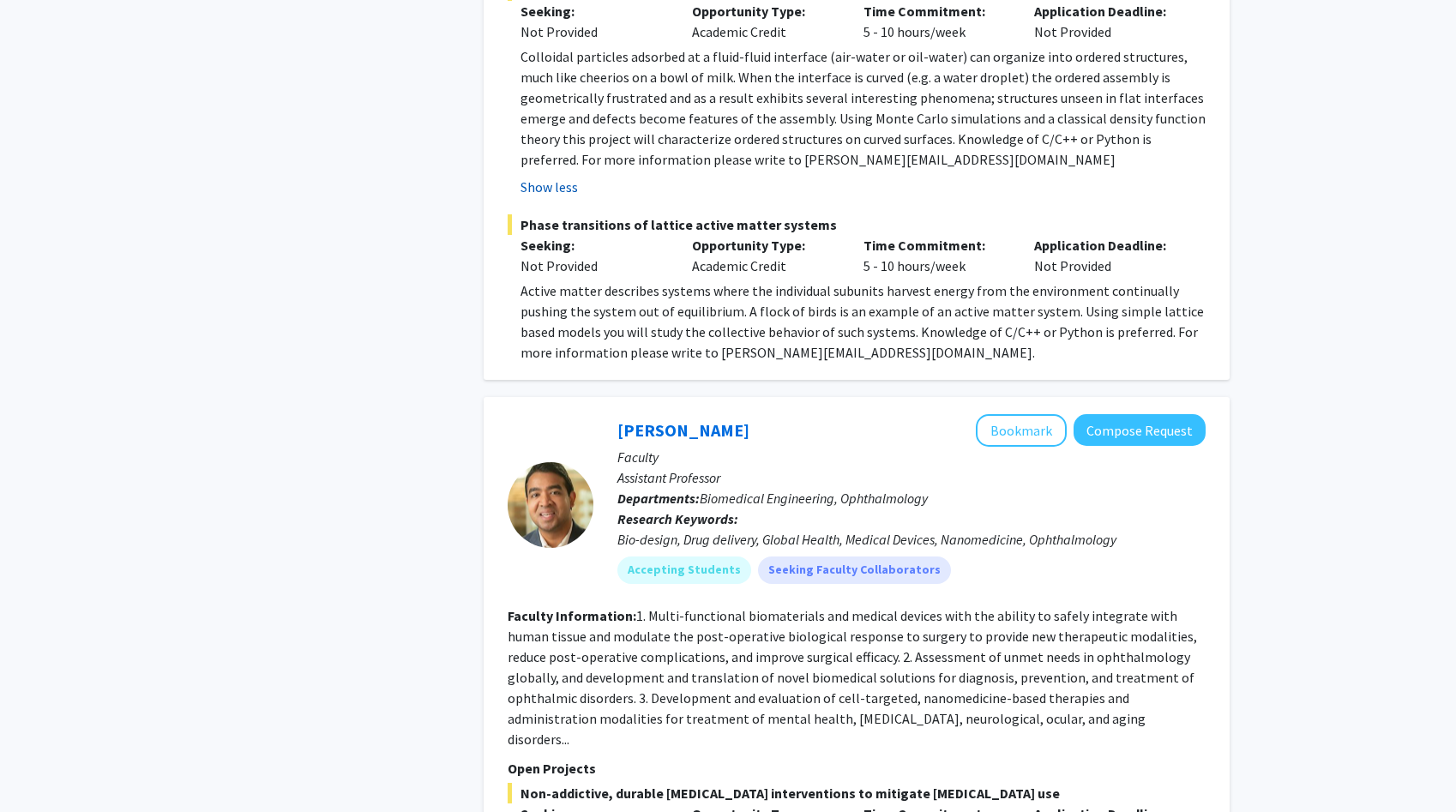
click at [574, 607] on fg-read-more "1. Multi-functional biomaterials and medical devices with the ability to safely…" at bounding box center [852, 677] width 689 height 141
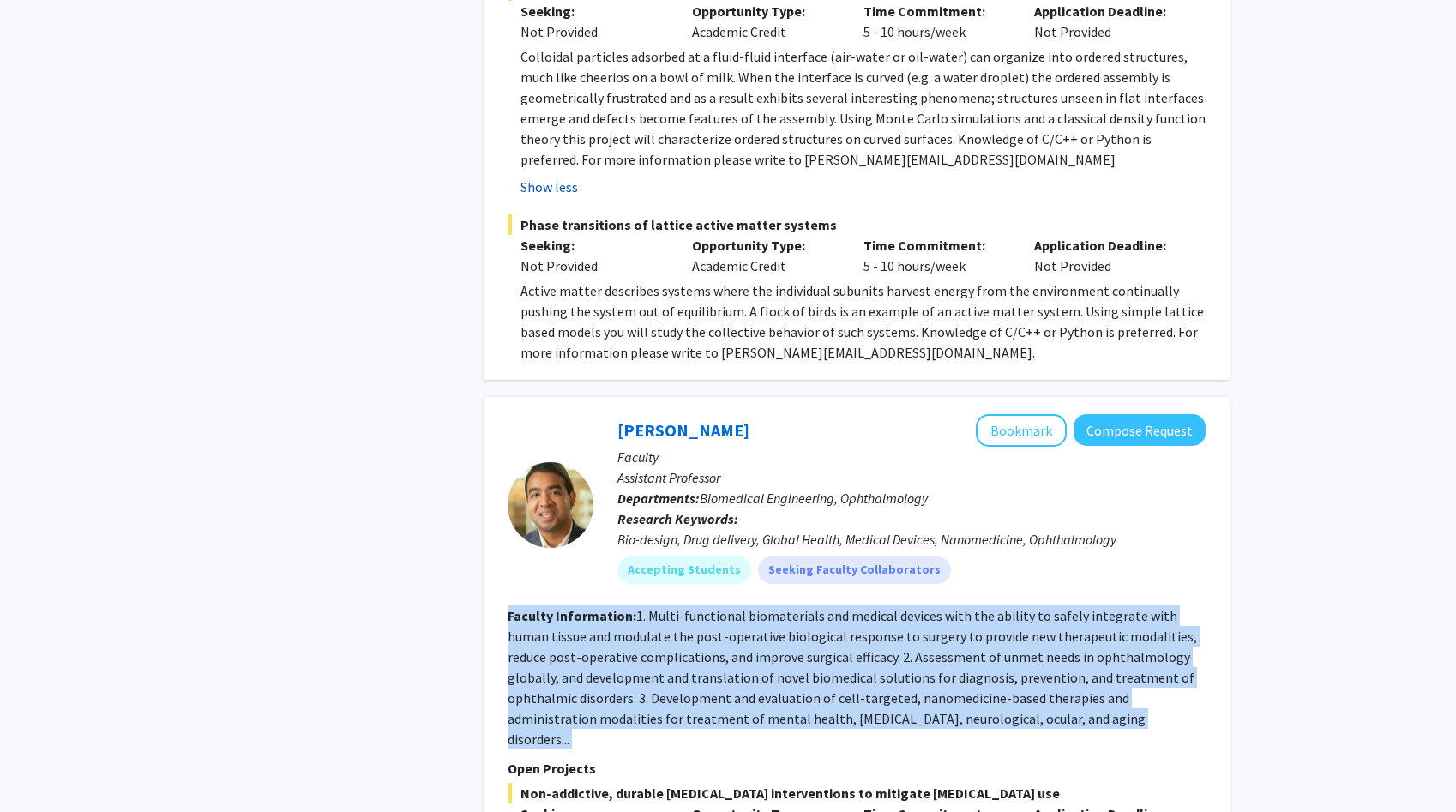
click at [574, 607] on fg-read-more "1. Multi-functional biomaterials and medical devices with the ability to safely…" at bounding box center [852, 677] width 689 height 141
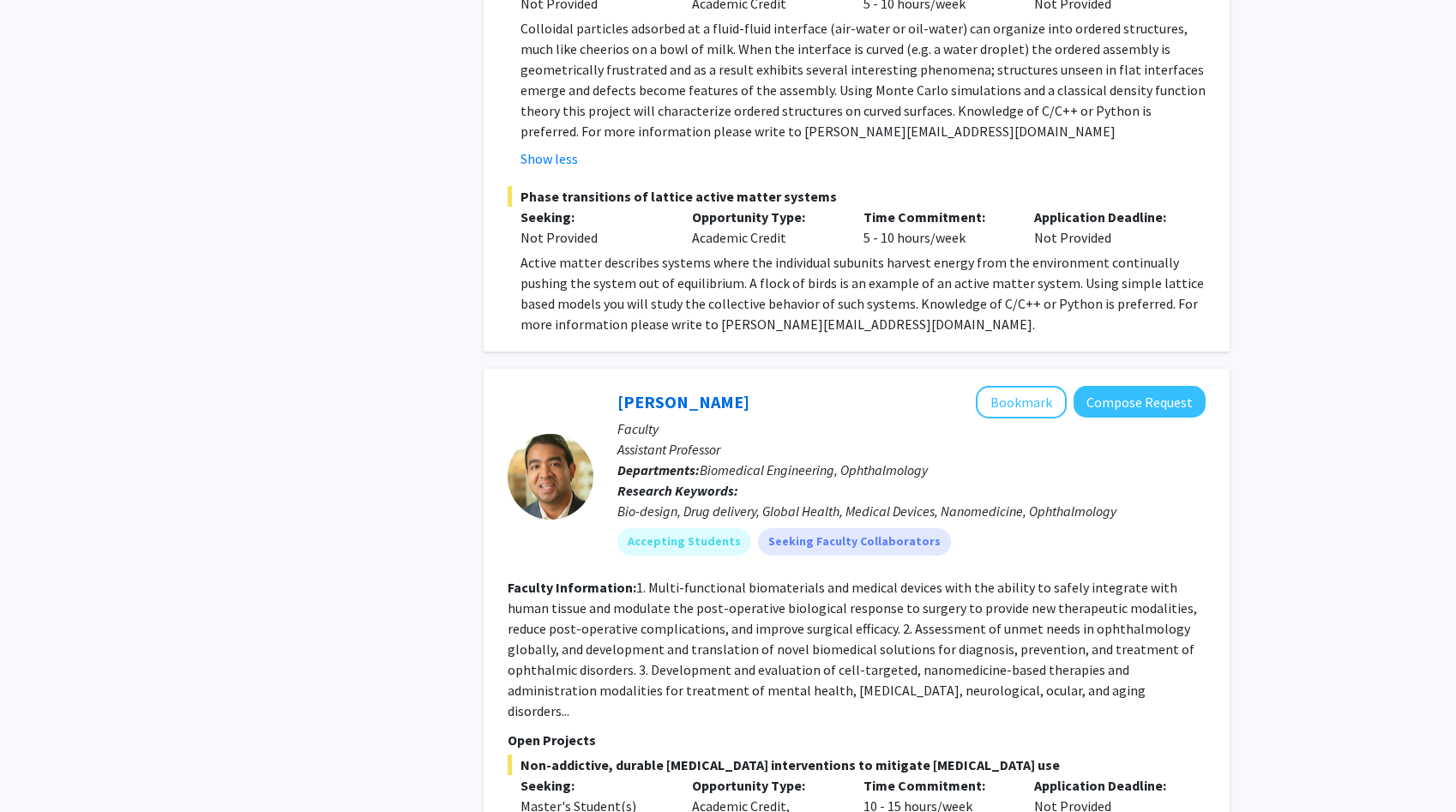
scroll to position [3668, 0]
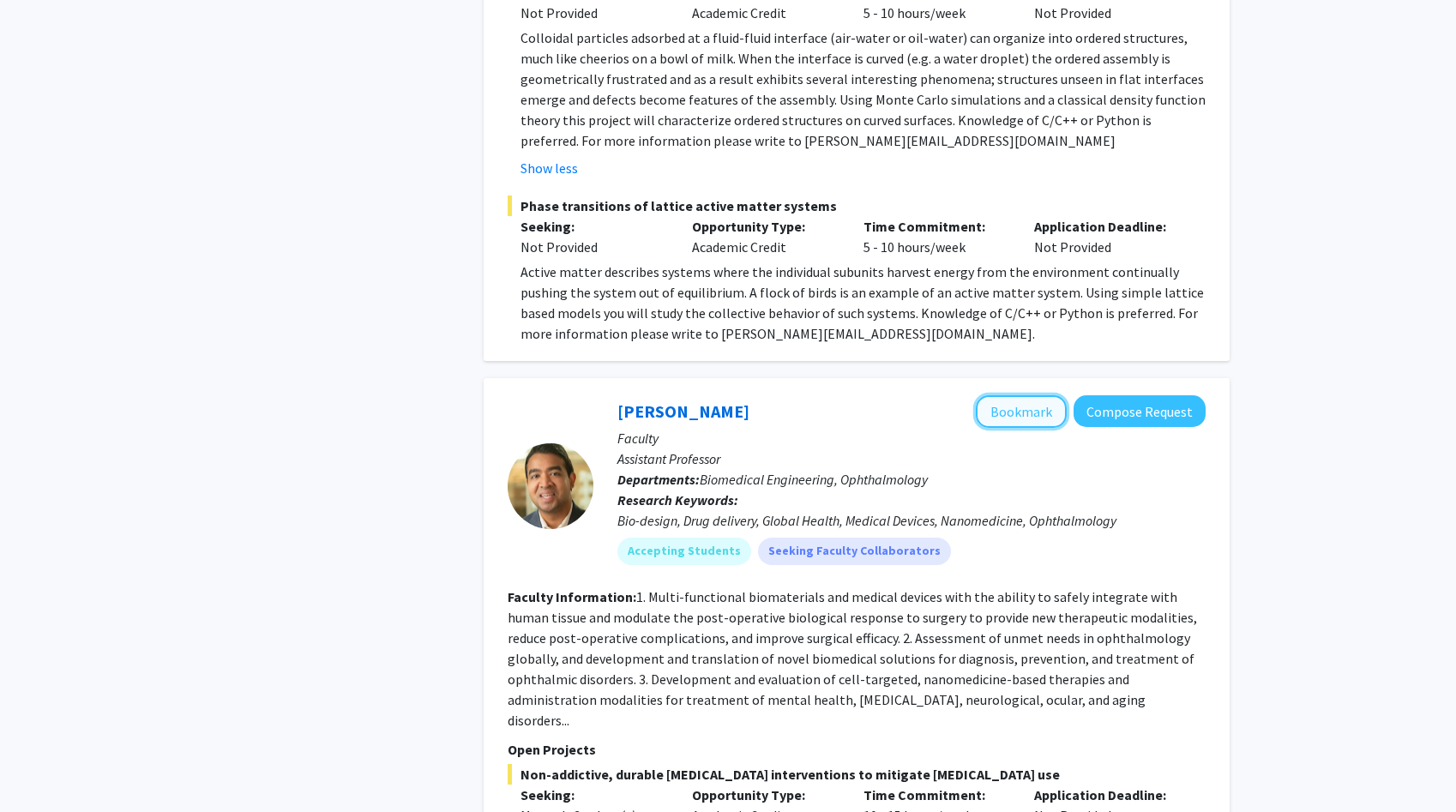
click at [1018, 395] on button "Bookmark" at bounding box center [1020, 411] width 90 height 33
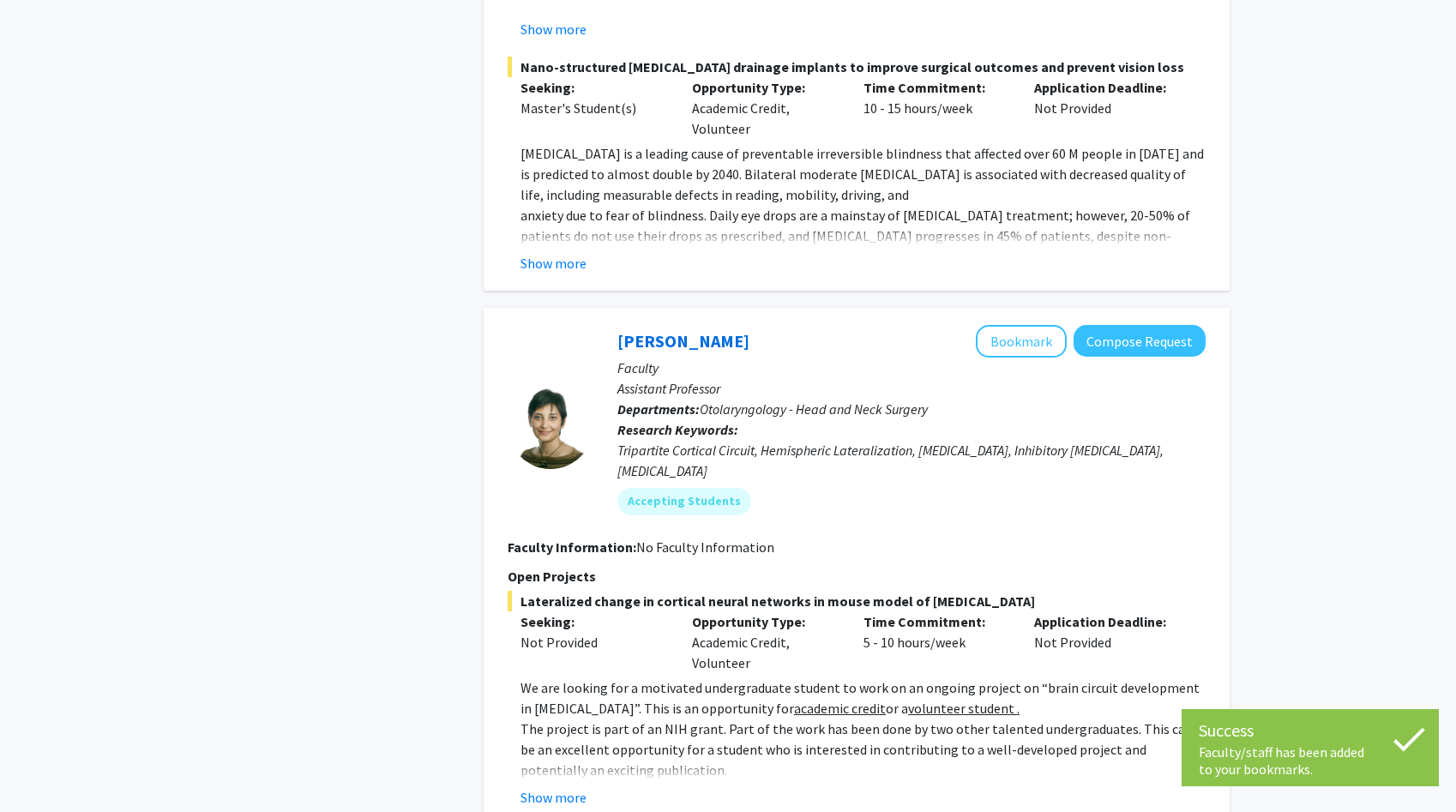
scroll to position [4845, 0]
click at [868, 676] on p "We are looking for a motivated undergraduate student to work on an ongoing proj…" at bounding box center [863, 696] width 686 height 41
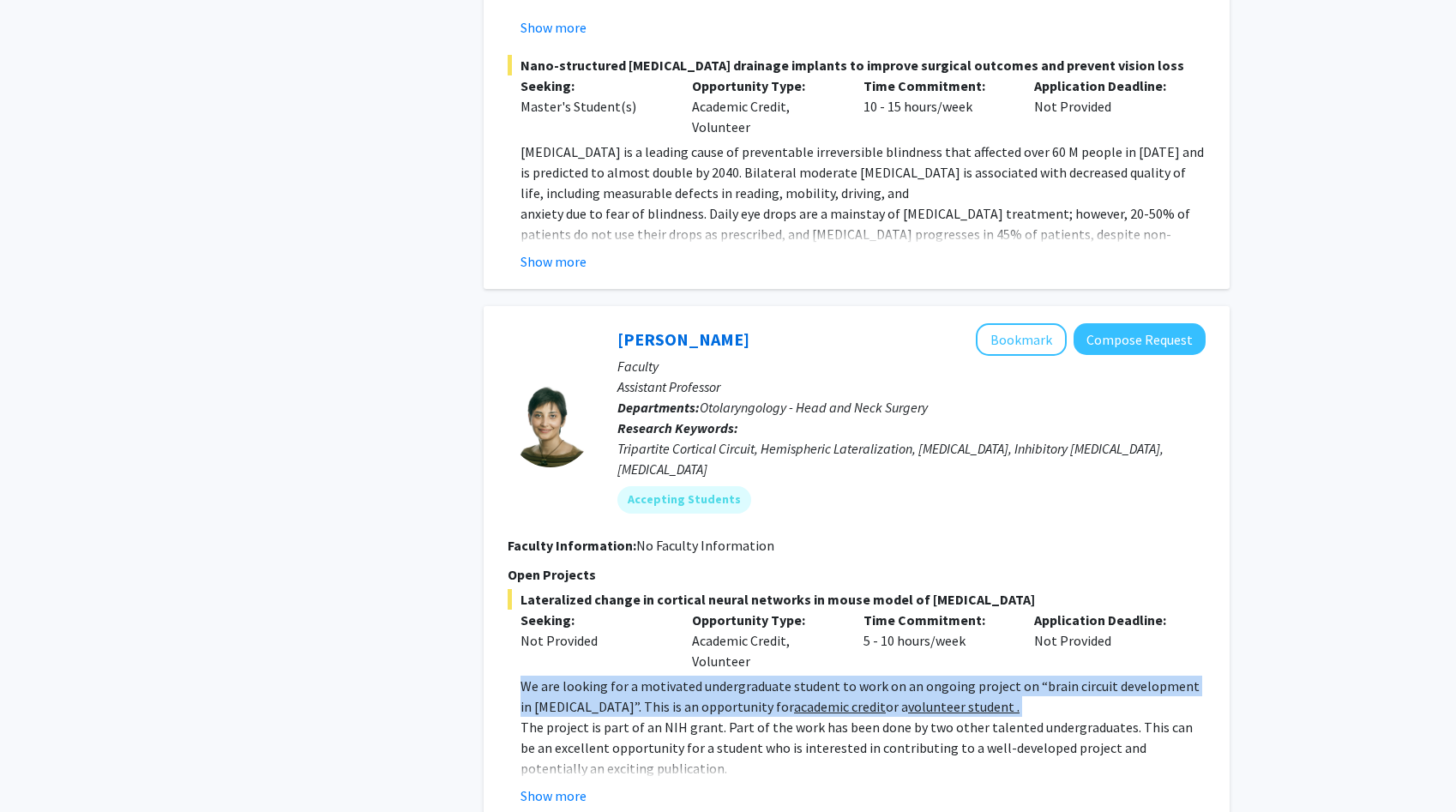
click at [868, 676] on p "We are looking for a motivated undergraduate student to work on an ongoing proj…" at bounding box center [863, 696] width 686 height 41
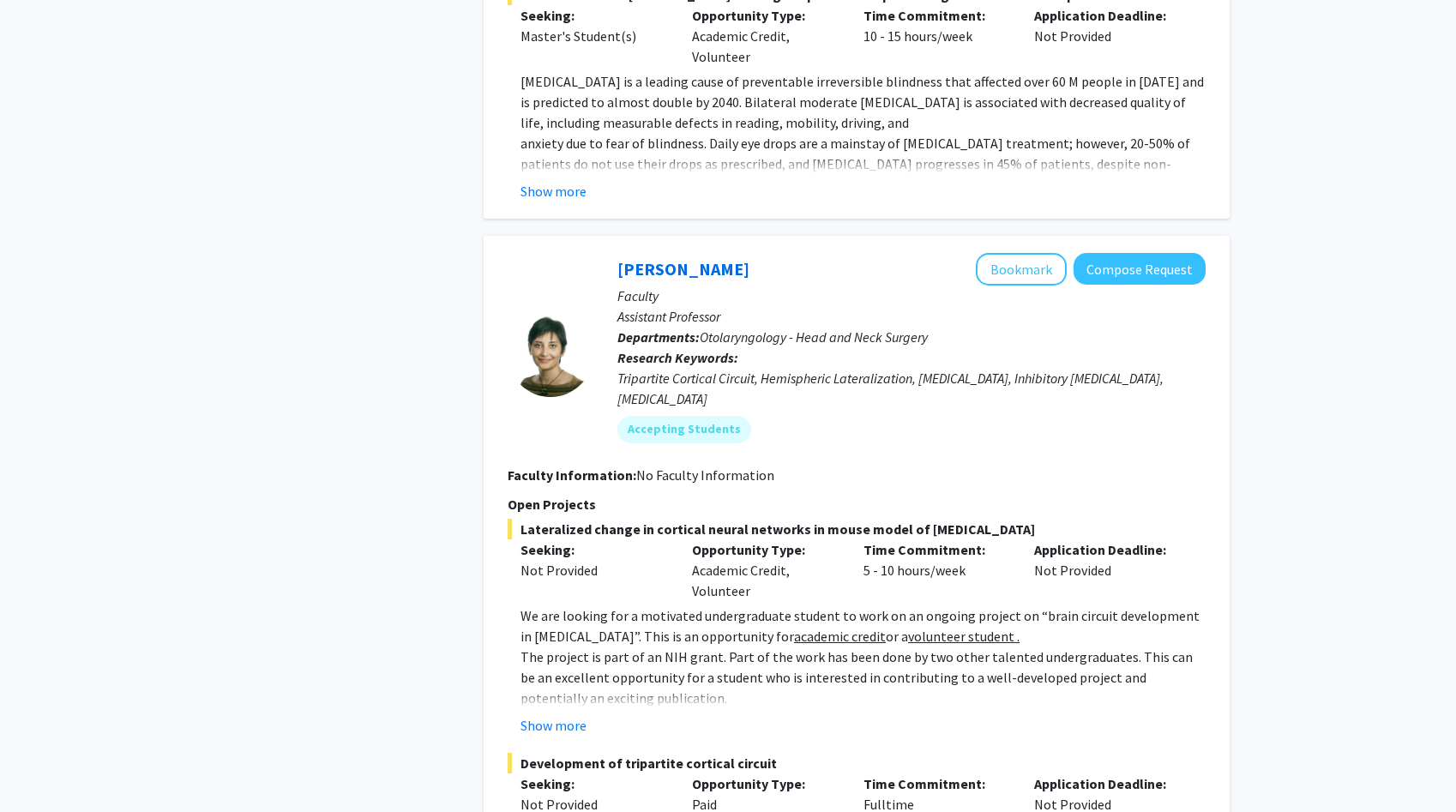
scroll to position [4926, 0]
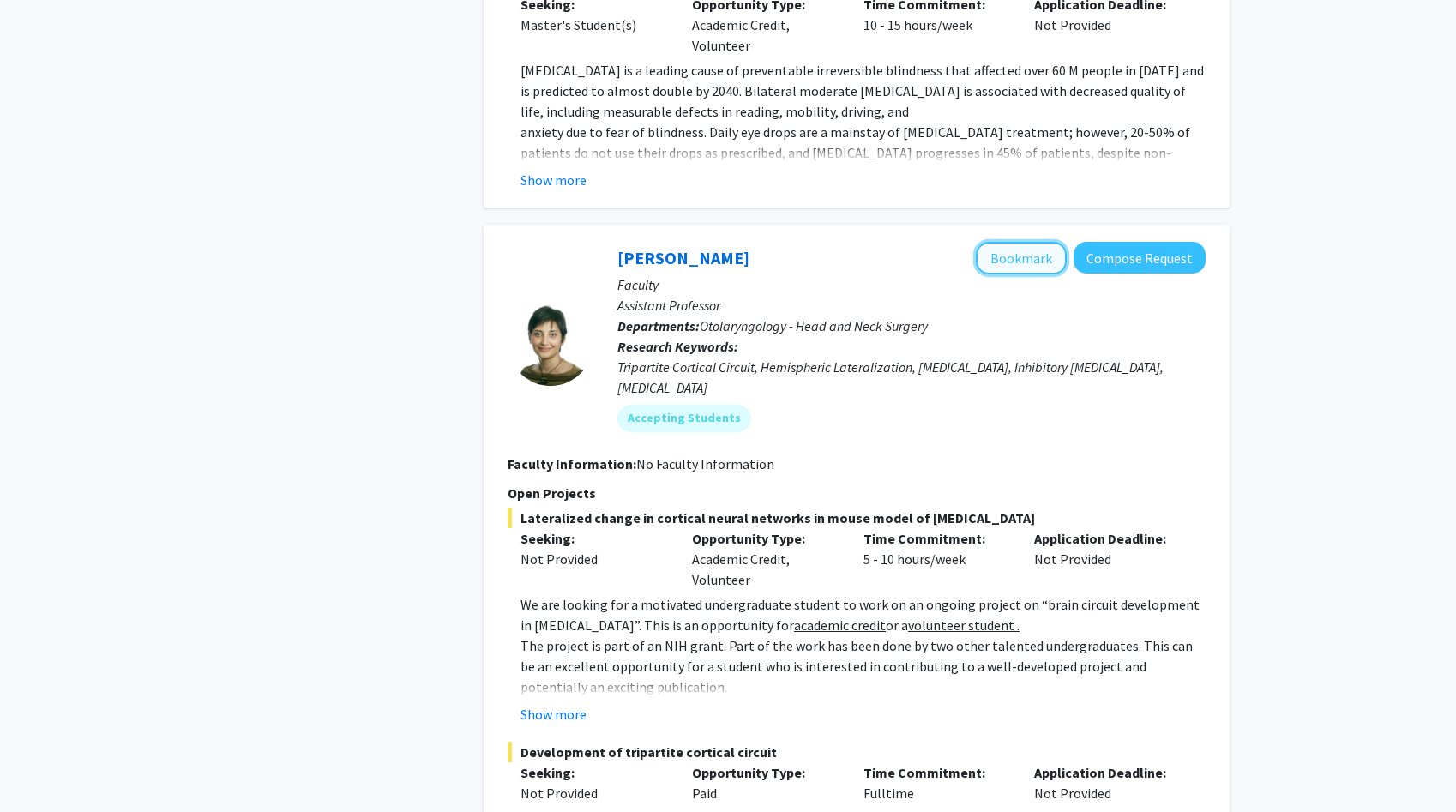
click at [1015, 241] on button "Bookmark" at bounding box center [1020, 257] width 90 height 33
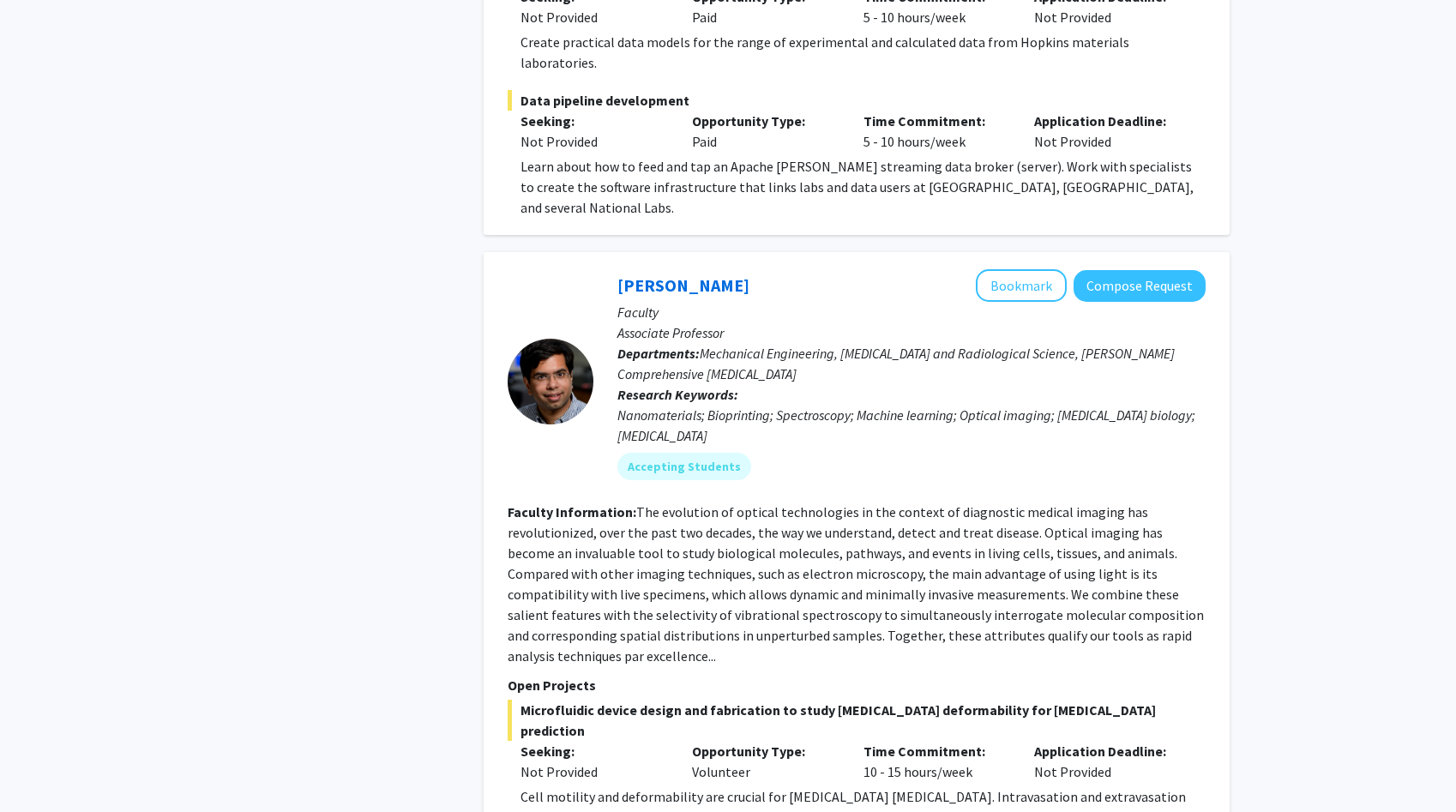
scroll to position [7581, 0]
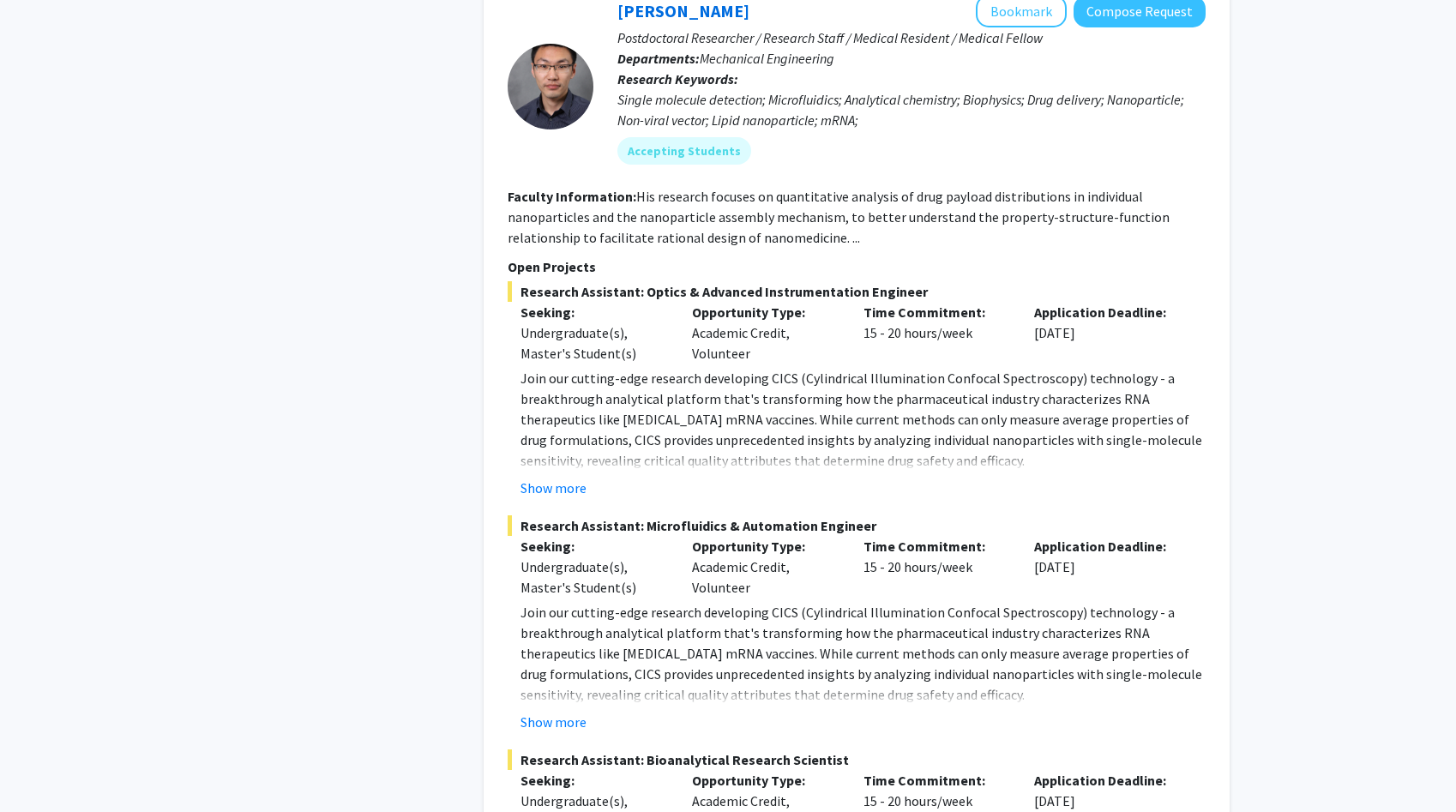
scroll to position [9039, 0]
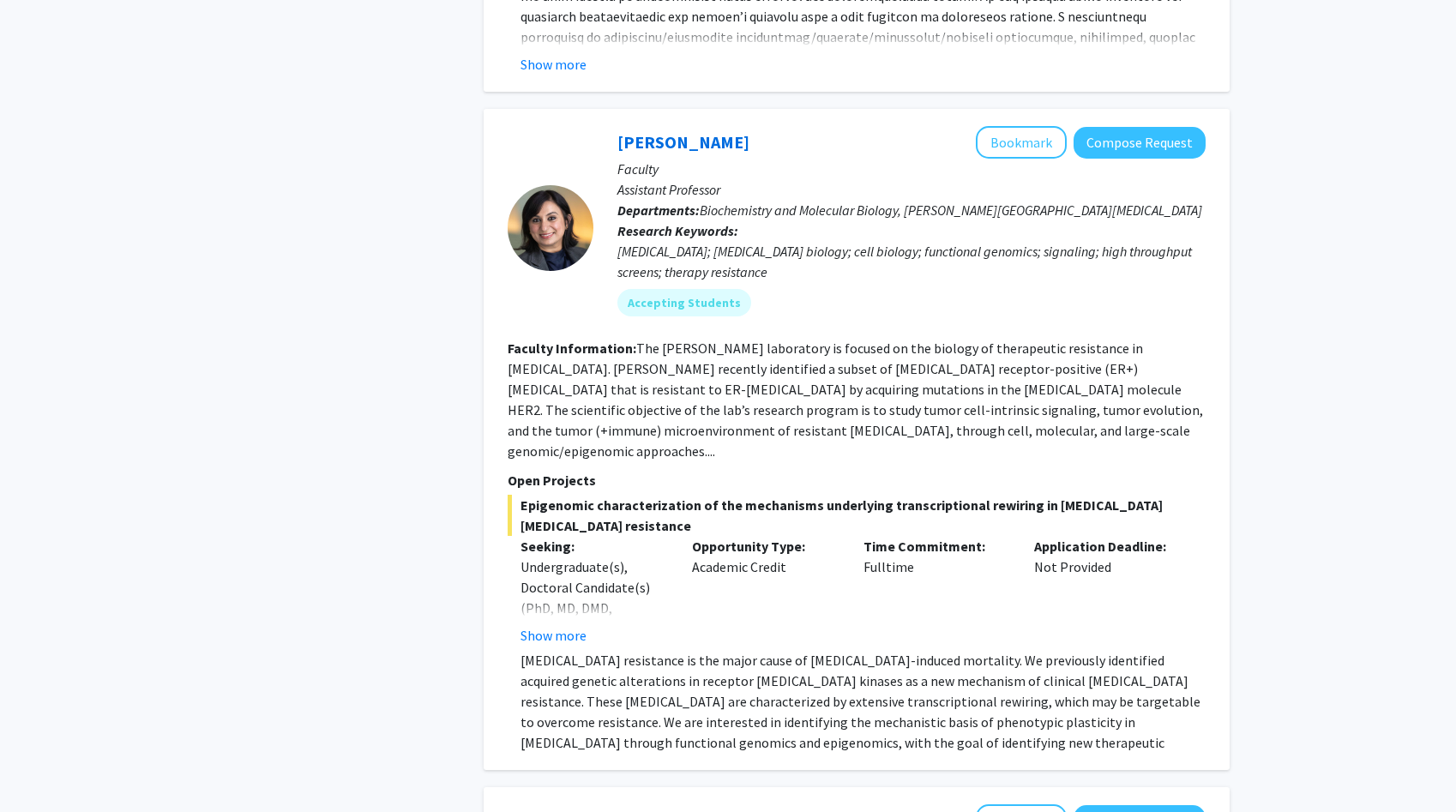
scroll to position [817, 0]
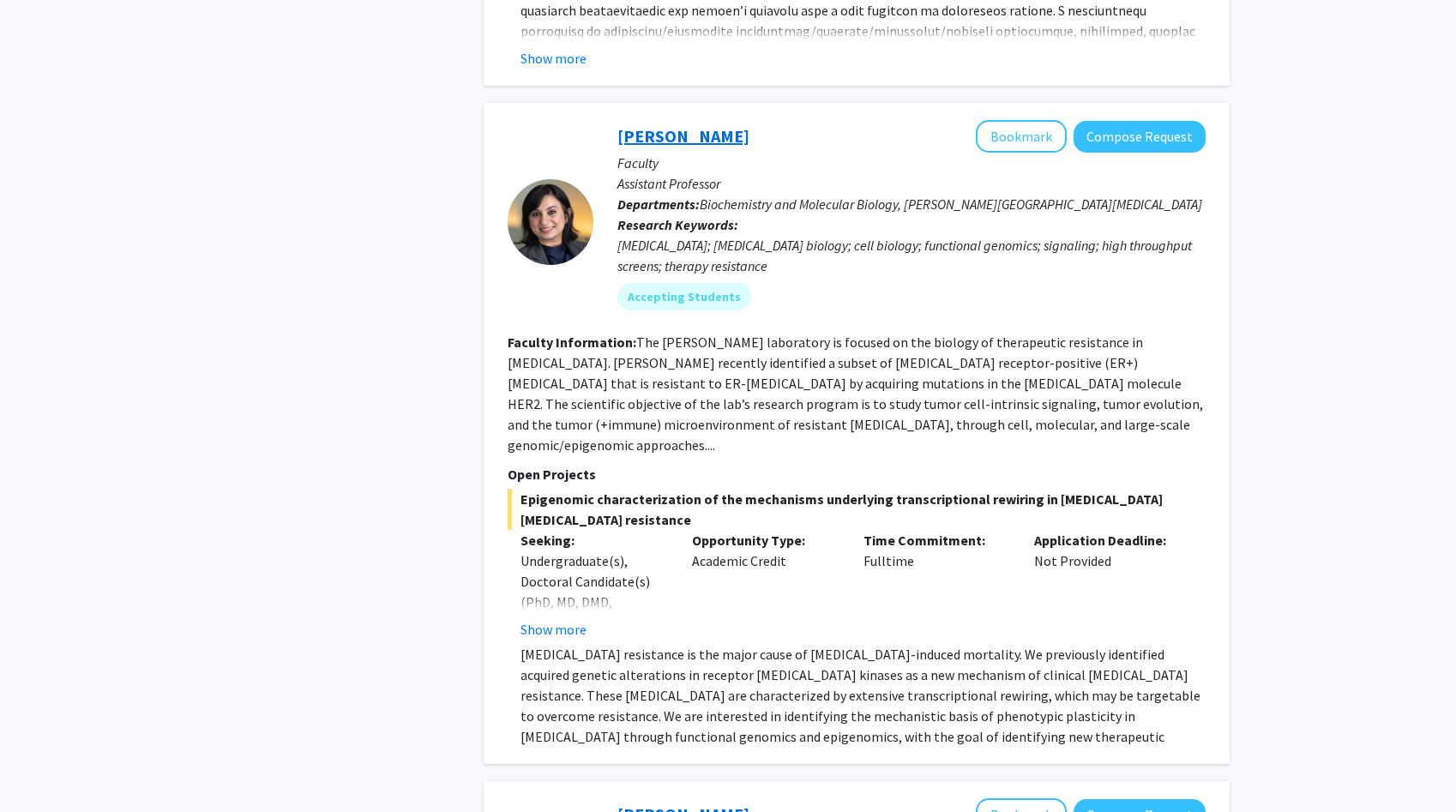
click at [661, 127] on link "[PERSON_NAME]" at bounding box center [684, 135] width 132 height 21
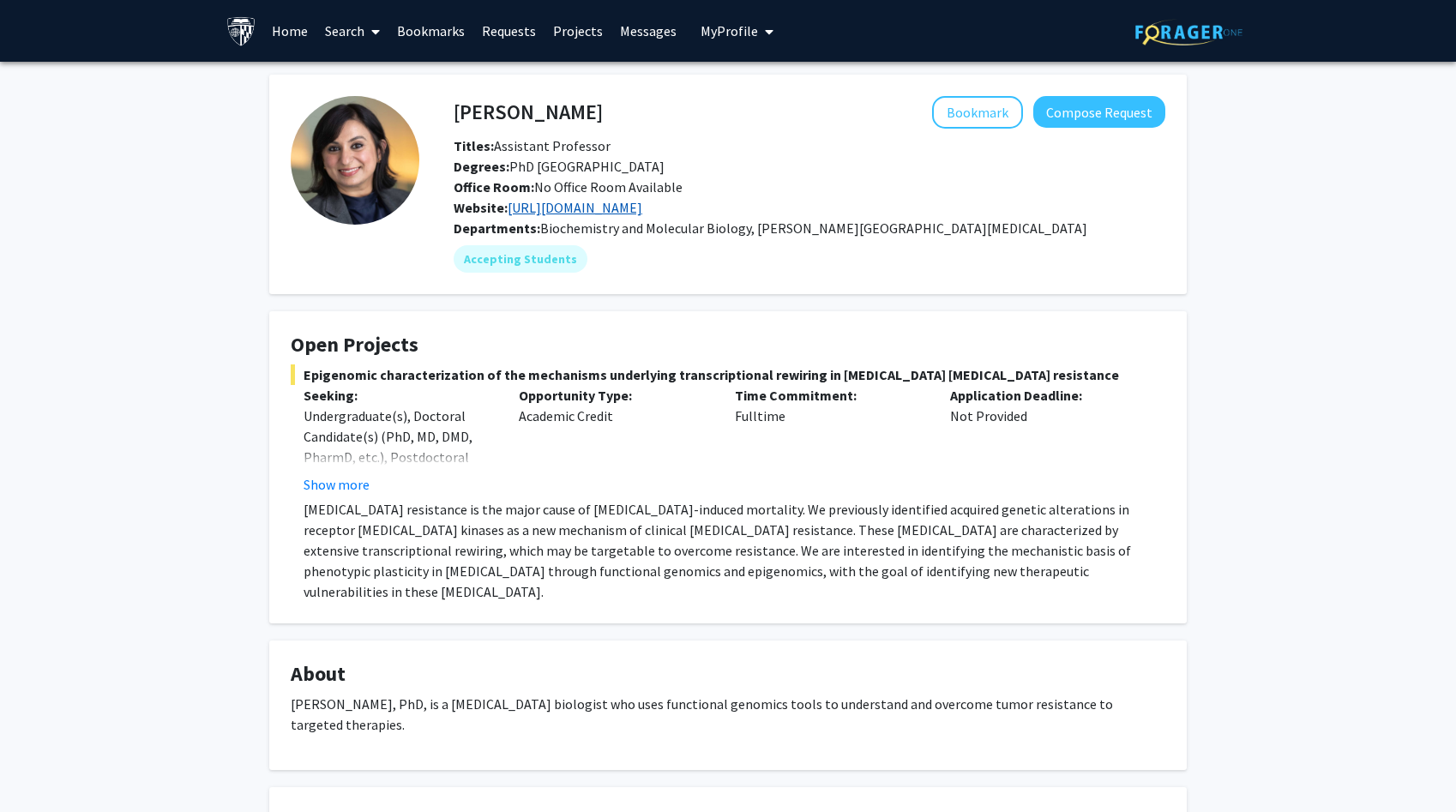
click at [588, 201] on link "http://www.nayarlab.org/" at bounding box center [575, 207] width 134 height 17
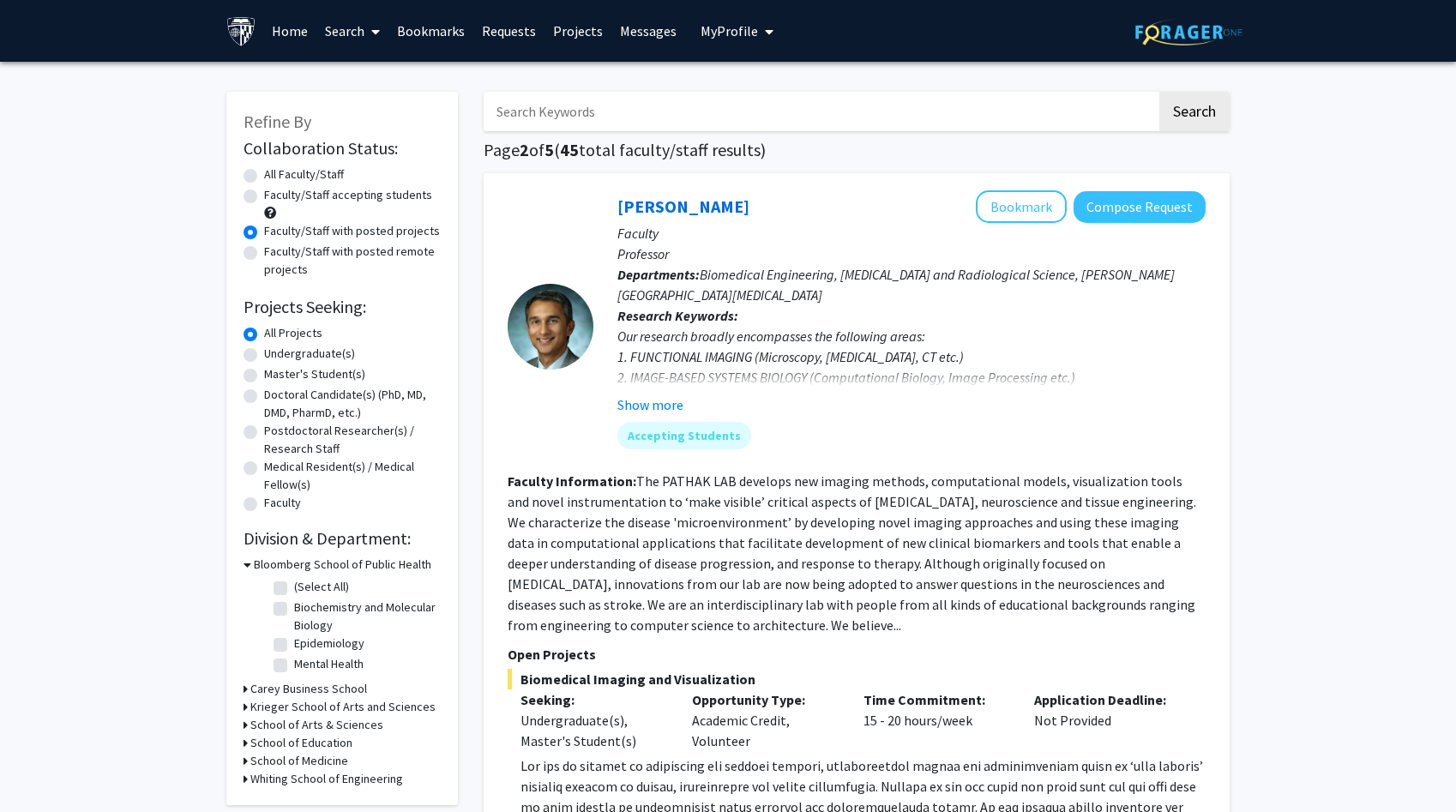
click at [700, 117] on input "Search Keywords" at bounding box center [821, 111] width 673 height 39
type input "greenberg"
click at [1059, 91] on button "Search" at bounding box center [1194, 111] width 70 height 39
radio input "true"
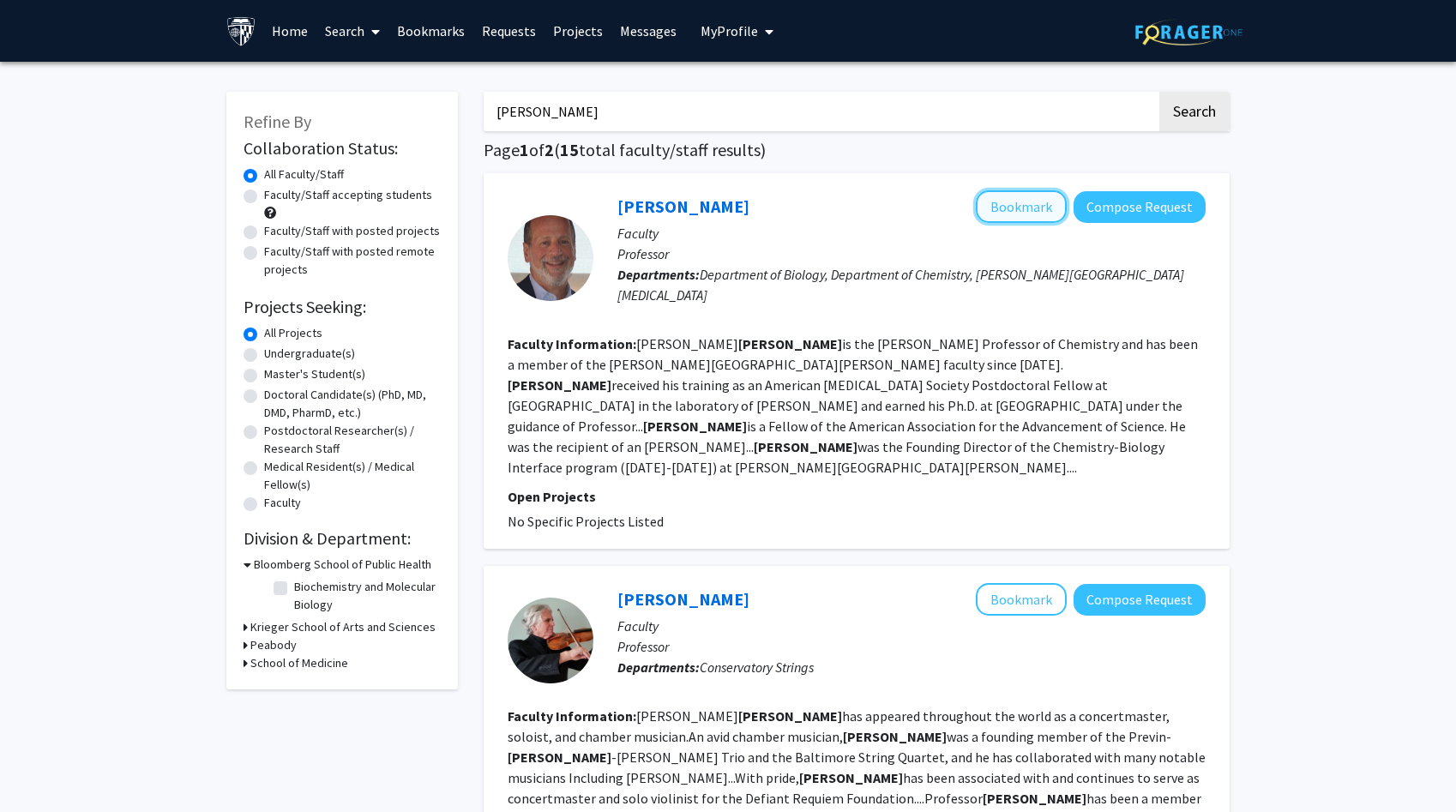
click at [1005, 214] on button "Bookmark" at bounding box center [1020, 206] width 90 height 33
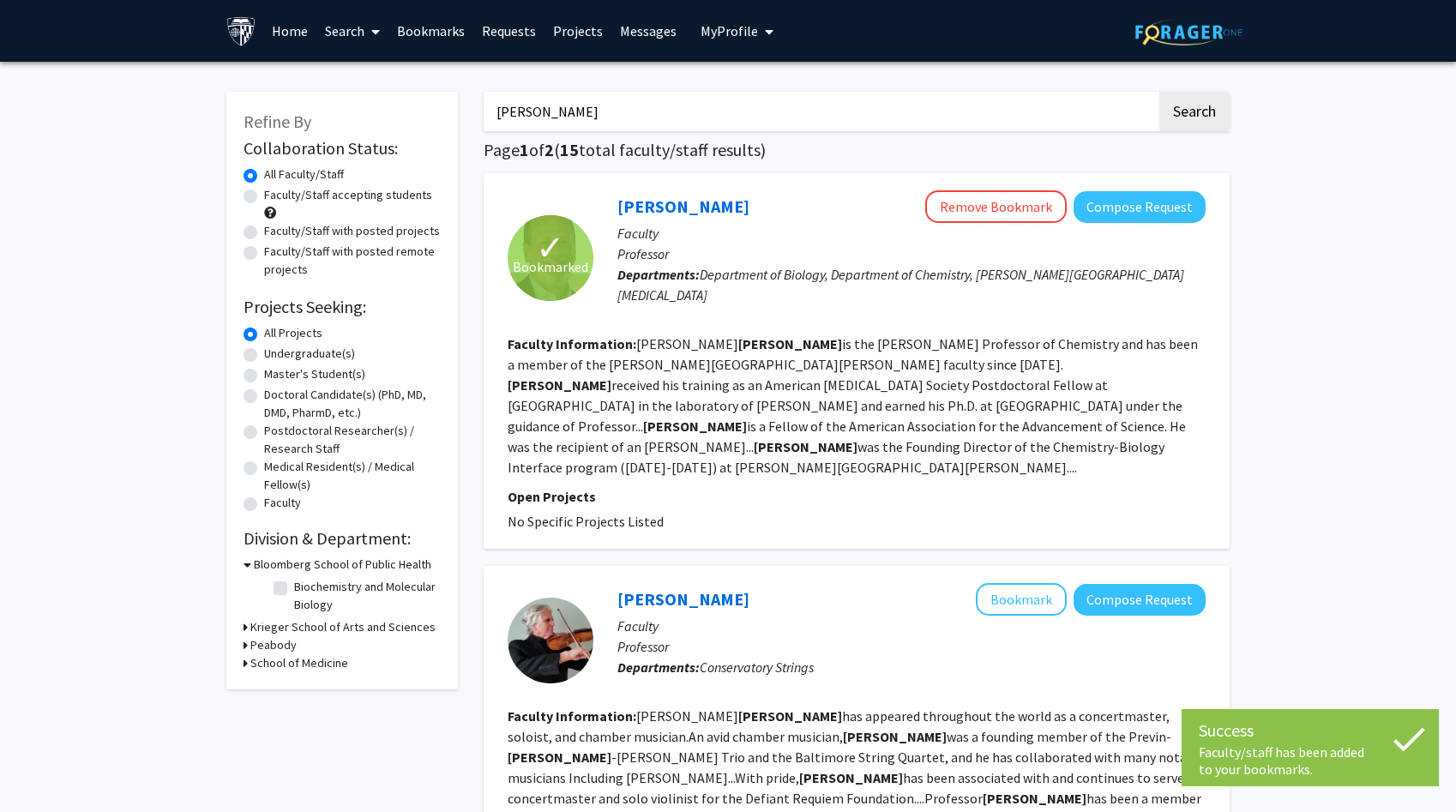
click at [955, 129] on input "greenberg" at bounding box center [821, 111] width 673 height 39
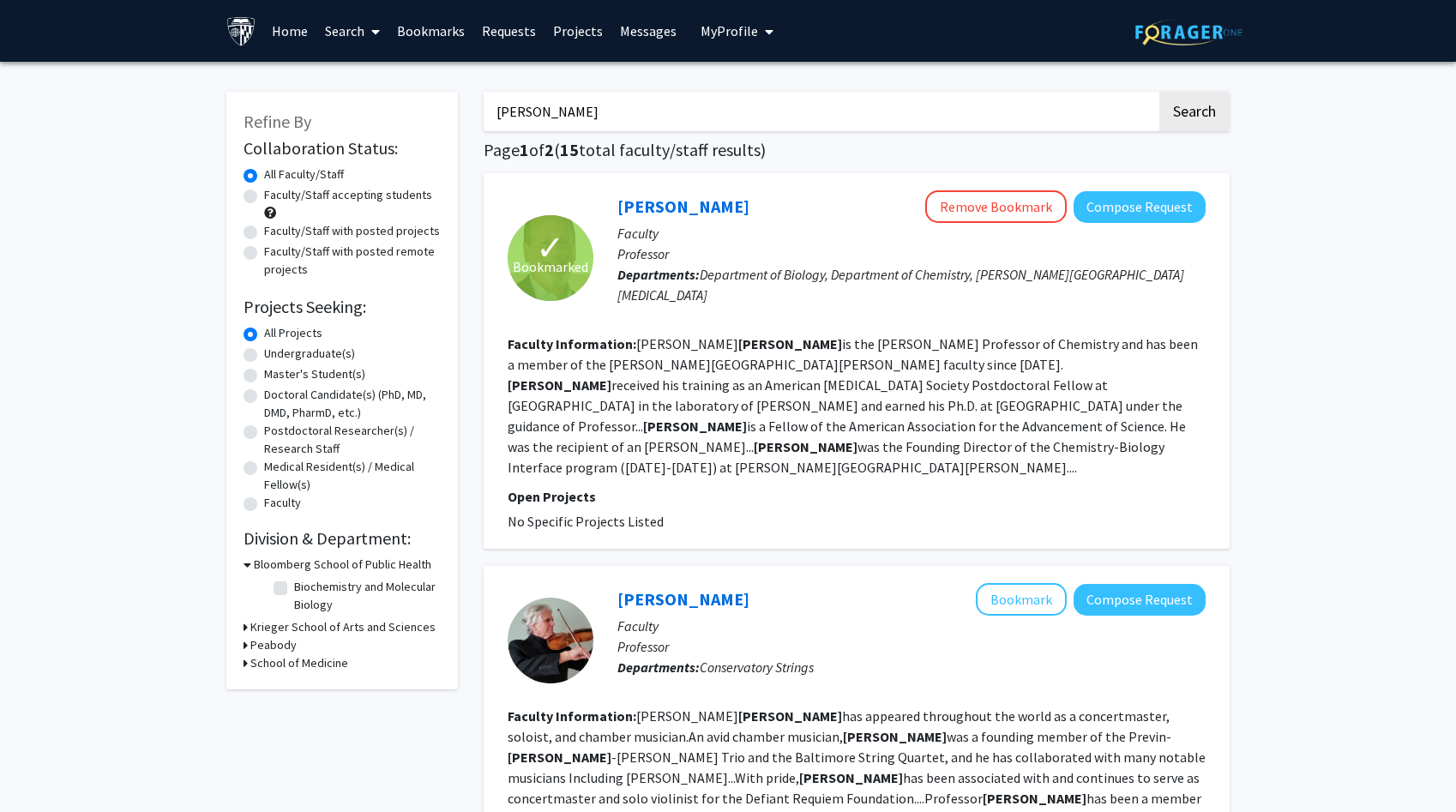
type input "fairbrother"
click at [1059, 91] on button "Search" at bounding box center [1194, 111] width 70 height 39
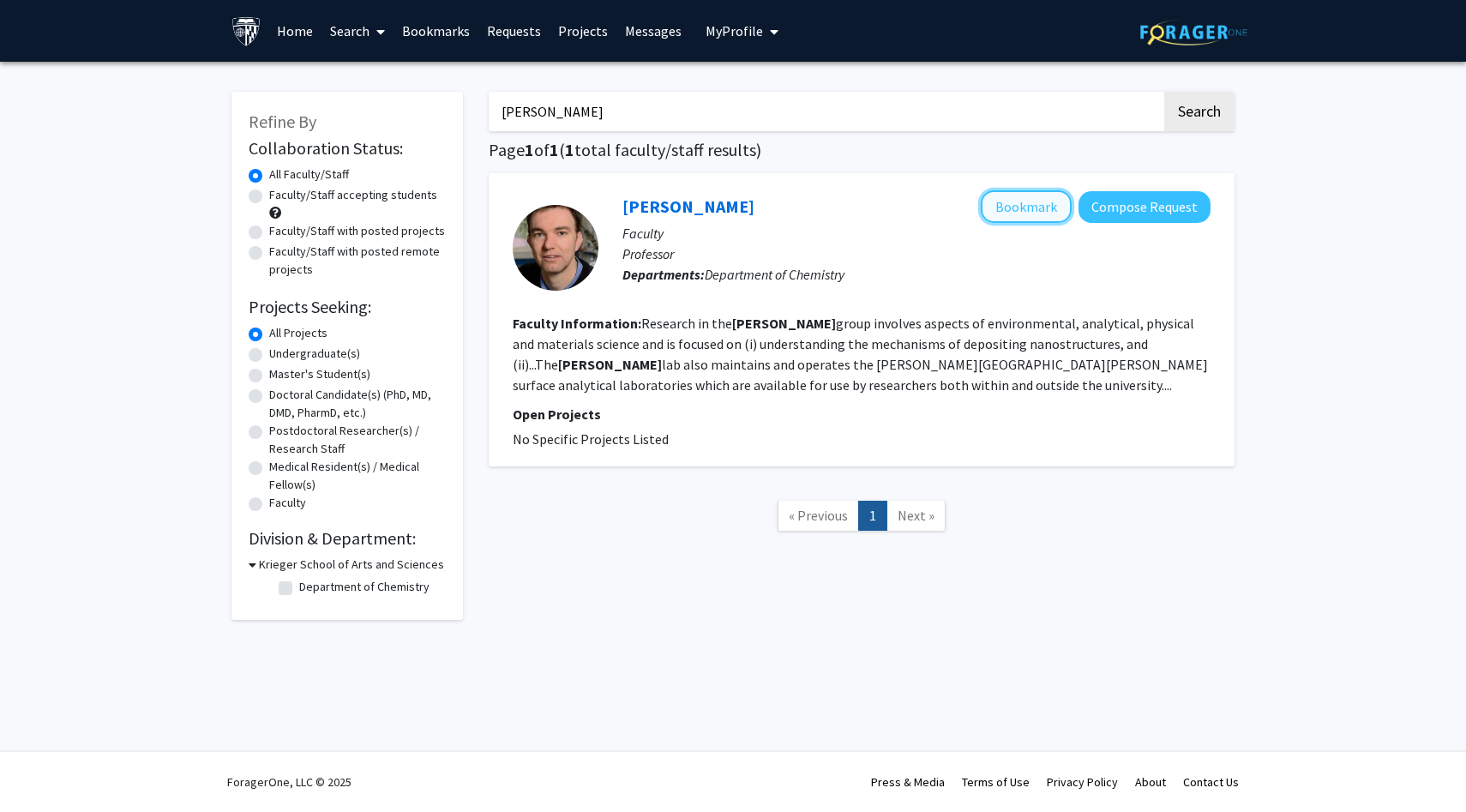
click at [1017, 208] on button "Bookmark" at bounding box center [1026, 206] width 90 height 33
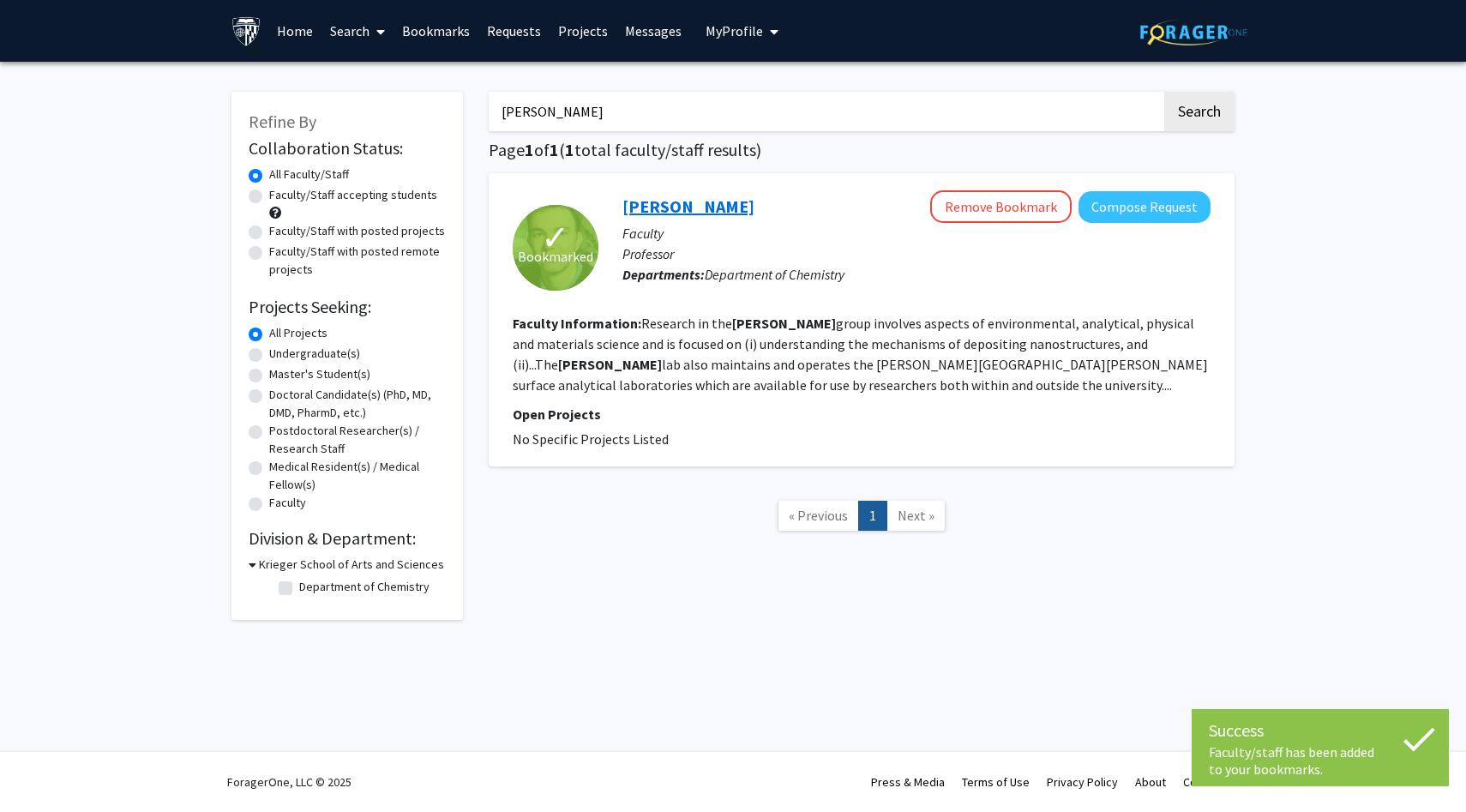
click at [688, 198] on link "[PERSON_NAME]" at bounding box center [689, 206] width 132 height 21
